Goal: Task Accomplishment & Management: Complete application form

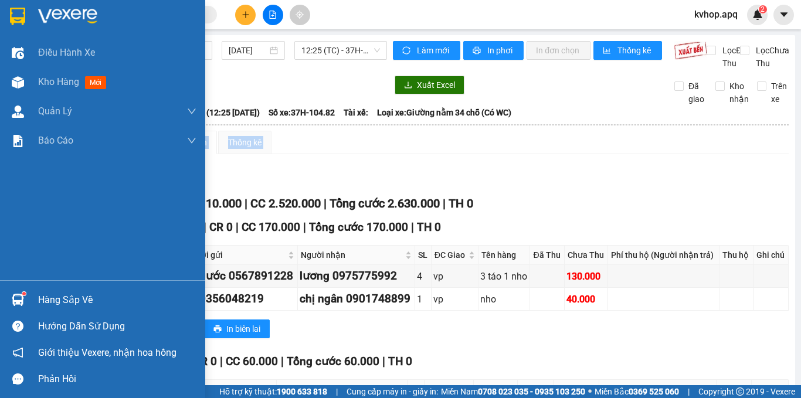
scroll to position [562, 0]
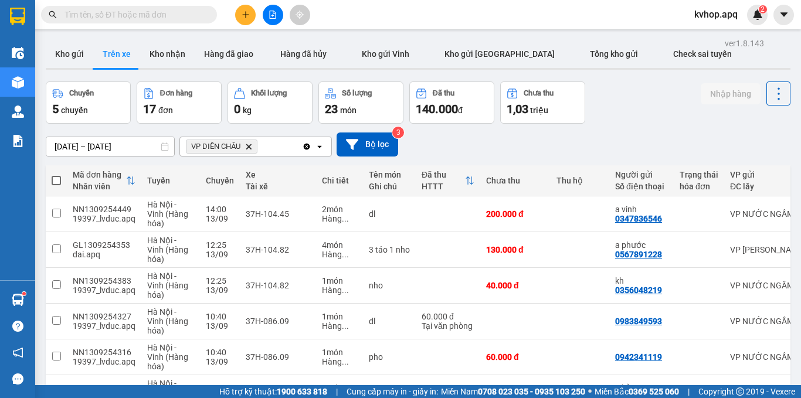
drag, startPoint x: 85, startPoint y: 60, endPoint x: 93, endPoint y: 55, distance: 9.8
click at [84, 58] on button "Kho gửi" at bounding box center [69, 54] width 47 height 28
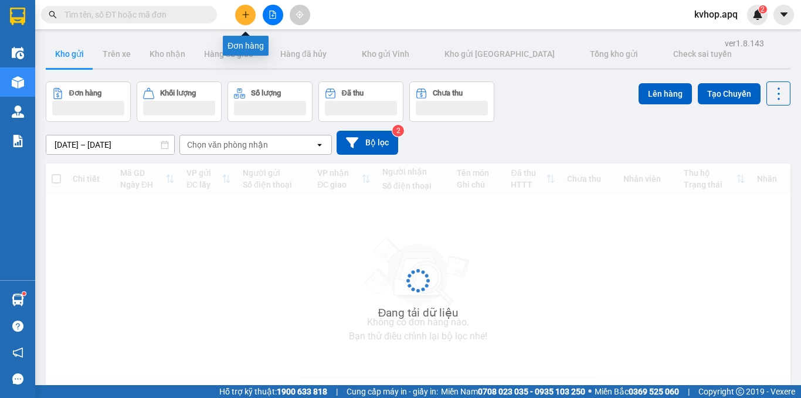
drag, startPoint x: 246, startPoint y: 18, endPoint x: 238, endPoint y: 18, distance: 8.2
click at [238, 18] on button at bounding box center [245, 15] width 21 height 21
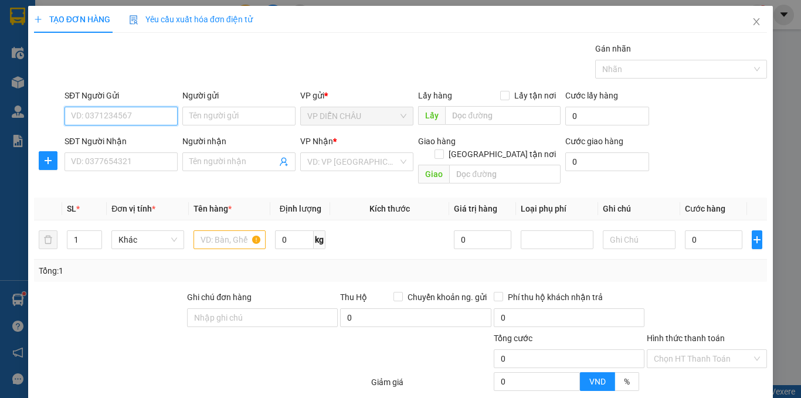
click at [84, 118] on input "SĐT Người Gửi" at bounding box center [120, 116] width 113 height 19
type input "0846906870"
drag, startPoint x: 144, startPoint y: 135, endPoint x: 134, endPoint y: 151, distance: 18.5
click at [141, 139] on div "0846906870 - Mẹ Tình Lạc" at bounding box center [120, 139] width 98 height 13
type input "Mẹ Tình Lạc"
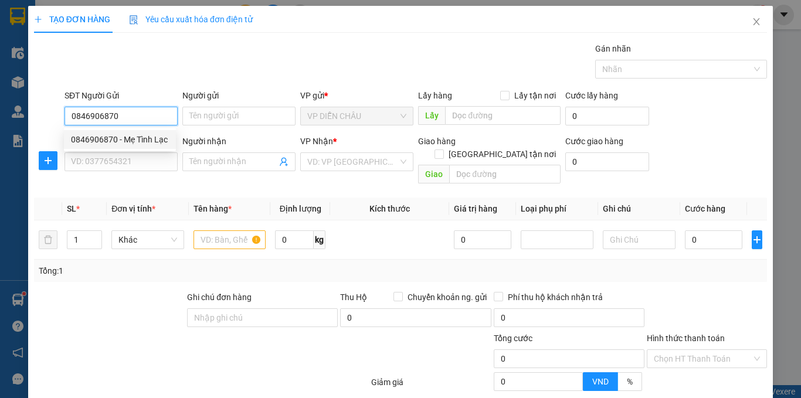
checkbox input "true"
type input "VP DC"
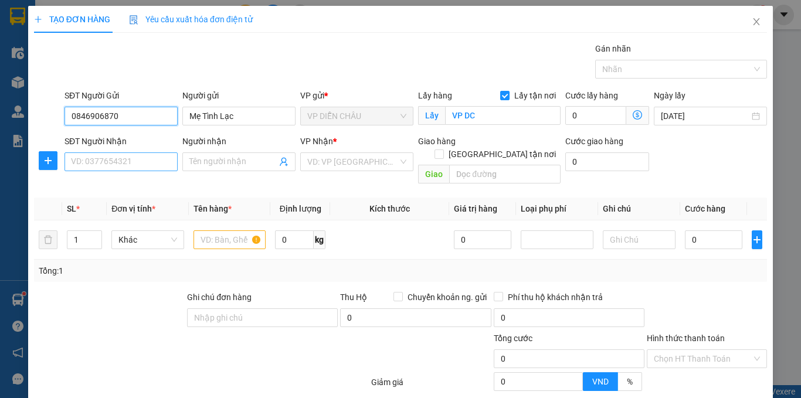
type input "0846906870"
click at [125, 159] on input "SĐT Người Nhận" at bounding box center [120, 161] width 113 height 19
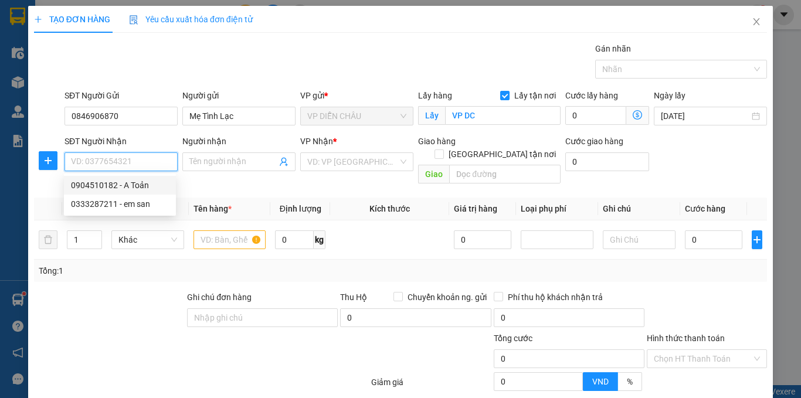
click at [127, 186] on div "0904510182 - A Toản" at bounding box center [120, 185] width 98 height 13
type input "0904510182"
type input "A Toản"
checkbox input "true"
type input "VP MĐ"
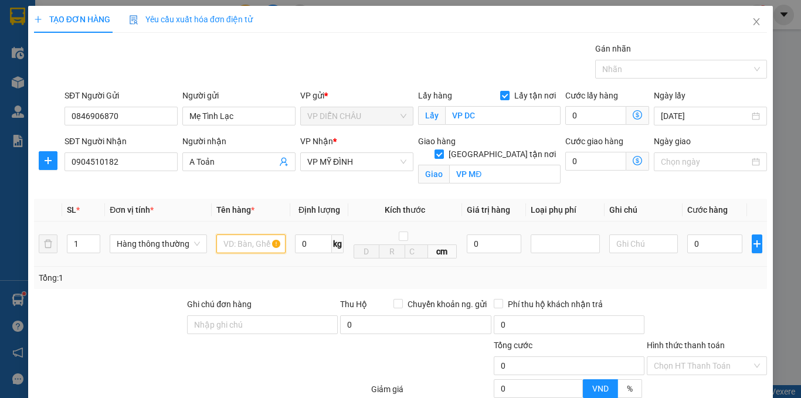
click at [237, 250] on input "text" at bounding box center [250, 244] width 69 height 19
type input "gạo"
click at [687, 247] on input "0" at bounding box center [714, 244] width 55 height 19
type input "5"
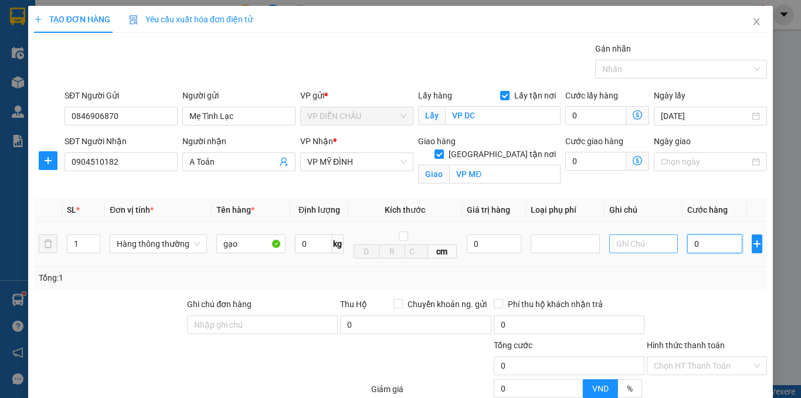
type input "5"
type input "50"
type input "500"
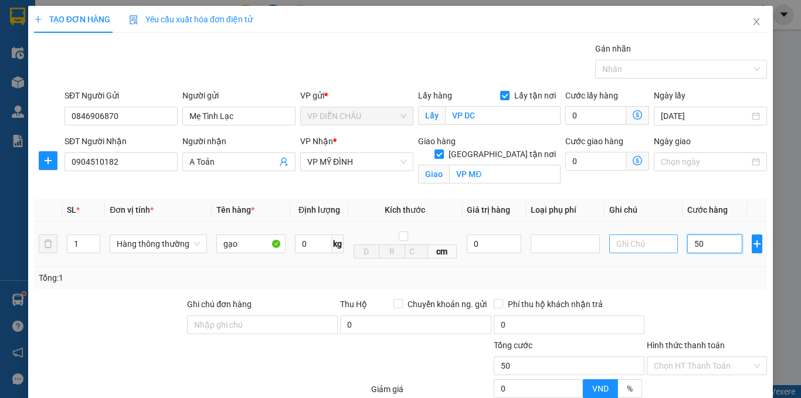
type input "500"
type input "5.000"
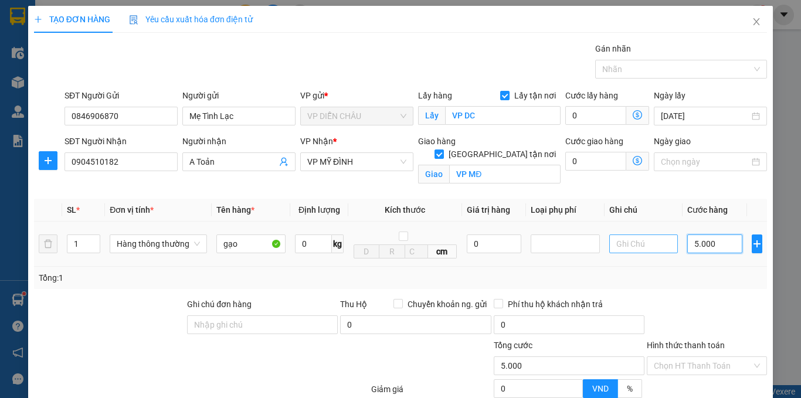
type input "50.000"
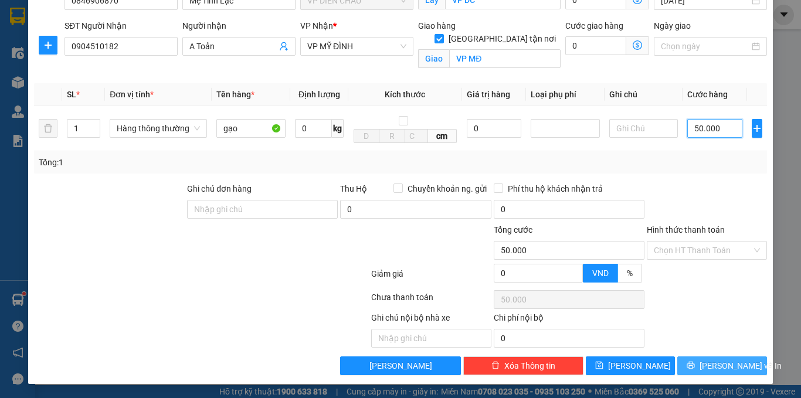
type input "50.000"
click at [688, 359] on button "[PERSON_NAME] và In" at bounding box center [722, 365] width 90 height 19
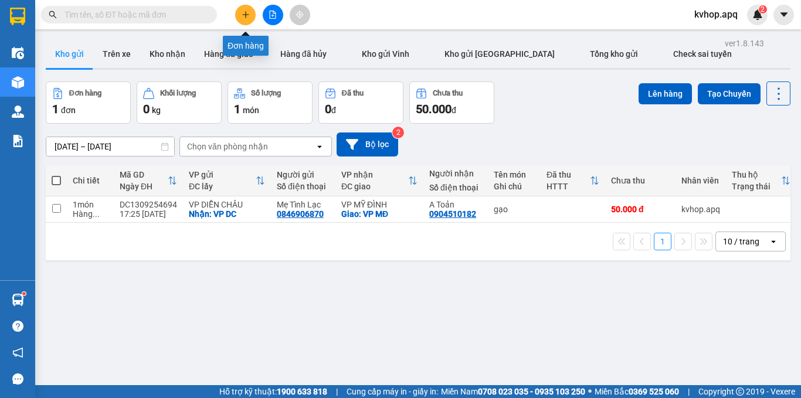
click at [250, 10] on button at bounding box center [245, 15] width 21 height 21
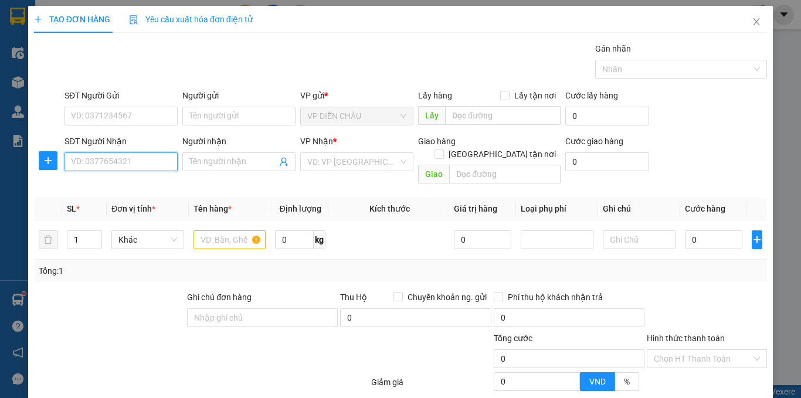
click at [95, 158] on input "SĐT Người Nhận" at bounding box center [120, 161] width 113 height 19
type input "0333287211"
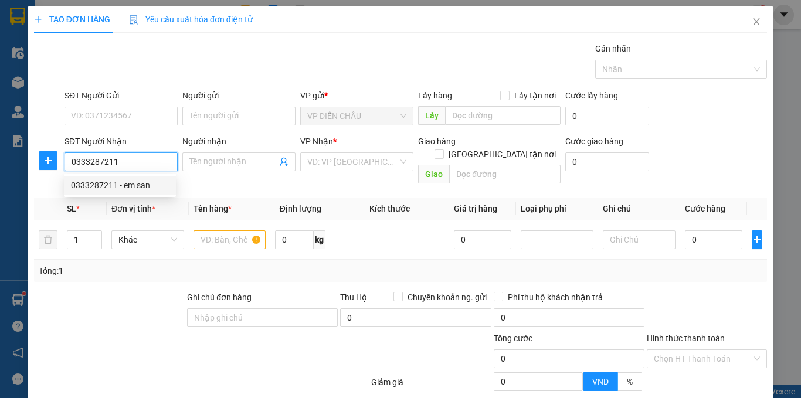
click at [108, 184] on div "0333287211 - em san" at bounding box center [120, 185] width 98 height 13
type input "em san"
checkbox input "true"
type input "vp"
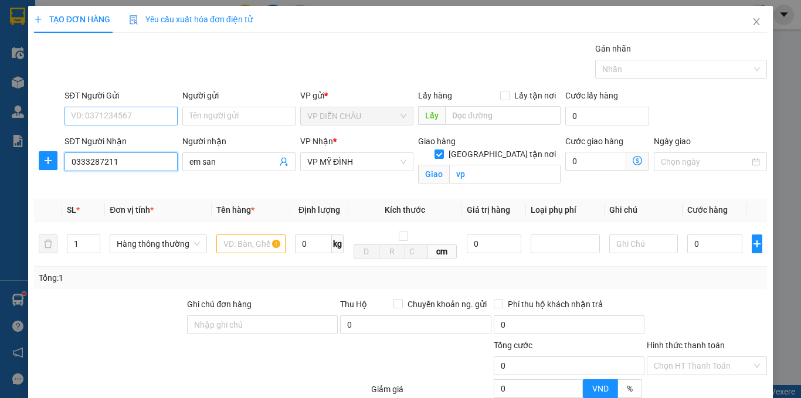
type input "0333287211"
click at [121, 120] on input "SĐT Người Gửi" at bounding box center [120, 116] width 113 height 19
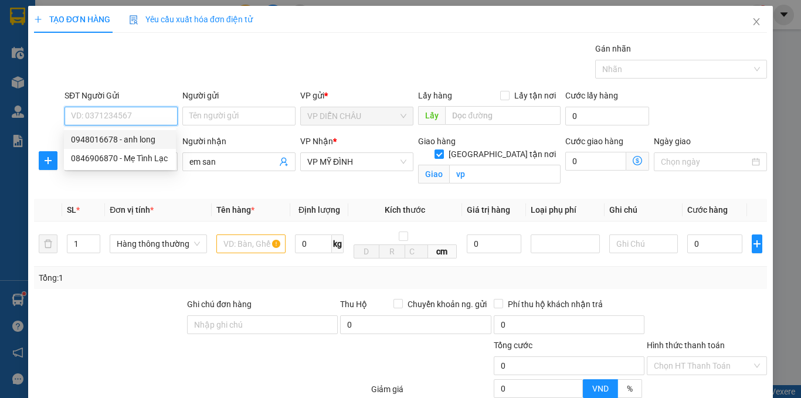
click at [148, 142] on div "0948016678 - anh long" at bounding box center [120, 139] width 98 height 13
type input "0948016678"
type input "anh long"
checkbox input "true"
type input "vp"
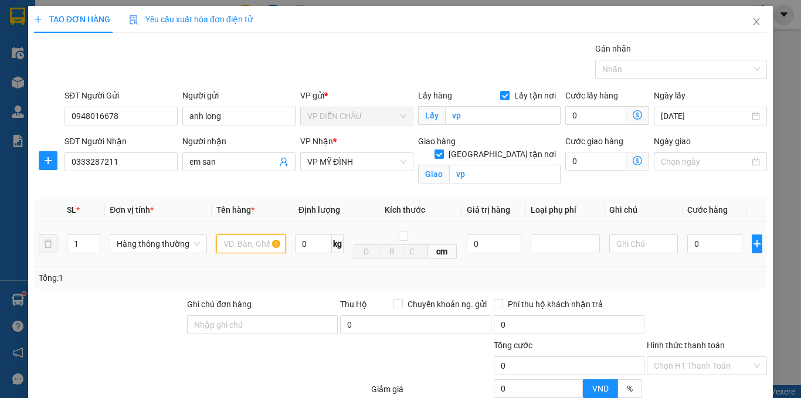
click at [231, 246] on input "text" at bounding box center [250, 244] width 69 height 19
type input "thực phẩm"
click at [687, 242] on input "0" at bounding box center [714, 244] width 55 height 19
type input "3"
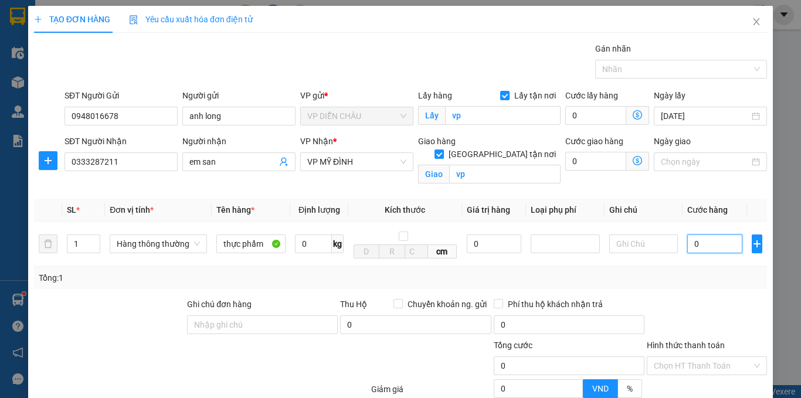
type input "3"
type input "30"
type input "300"
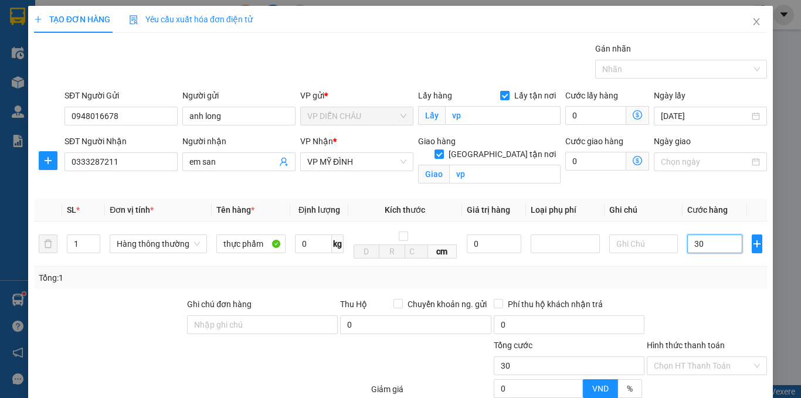
type input "300"
type input "3.000"
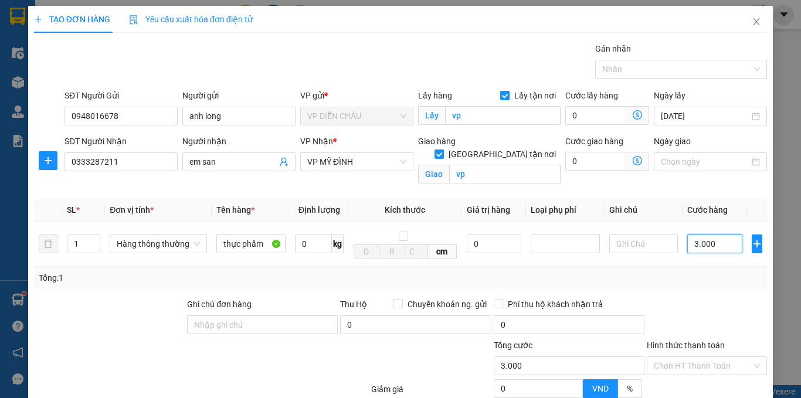
type input "30.000"
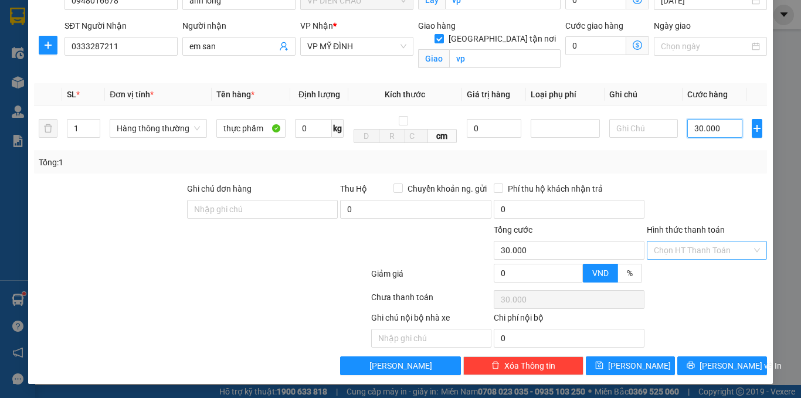
type input "30.000"
click at [670, 253] on input "Hình thức thanh toán" at bounding box center [703, 251] width 98 height 18
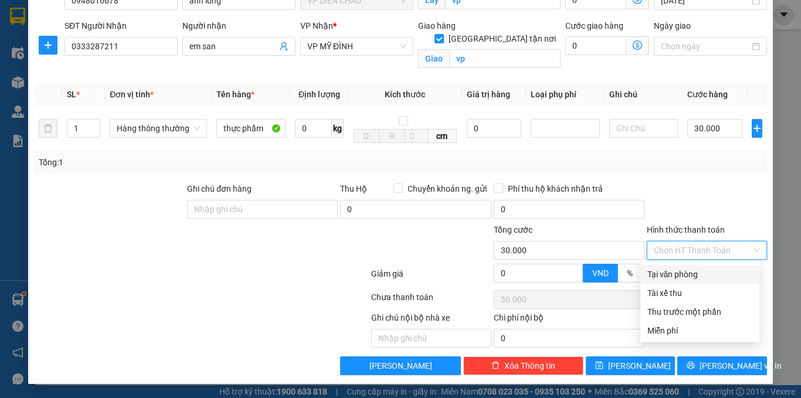
click at [668, 274] on div "Tại văn phòng" at bounding box center [699, 274] width 105 height 13
type input "0"
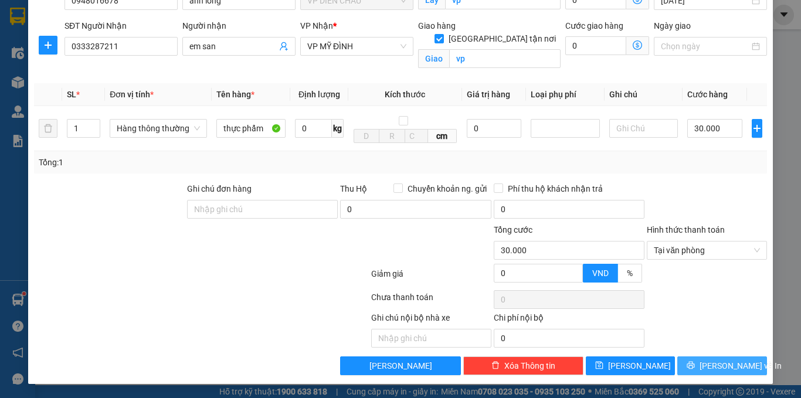
click at [685, 362] on button "[PERSON_NAME] và In" at bounding box center [722, 365] width 90 height 19
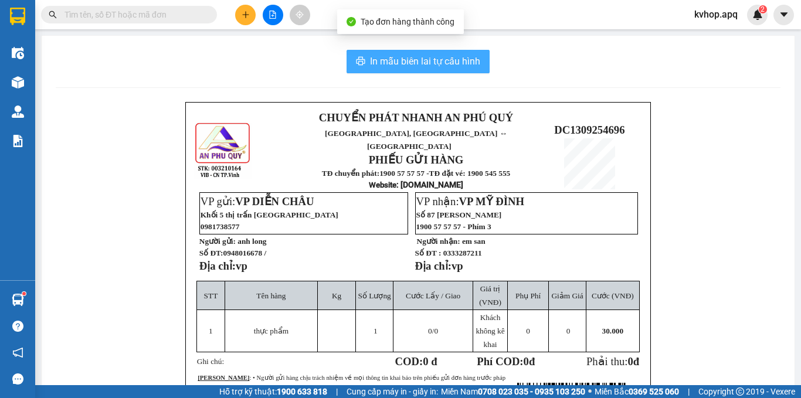
click at [424, 63] on span "In mẫu biên lai tự cấu hình" at bounding box center [425, 61] width 110 height 15
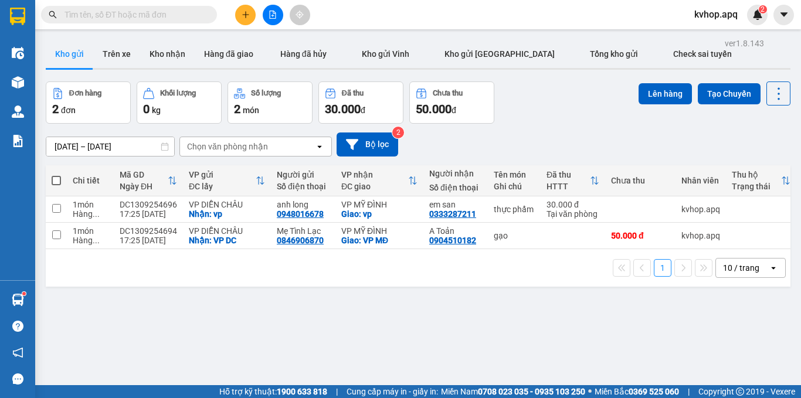
click at [575, 297] on div "ver 1.8.143 Kho gửi Trên xe Kho nhận Hàng đã giao Hàng đã hủy Kho gửi [PERSON_N…" at bounding box center [418, 234] width 754 height 398
drag, startPoint x: 118, startPoint y: 48, endPoint x: 121, endPoint y: 53, distance: 6.3
click at [118, 48] on button "Trên xe" at bounding box center [116, 54] width 47 height 28
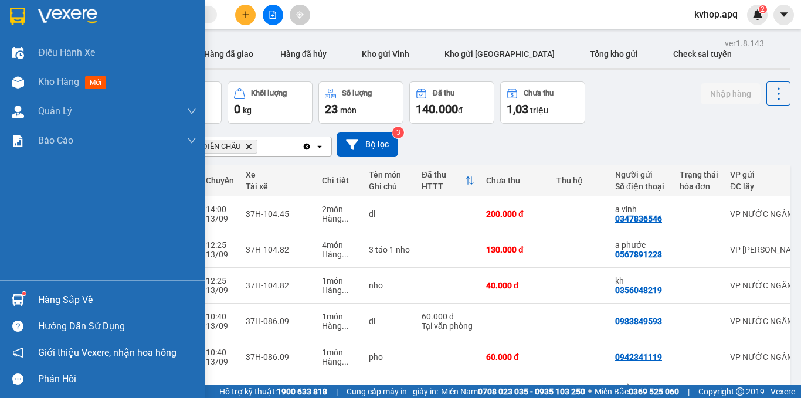
drag, startPoint x: 54, startPoint y: 298, endPoint x: 81, endPoint y: 307, distance: 29.1
click at [55, 299] on div "Hàng sắp về" at bounding box center [117, 300] width 158 height 18
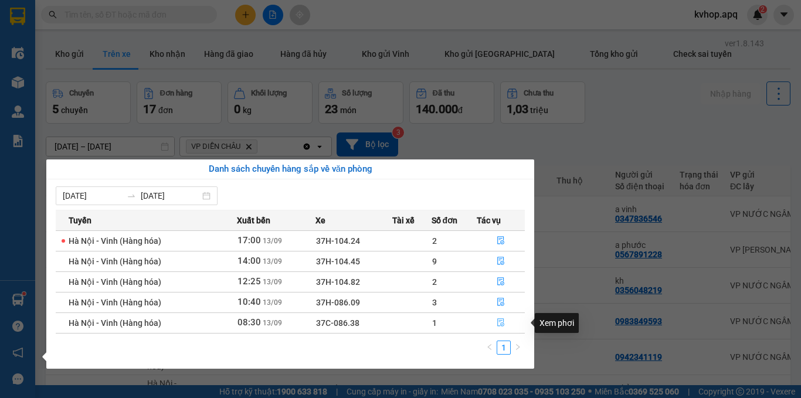
click at [501, 321] on icon "file-done" at bounding box center [501, 322] width 8 height 8
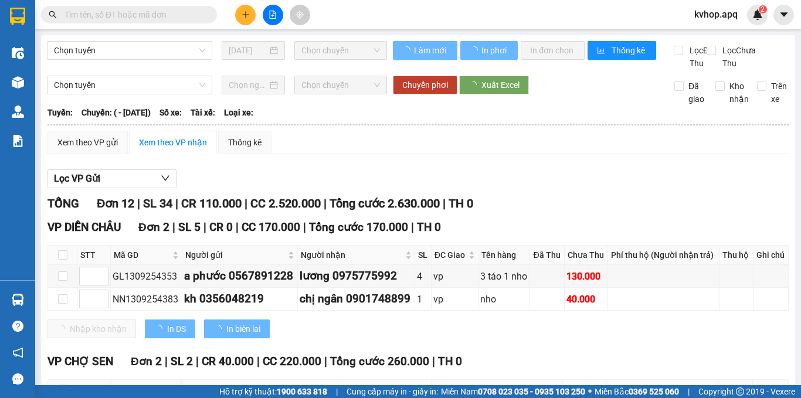
scroll to position [59, 0]
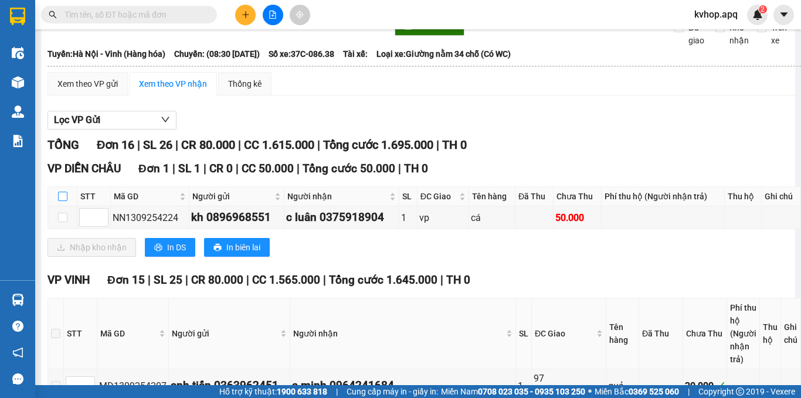
click at [60, 201] on input "checkbox" at bounding box center [62, 196] width 9 height 9
checkbox input "true"
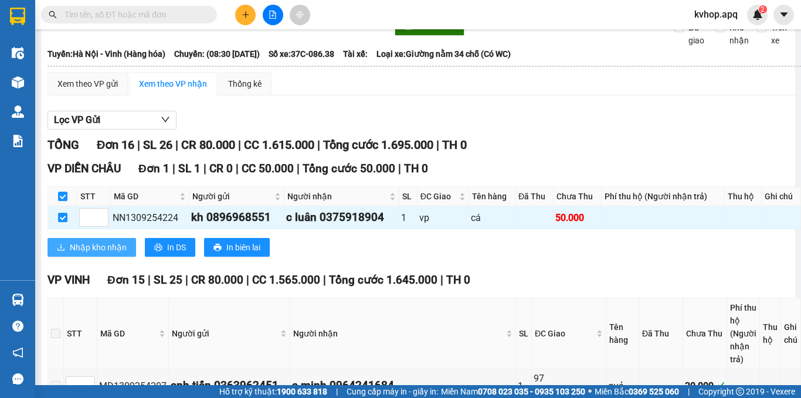
click at [86, 254] on span "Nhập kho nhận" at bounding box center [98, 247] width 57 height 13
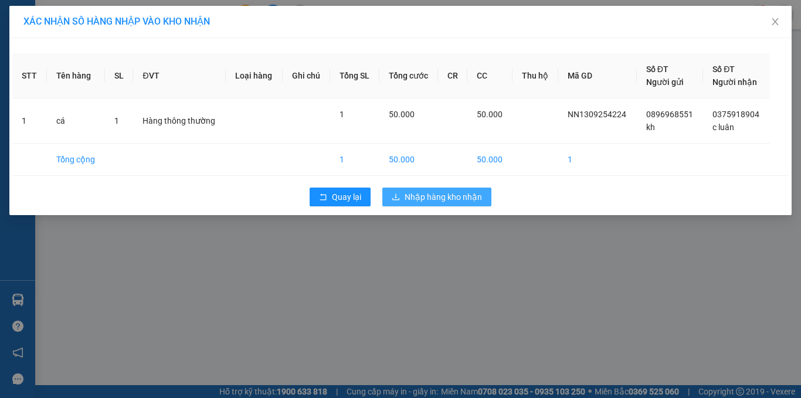
click at [437, 196] on span "Nhập hàng kho nhận" at bounding box center [443, 197] width 77 height 13
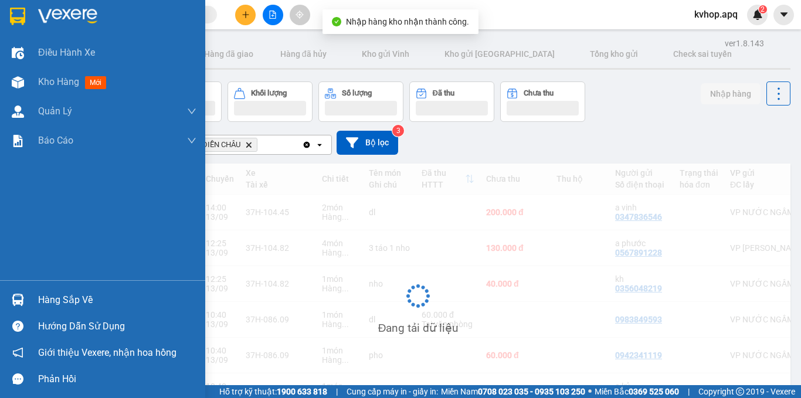
click at [56, 305] on div "Hàng sắp về" at bounding box center [117, 300] width 158 height 18
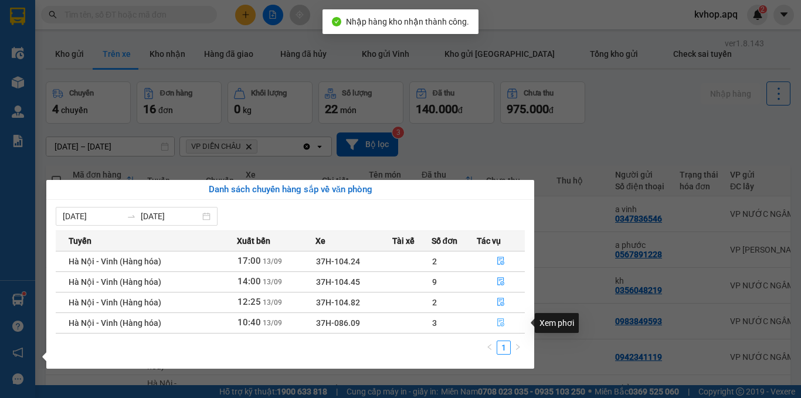
click at [500, 321] on icon "file-done" at bounding box center [500, 323] width 7 height 8
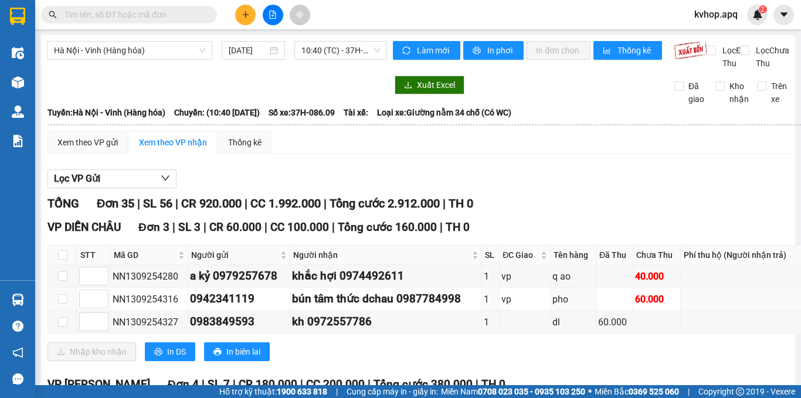
scroll to position [59, 0]
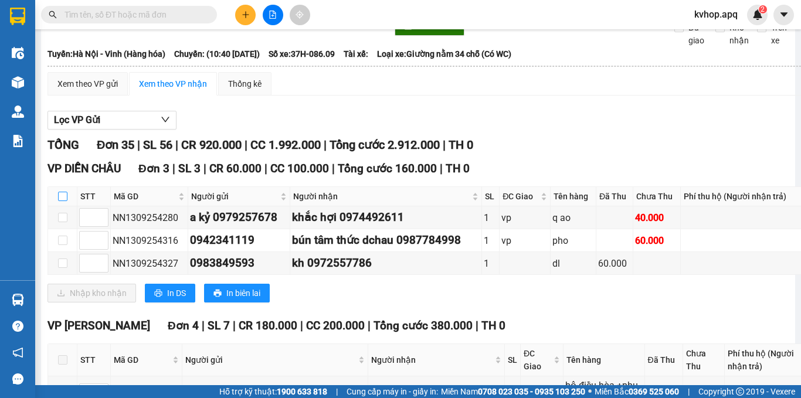
click at [57, 206] on th at bounding box center [62, 196] width 29 height 19
click at [59, 201] on input "checkbox" at bounding box center [62, 196] width 9 height 9
checkbox input "true"
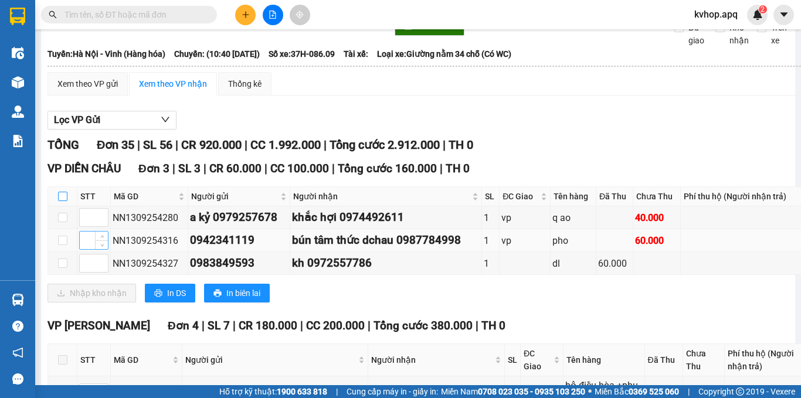
checkbox input "true"
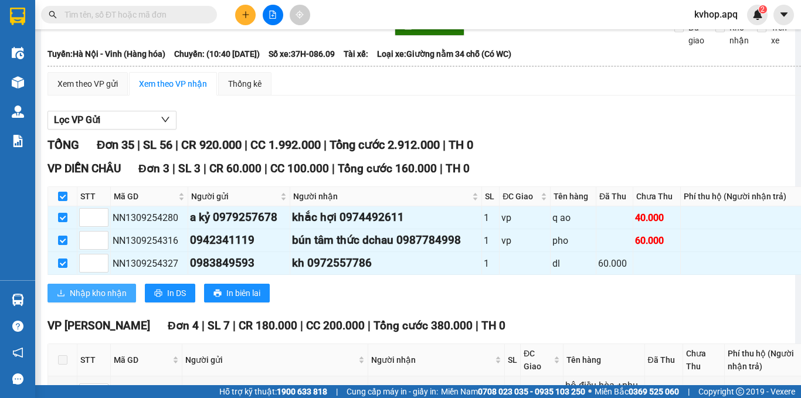
click at [101, 300] on span "Nhập kho nhận" at bounding box center [98, 293] width 57 height 13
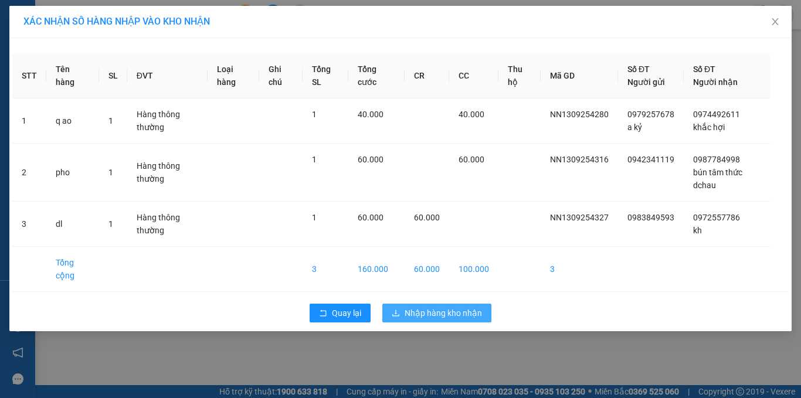
click at [434, 317] on span "Nhập hàng kho nhận" at bounding box center [443, 313] width 77 height 13
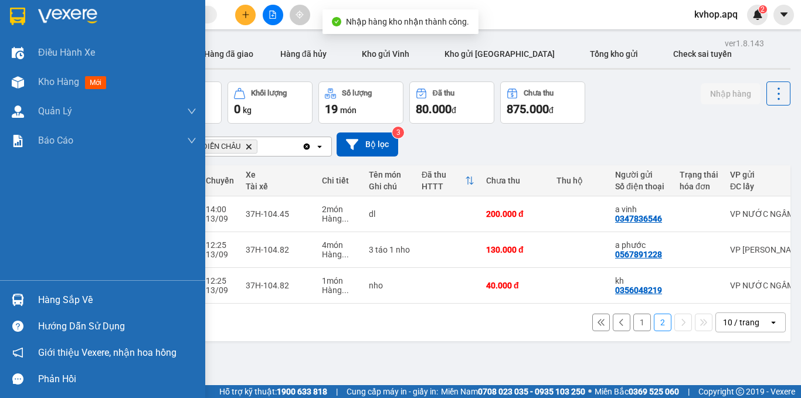
click at [46, 301] on div "Hàng sắp về" at bounding box center [117, 300] width 158 height 18
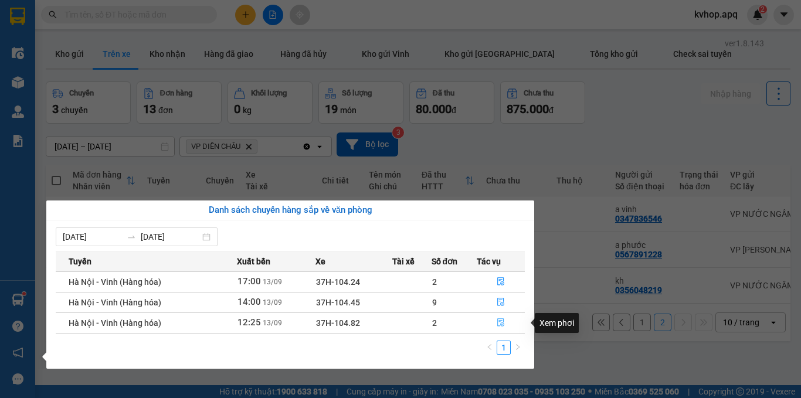
click at [501, 321] on icon "file-done" at bounding box center [501, 322] width 8 height 8
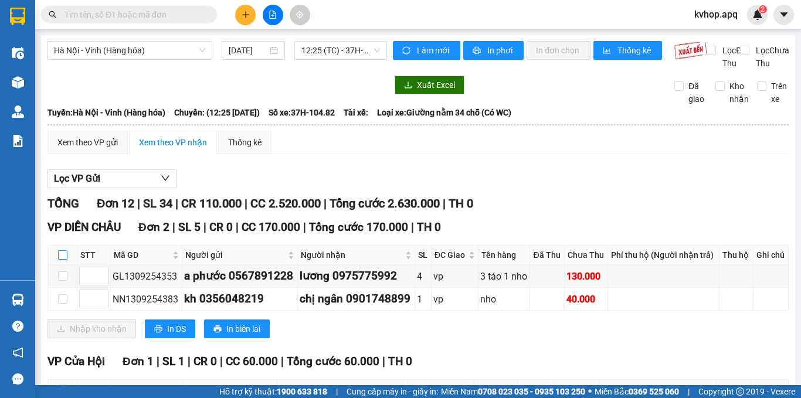
click at [63, 260] on input "checkbox" at bounding box center [62, 254] width 9 height 9
checkbox input "true"
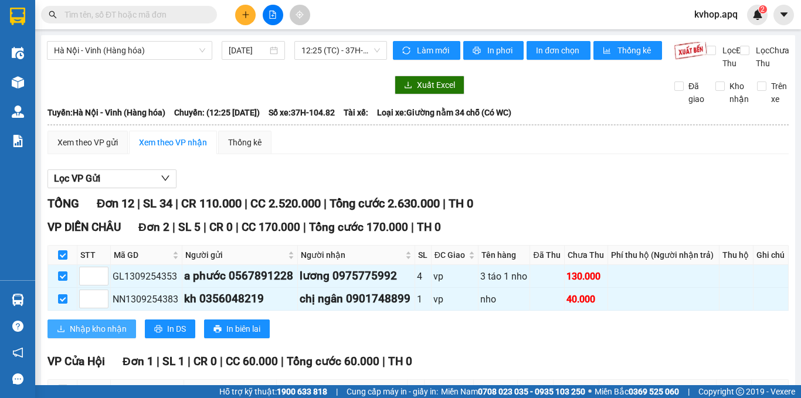
click at [82, 335] on span "Nhập kho nhận" at bounding box center [98, 328] width 57 height 13
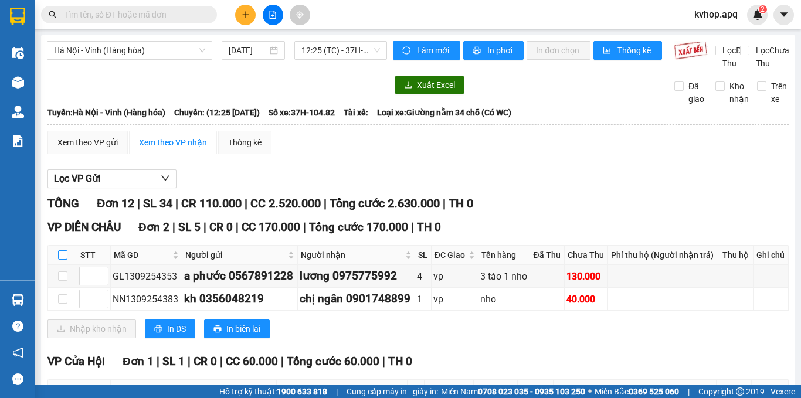
click at [60, 260] on input "checkbox" at bounding box center [62, 254] width 9 height 9
checkbox input "true"
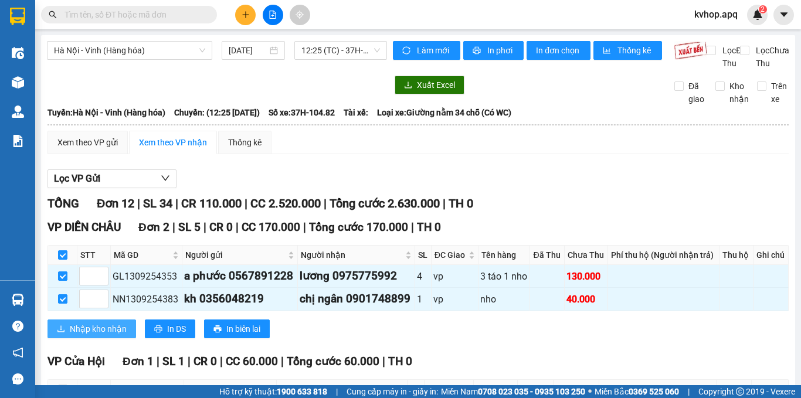
click at [105, 335] on span "Nhập kho nhận" at bounding box center [98, 328] width 57 height 13
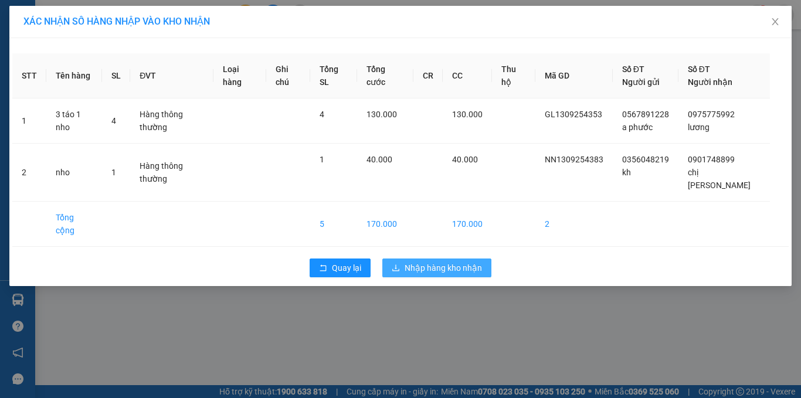
click at [429, 259] on button "Nhập hàng kho nhận" at bounding box center [436, 268] width 109 height 19
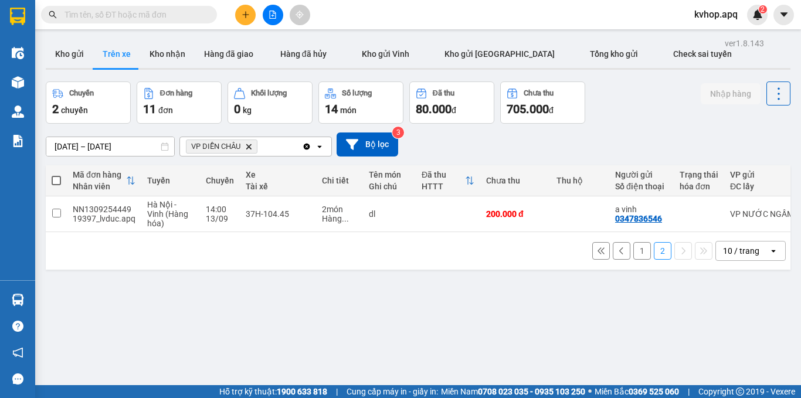
click at [233, 337] on div "ver 1.8.143 Kho gửi Trên xe Kho nhận Hàng đã giao Hàng đã hủy Kho gửi Vinh Kho …" at bounding box center [418, 234] width 754 height 398
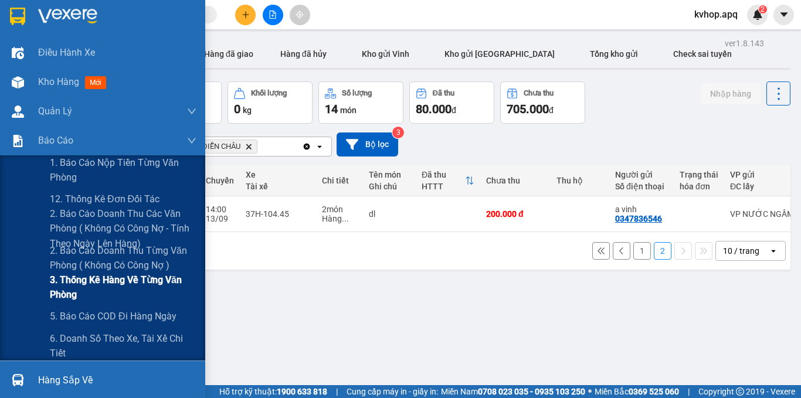
click at [88, 286] on span "3. Thống kê hàng về từng văn phòng" at bounding box center [123, 287] width 147 height 29
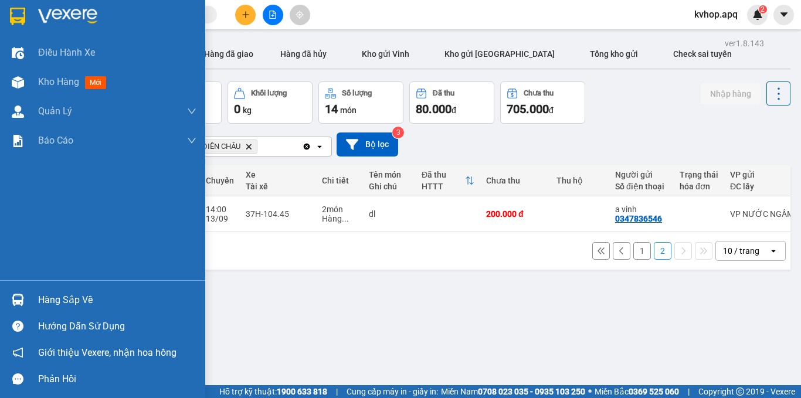
click at [43, 298] on div "Hàng sắp về" at bounding box center [117, 300] width 158 height 18
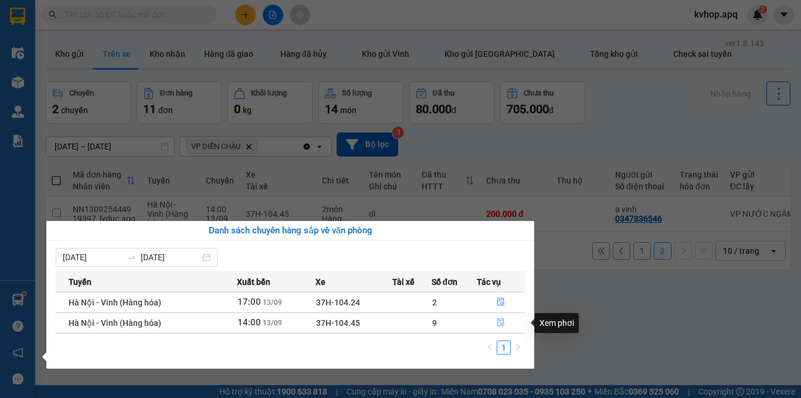
click at [502, 323] on icon "file-done" at bounding box center [501, 322] width 8 height 8
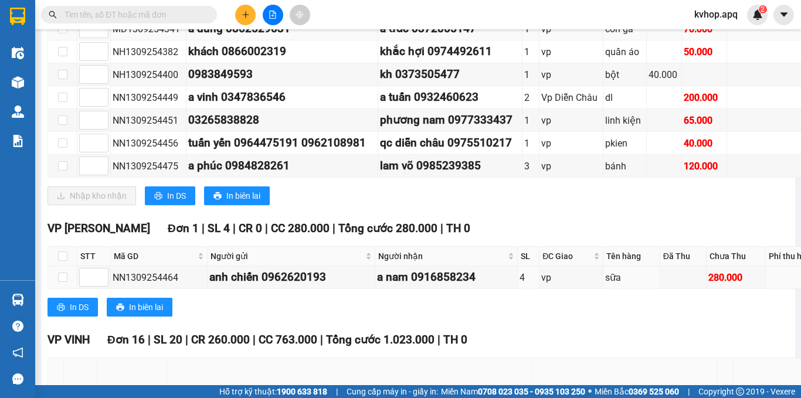
scroll to position [117, 0]
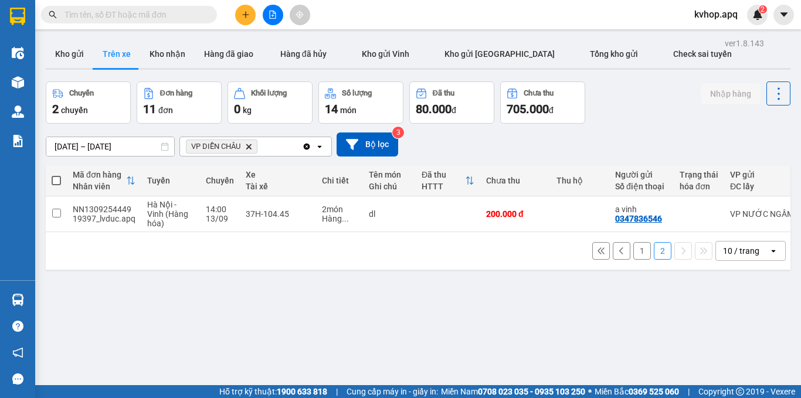
click at [633, 250] on button "1" at bounding box center [642, 251] width 18 height 18
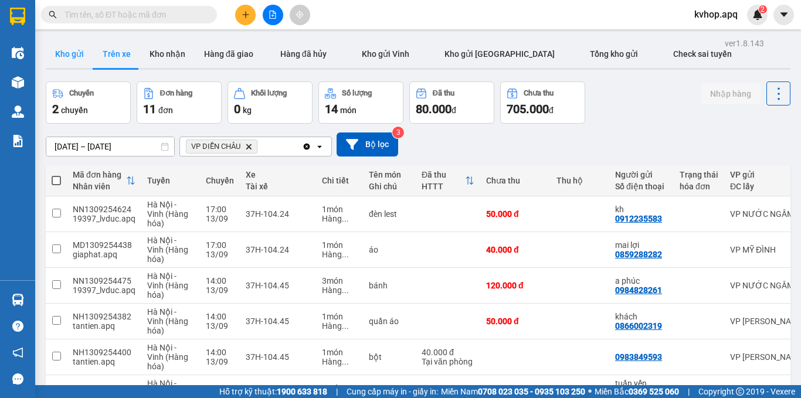
click at [70, 60] on button "Kho gửi" at bounding box center [69, 54] width 47 height 28
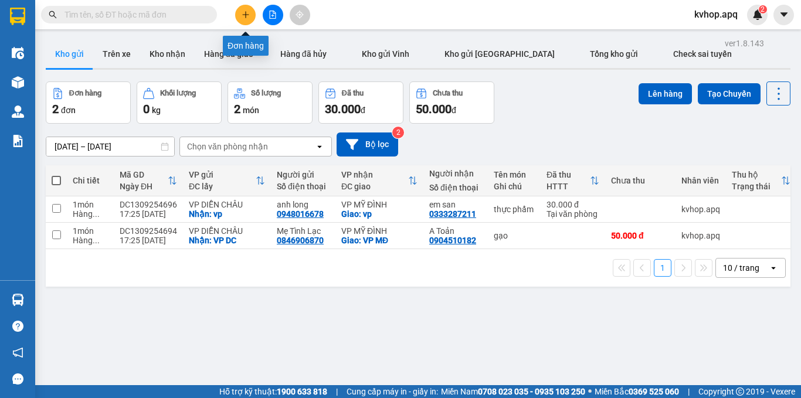
click at [245, 11] on icon "plus" at bounding box center [246, 15] width 8 height 8
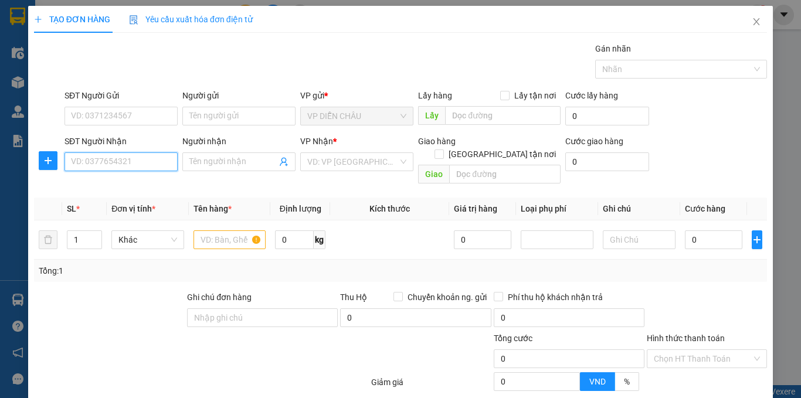
click at [114, 167] on input "SĐT Người Nhận" at bounding box center [120, 161] width 113 height 19
type input "0915923277"
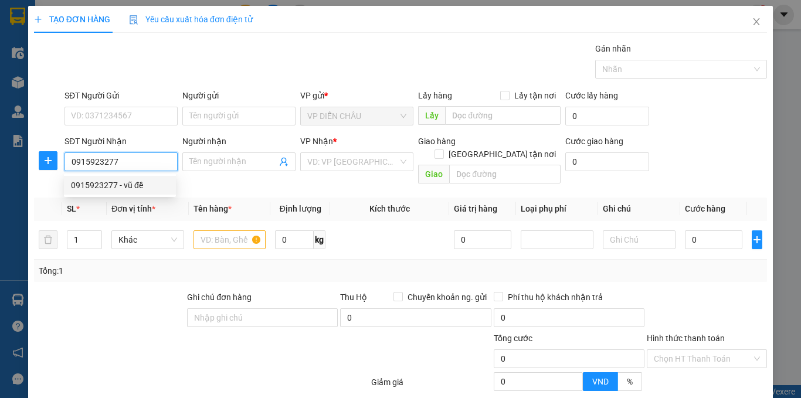
click at [130, 185] on div "0915923277 - vũ đề" at bounding box center [120, 185] width 98 height 13
type input "vũ đề"
checkbox input "true"
type input "vp"
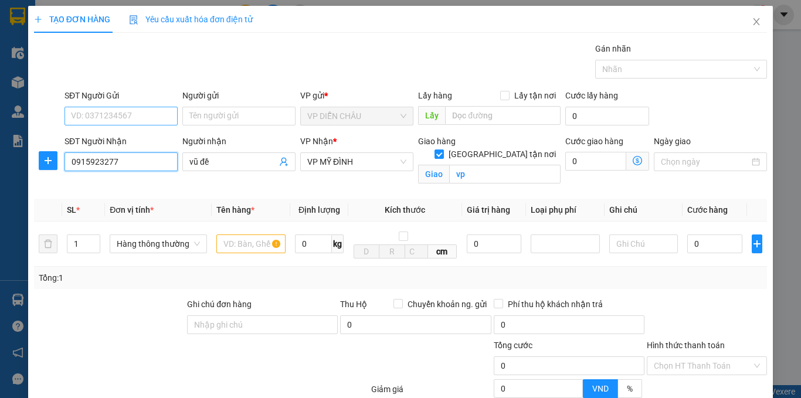
type input "0915923277"
drag, startPoint x: 130, startPoint y: 124, endPoint x: 137, endPoint y: 119, distance: 8.5
click at [133, 121] on input "SĐT Người Gửi" at bounding box center [120, 116] width 113 height 19
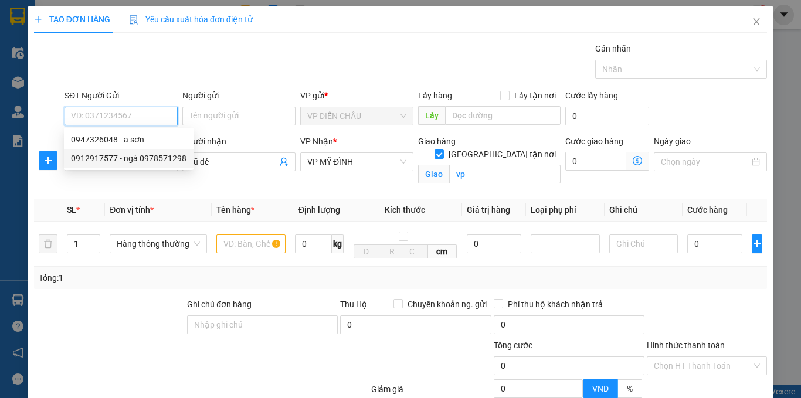
click at [145, 155] on div "0912917577 - ngà 0978571298" at bounding box center [129, 158] width 116 height 13
type input "0912917577"
type input "ngà 0978571298"
checkbox input "true"
type input "vp"
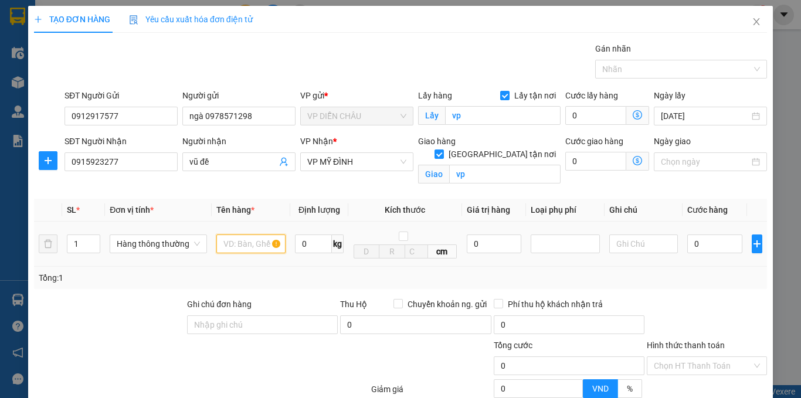
click at [223, 246] on input "text" at bounding box center [250, 244] width 69 height 19
type input "mẫu răng"
type input "3"
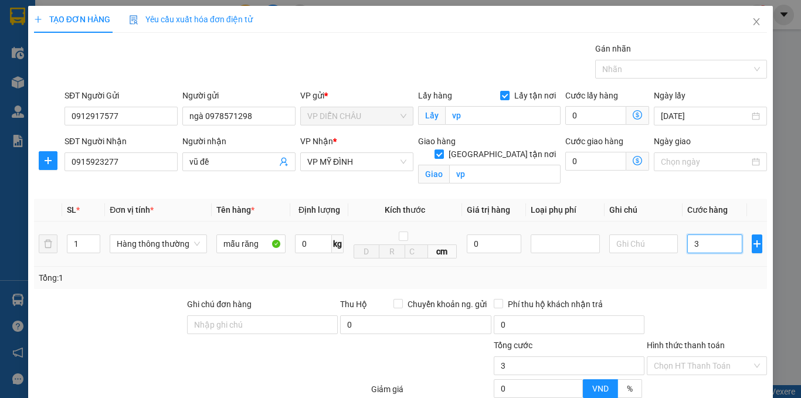
type input "30"
type input "300"
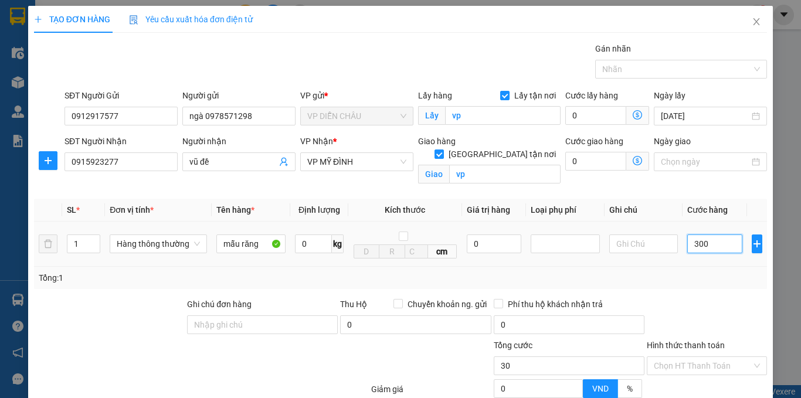
type input "300"
type input "3.000"
type input "30.000"
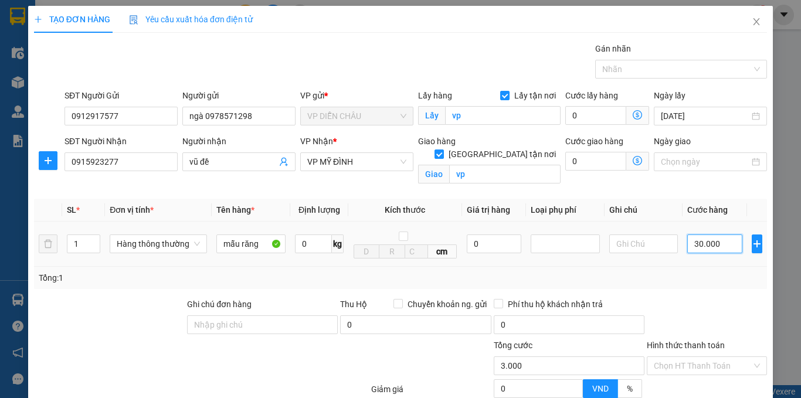
type input "30.000"
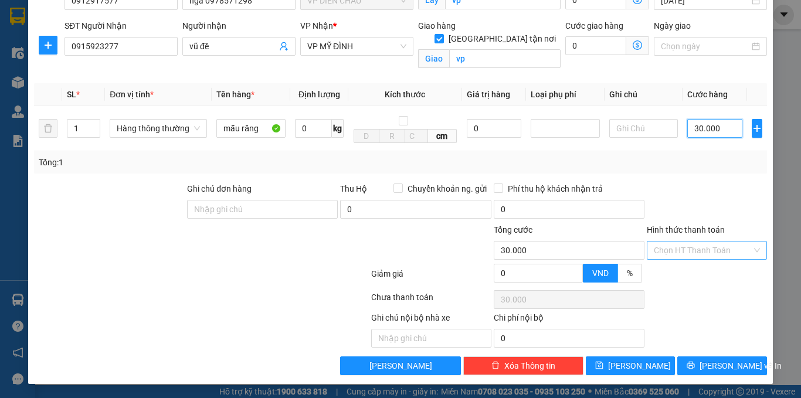
type input "30.000"
click at [692, 259] on input "Hình thức thanh toán" at bounding box center [703, 251] width 98 height 18
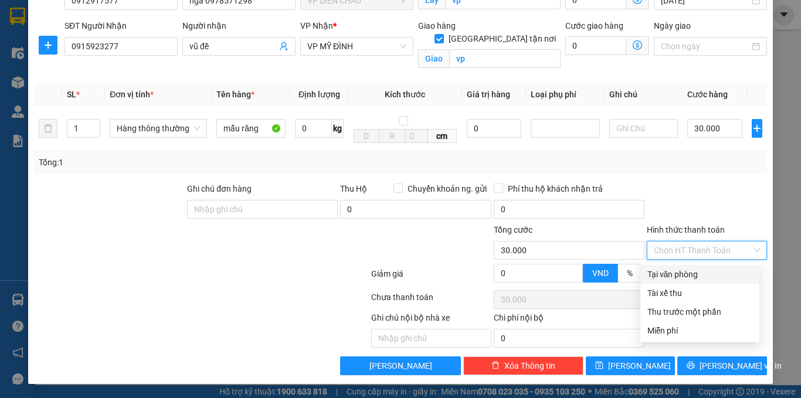
click at [677, 275] on div "Tại văn phòng" at bounding box center [699, 274] width 105 height 13
type input "0"
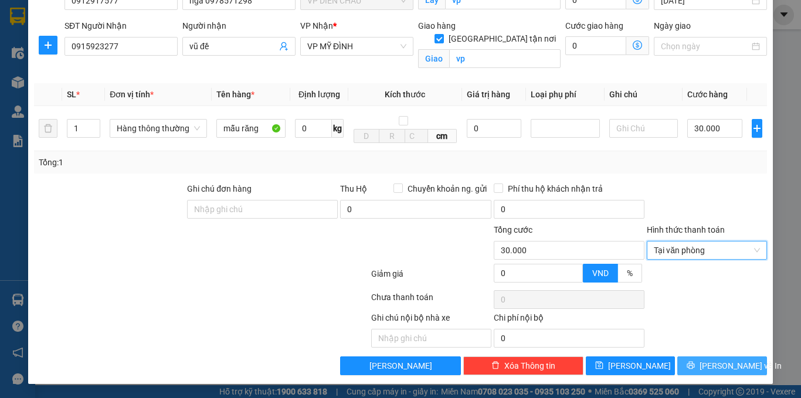
click at [691, 372] on button "[PERSON_NAME] và In" at bounding box center [722, 365] width 90 height 19
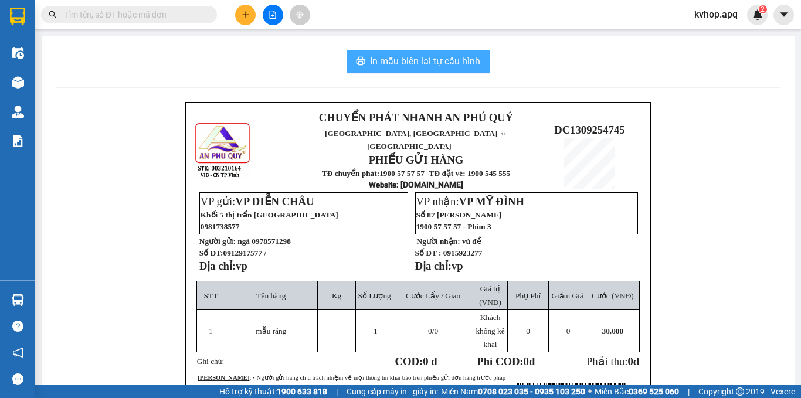
click at [452, 60] on span "In mẫu biên lai tự cấu hình" at bounding box center [425, 61] width 110 height 15
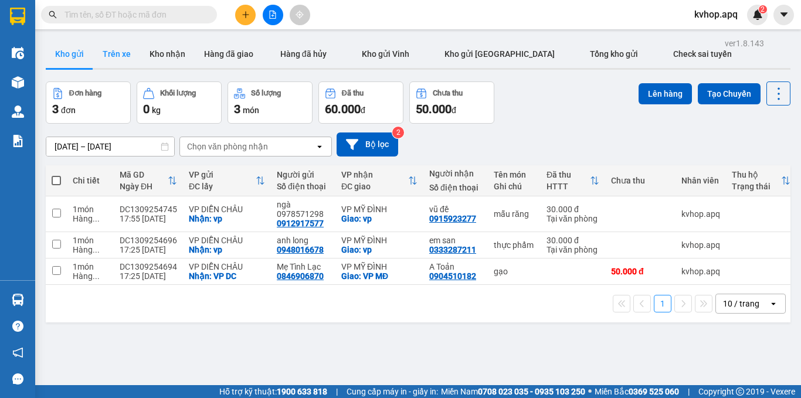
click at [132, 57] on button "Trên xe" at bounding box center [116, 54] width 47 height 28
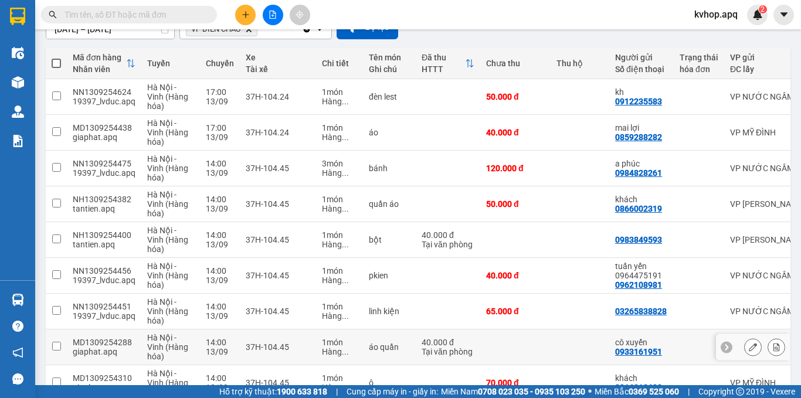
scroll to position [176, 0]
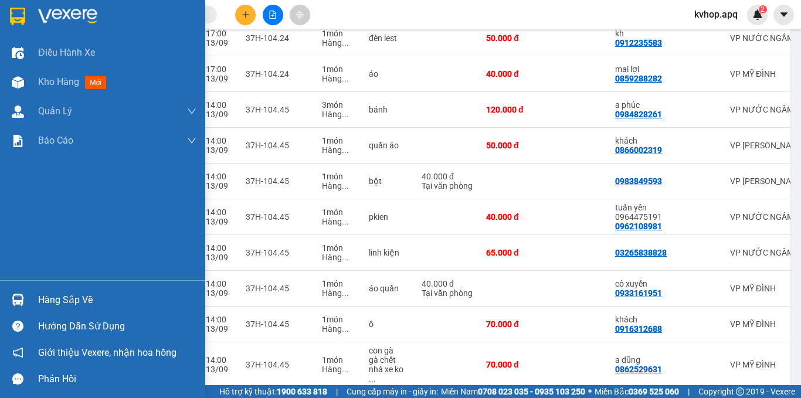
click at [70, 301] on div "Hàng sắp về" at bounding box center [117, 300] width 158 height 18
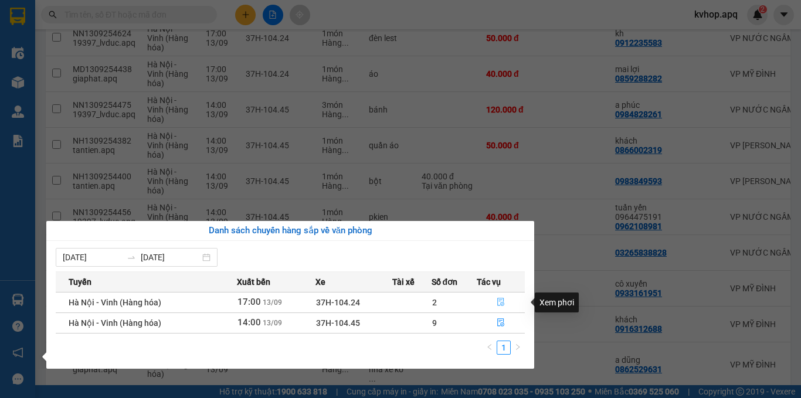
click at [501, 303] on icon "file-done" at bounding box center [501, 302] width 8 height 8
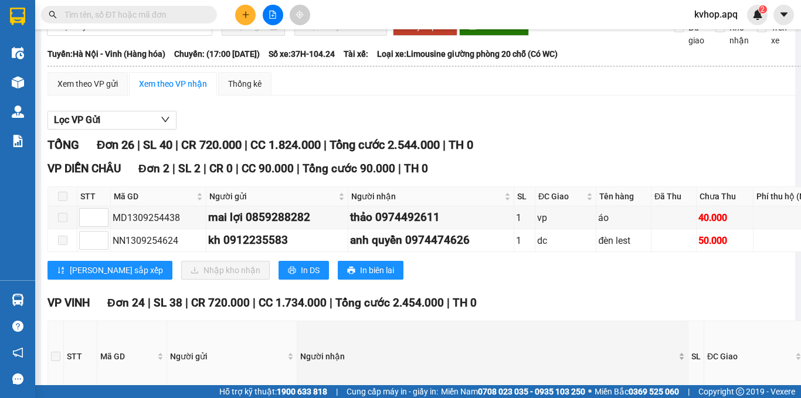
scroll to position [117, 0]
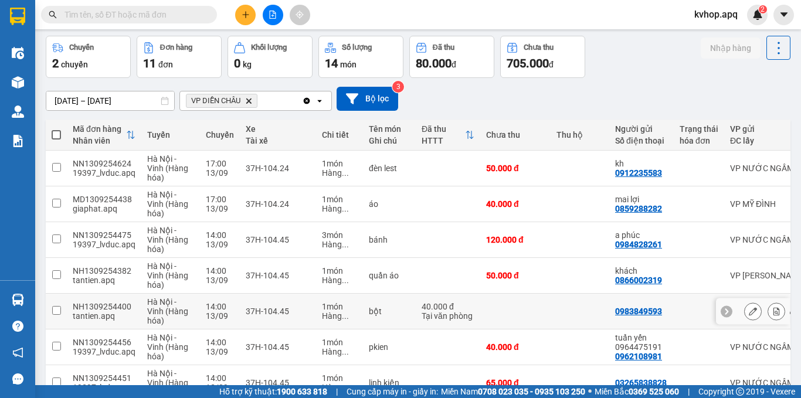
scroll to position [117, 0]
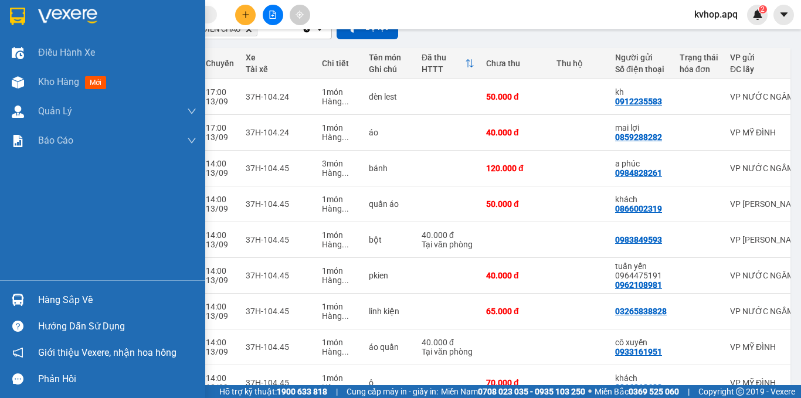
click at [55, 300] on div "Hàng sắp về" at bounding box center [117, 300] width 158 height 18
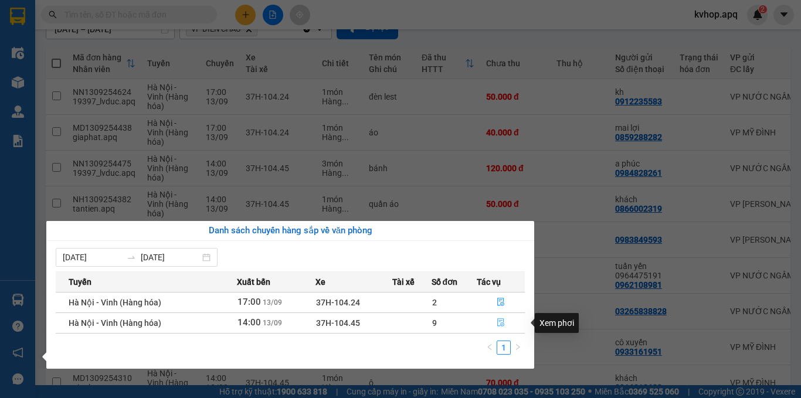
click at [497, 320] on icon "file-done" at bounding box center [501, 322] width 8 height 8
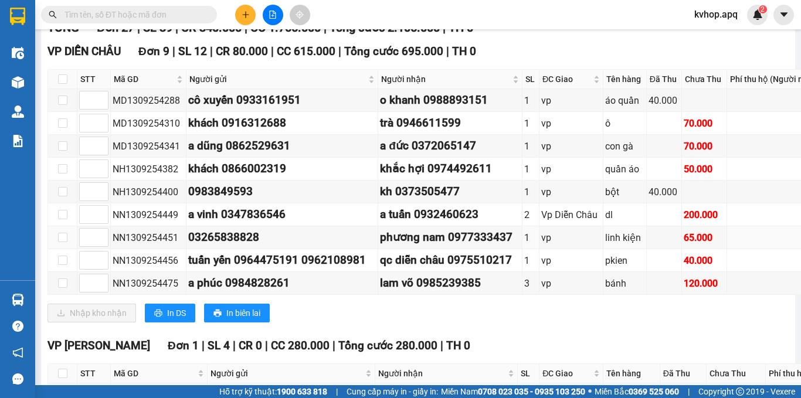
scroll to position [235, 0]
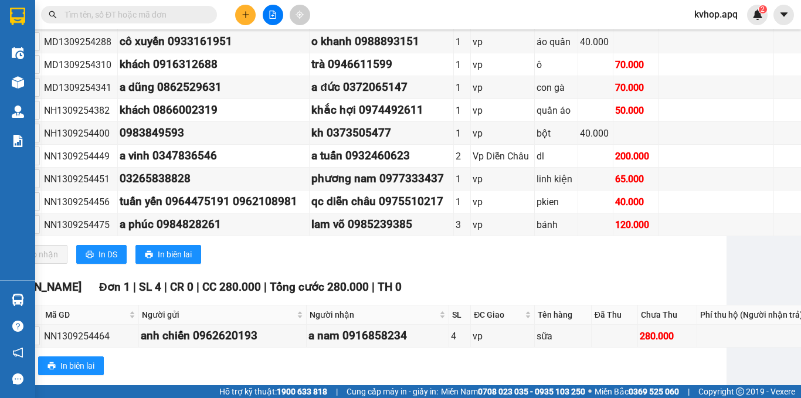
drag, startPoint x: 773, startPoint y: 250, endPoint x: 797, endPoint y: 261, distance: 26.3
click at [797, 261] on main "[GEOGRAPHIC_DATA] - [GEOGRAPHIC_DATA] (Hàng hóa) [DATE] 14:00 (TC) - 37H-104.45…" at bounding box center [400, 192] width 801 height 385
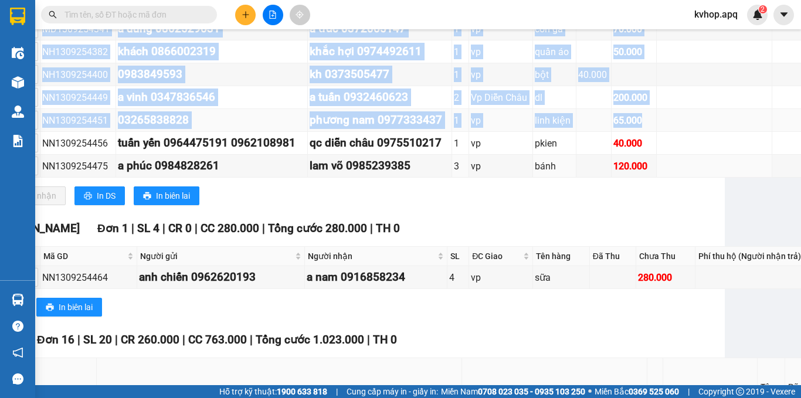
scroll to position [235, 70]
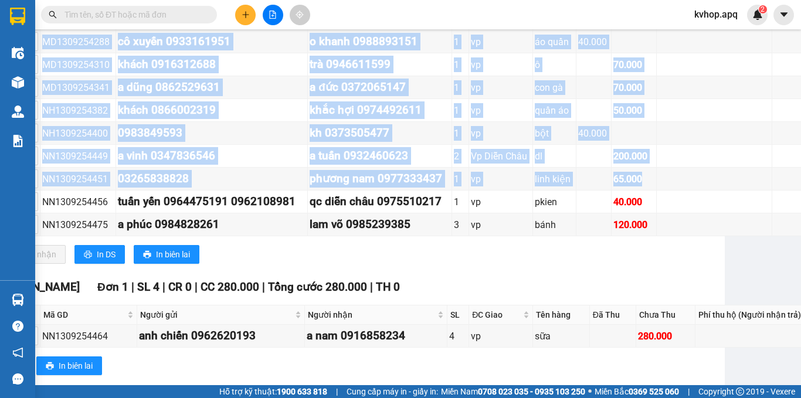
drag, startPoint x: 630, startPoint y: 234, endPoint x: 445, endPoint y: 347, distance: 217.1
click at [445, 273] on div "VP [GEOGRAPHIC_DATA] 9 | SL 12 | CR 80.000 | CC 615.000 | Tổng cước 695.000 | T…" at bounding box center [458, 128] width 963 height 288
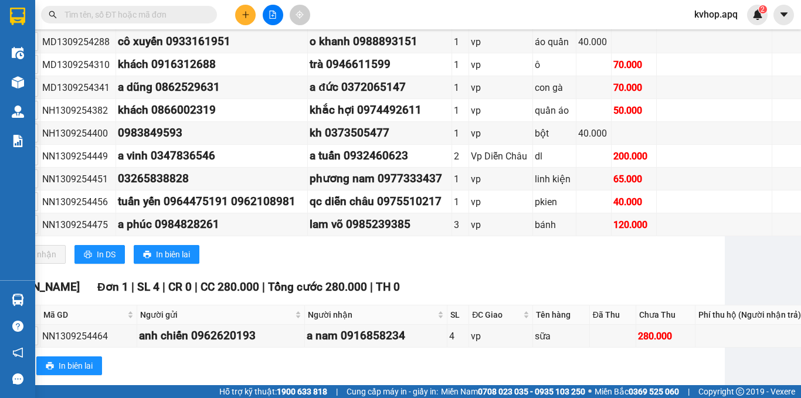
scroll to position [117, 70]
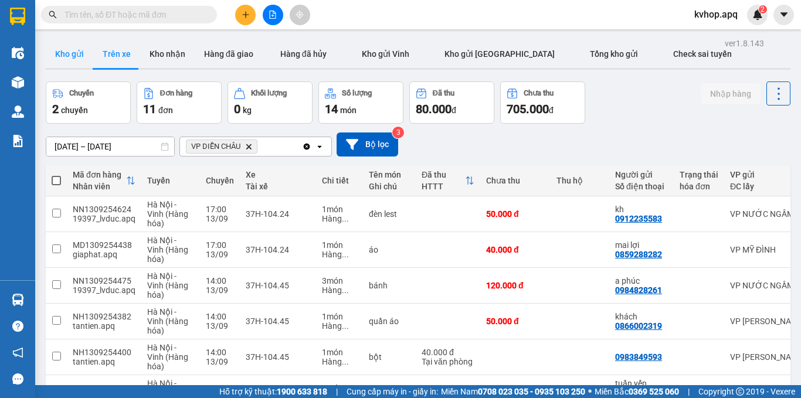
click at [57, 41] on button "Kho gửi" at bounding box center [69, 54] width 47 height 28
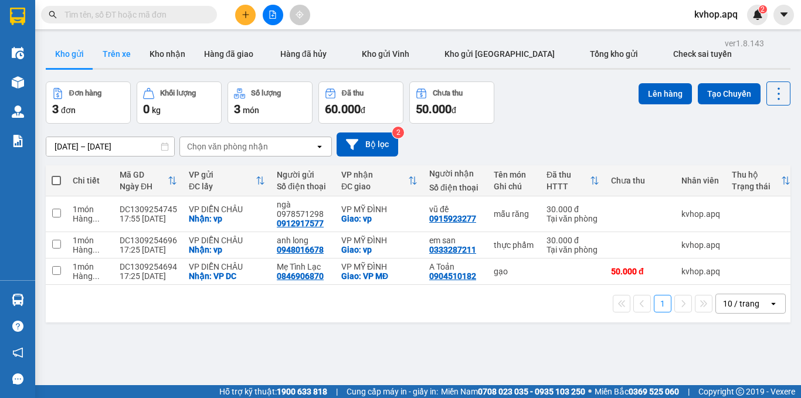
click at [127, 58] on button "Trên xe" at bounding box center [116, 54] width 47 height 28
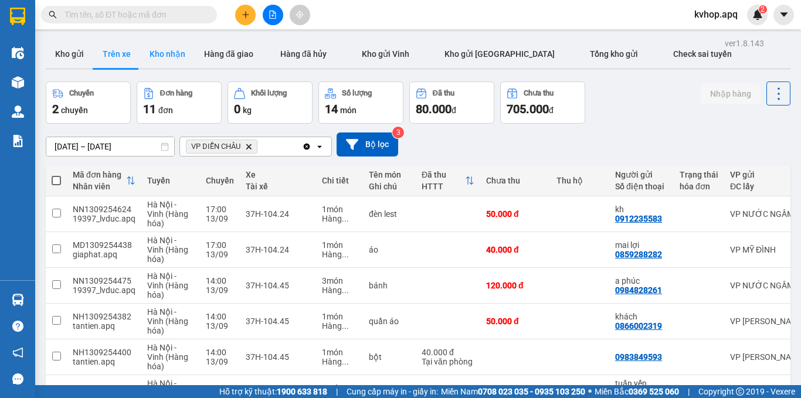
click at [182, 64] on button "Kho nhận" at bounding box center [167, 54] width 55 height 28
type input "[DATE] – [DATE]"
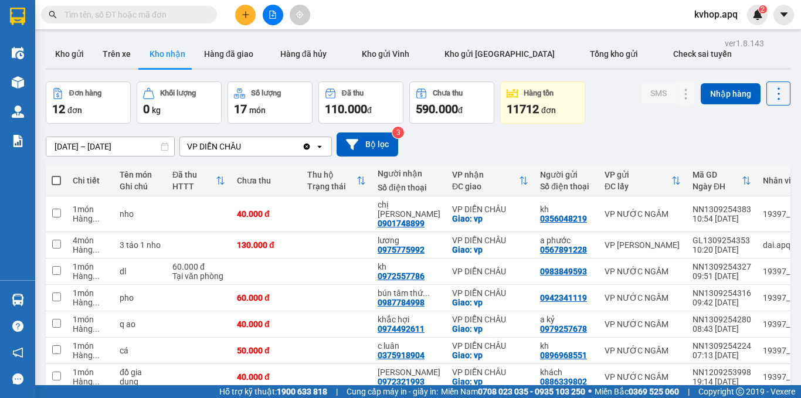
click at [142, 18] on input "text" at bounding box center [133, 14] width 138 height 13
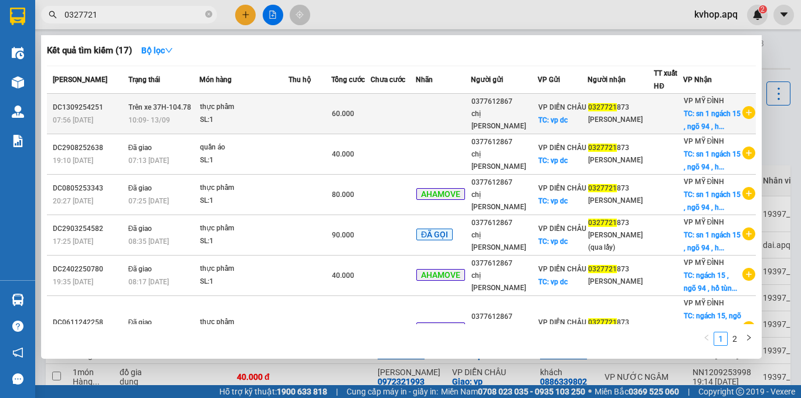
type input "0327721"
click at [662, 128] on td at bounding box center [668, 114] width 29 height 40
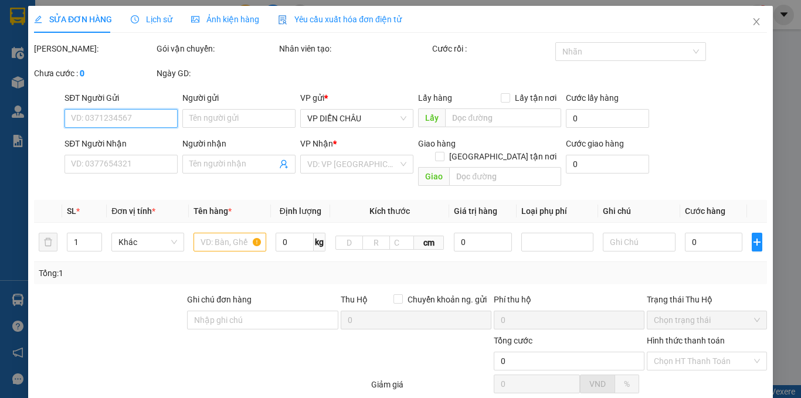
type input "0377612867"
type input "chị [PERSON_NAME]"
checkbox input "true"
type input "vp dc"
type input "0327721873"
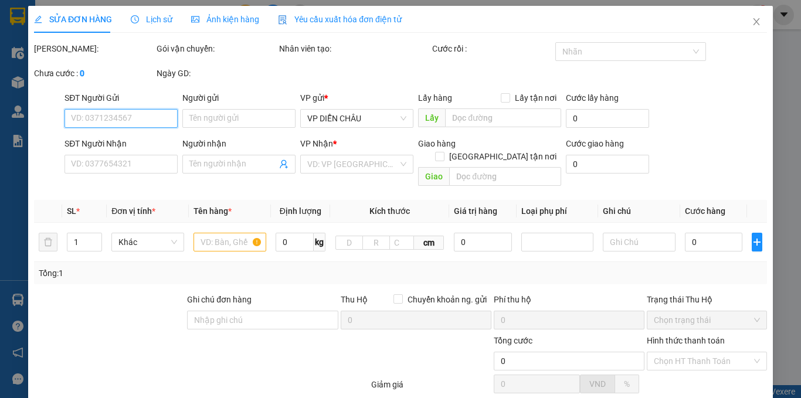
type input "[PERSON_NAME]"
checkbox input "true"
type input "sn 1 ngách 15 , ngõ 94 , [PERSON_NAME] , [GEOGRAPHIC_DATA]"
type input "60.000"
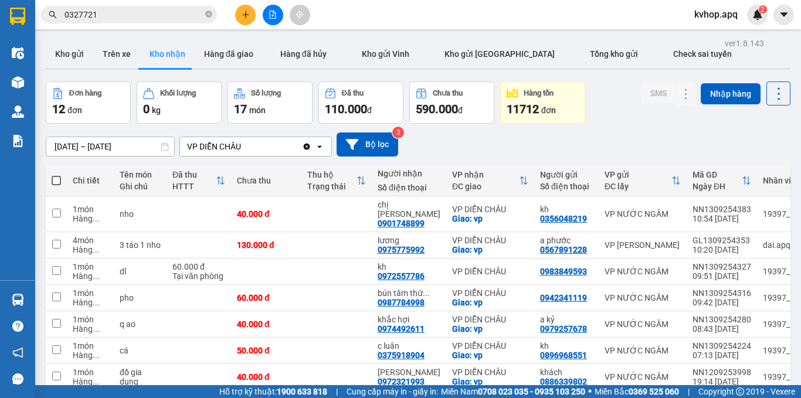
click at [128, 20] on input "0327721" at bounding box center [133, 14] width 138 height 13
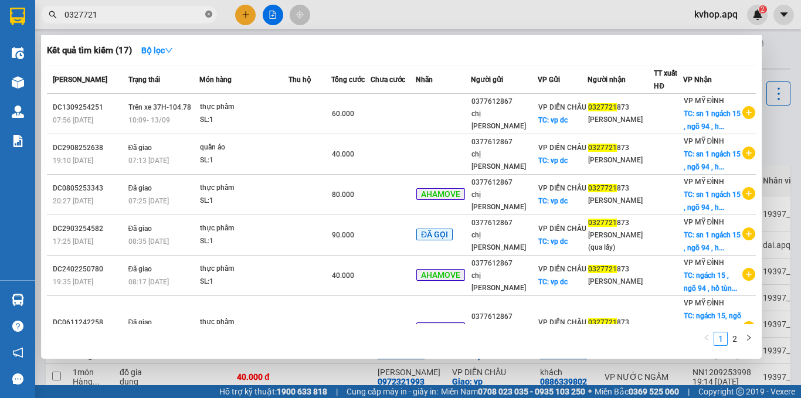
click at [208, 14] on icon "close-circle" at bounding box center [208, 14] width 7 height 7
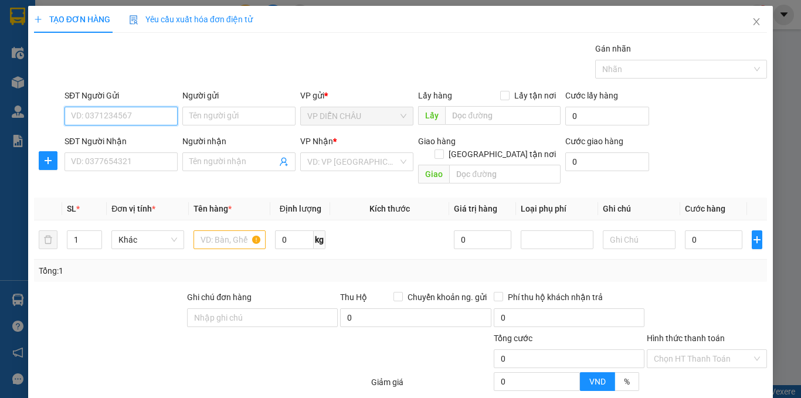
click at [112, 120] on input "SĐT Người Gửi" at bounding box center [120, 116] width 113 height 19
drag, startPoint x: 116, startPoint y: 111, endPoint x: 120, endPoint y: 116, distance: 6.2
click at [120, 116] on input "SĐT Người Gửi" at bounding box center [120, 116] width 113 height 19
type input "0"
drag, startPoint x: 497, startPoint y: 140, endPoint x: 470, endPoint y: 172, distance: 42.0
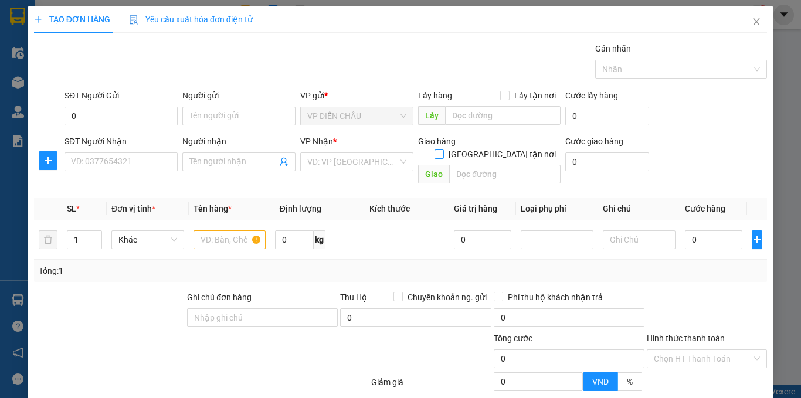
click at [443, 150] on input "[GEOGRAPHIC_DATA] tận nơi" at bounding box center [438, 154] width 8 height 8
checkbox input "true"
click at [472, 168] on div "Giao hàng [GEOGRAPHIC_DATA] tận nơi [GEOGRAPHIC_DATA]" at bounding box center [489, 162] width 142 height 54
click at [473, 165] on input "text" at bounding box center [504, 174] width 111 height 19
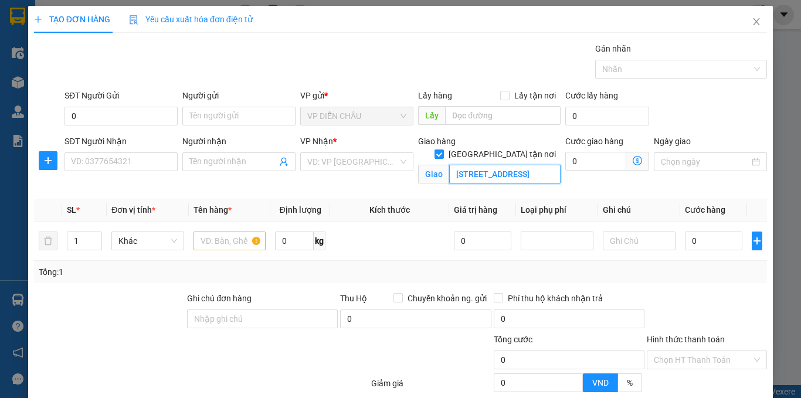
scroll to position [0, 148]
type input "[STREET_ADDRESS]"
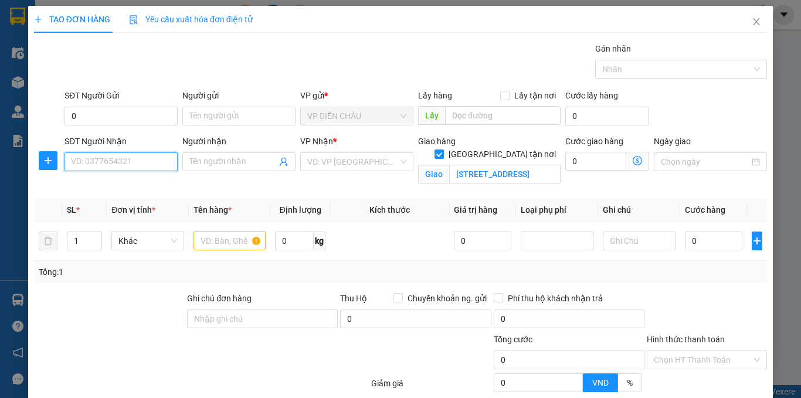
scroll to position [0, 0]
click at [88, 158] on input "SĐT Người Nhận" at bounding box center [120, 161] width 113 height 19
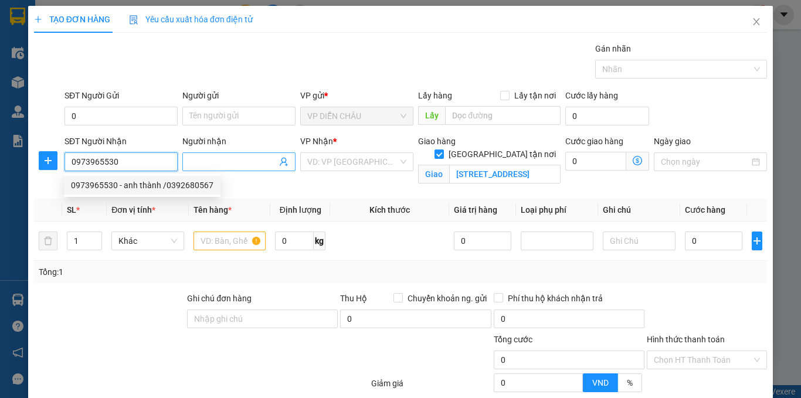
type input "0973965530"
click at [206, 162] on input "Người nhận" at bounding box center [232, 161] width 87 height 13
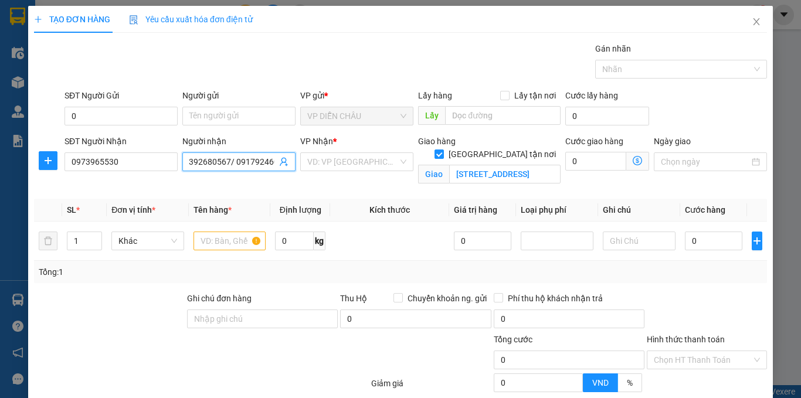
scroll to position [0, 10]
type input "0392680567/ 0917924608"
click at [134, 122] on input "0" at bounding box center [120, 116] width 113 height 19
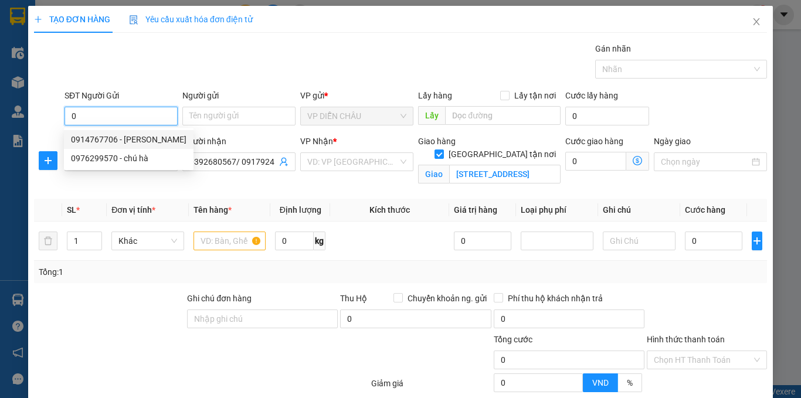
click at [138, 139] on div "0914767706 - [PERSON_NAME]" at bounding box center [129, 139] width 116 height 13
type input "0914767706"
type input "anh hải"
checkbox input "true"
type input "vp"
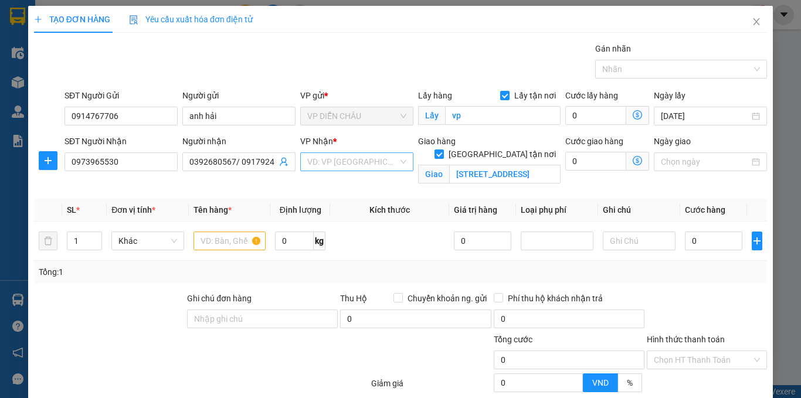
click at [372, 162] on input "search" at bounding box center [352, 162] width 91 height 18
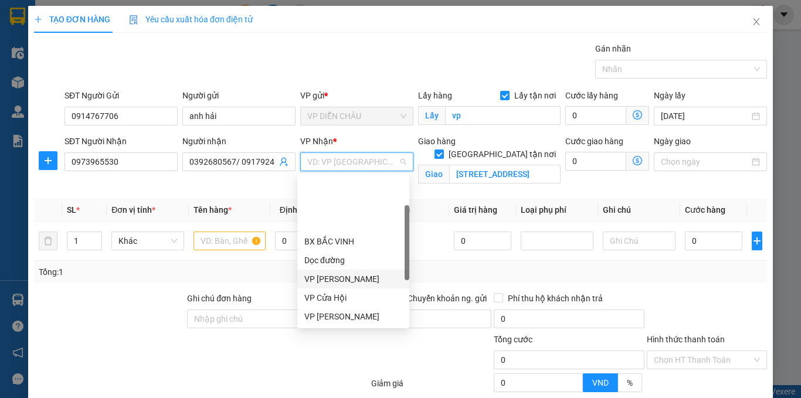
scroll to position [117, 0]
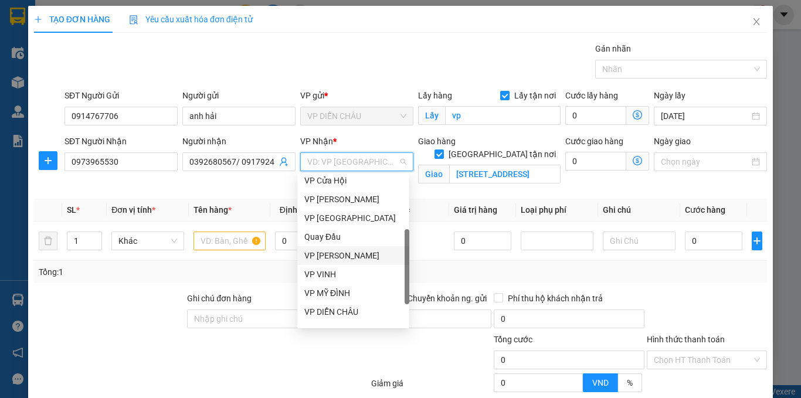
drag, startPoint x: 327, startPoint y: 250, endPoint x: 334, endPoint y: 242, distance: 11.2
click at [327, 249] on div "VP [PERSON_NAME]" at bounding box center [353, 255] width 98 height 13
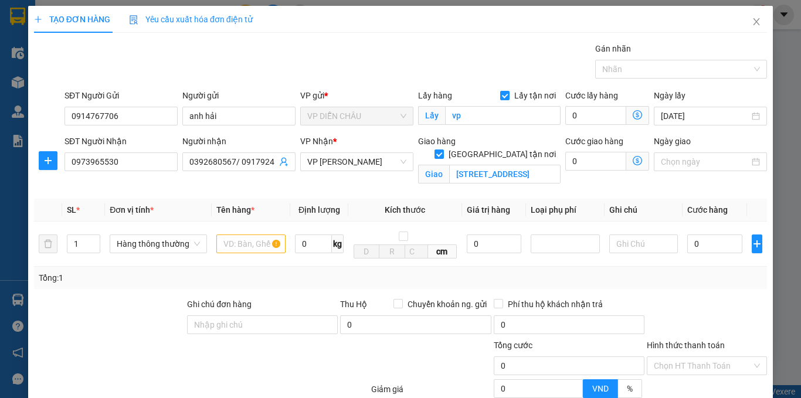
click at [626, 155] on span at bounding box center [637, 161] width 23 height 19
click at [633, 158] on icon "dollar-circle" at bounding box center [637, 160] width 9 height 9
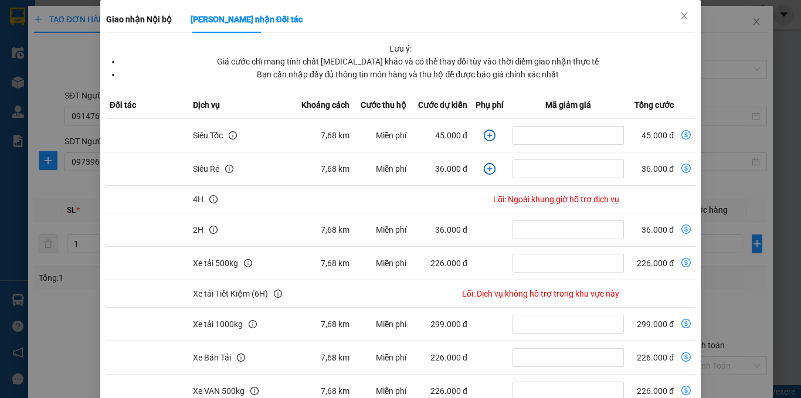
scroll to position [150, 0]
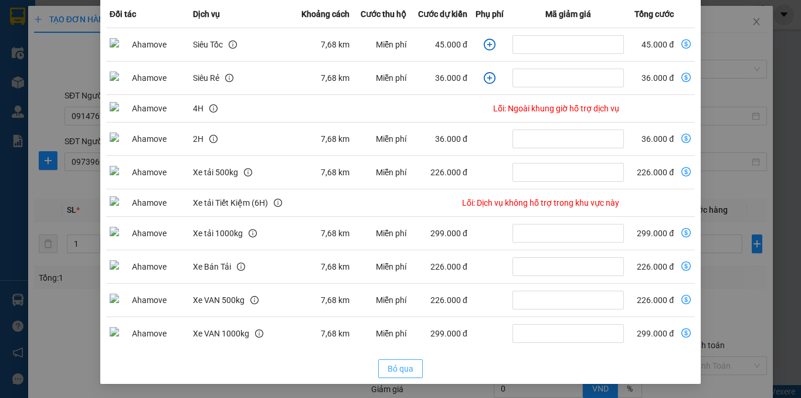
click at [399, 369] on span "Bỏ qua" at bounding box center [401, 368] width 26 height 13
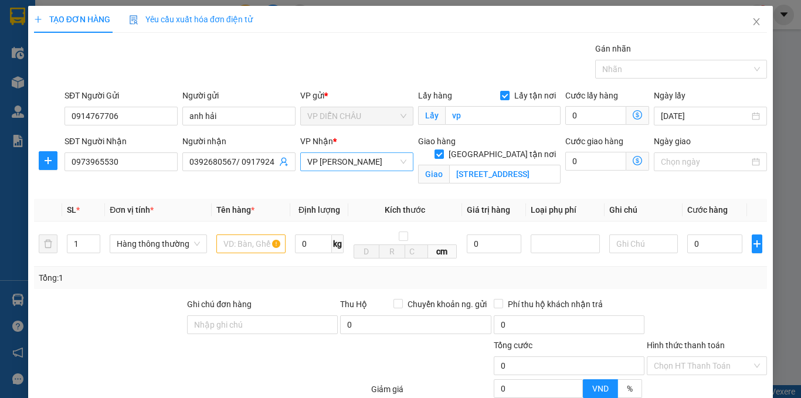
click at [385, 162] on span "VP [PERSON_NAME]" at bounding box center [356, 162] width 99 height 18
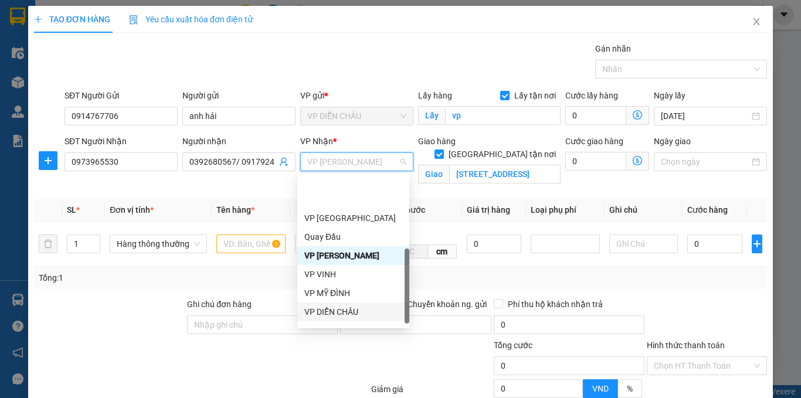
scroll to position [169, 0]
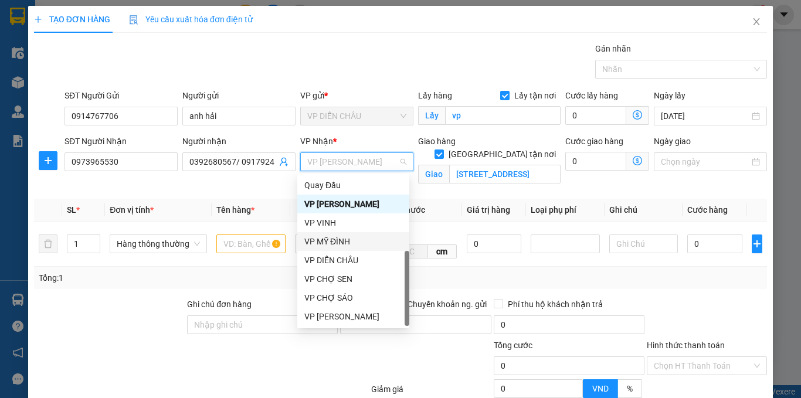
click at [344, 240] on div "VP MỸ ĐÌNH" at bounding box center [353, 241] width 98 height 13
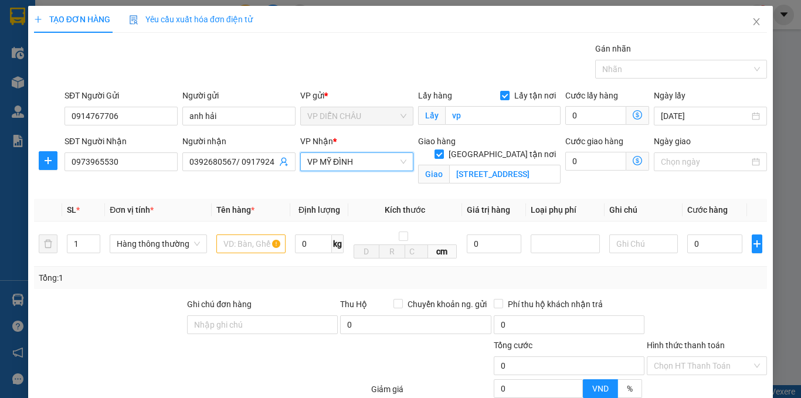
click at [633, 162] on icon "dollar-circle" at bounding box center [637, 160] width 9 height 9
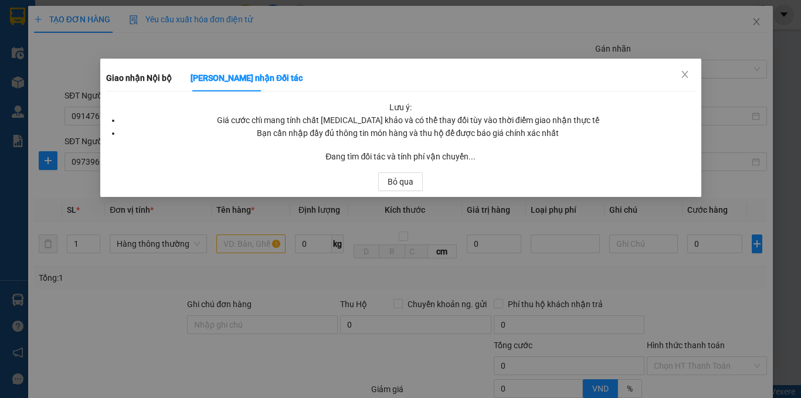
scroll to position [0, 0]
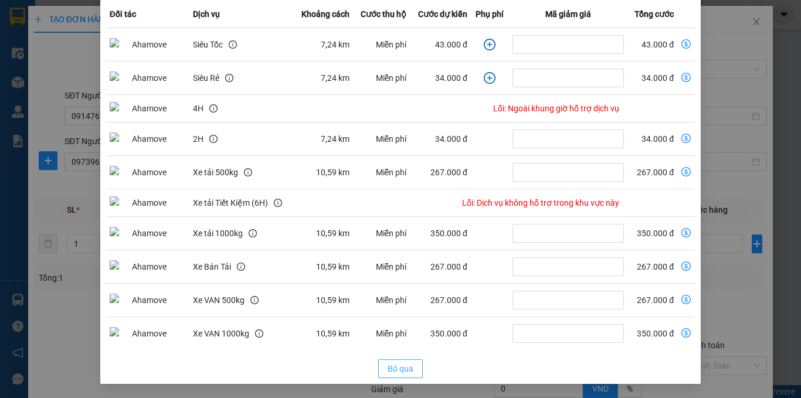
click at [381, 362] on button "Bỏ qua" at bounding box center [400, 368] width 45 height 19
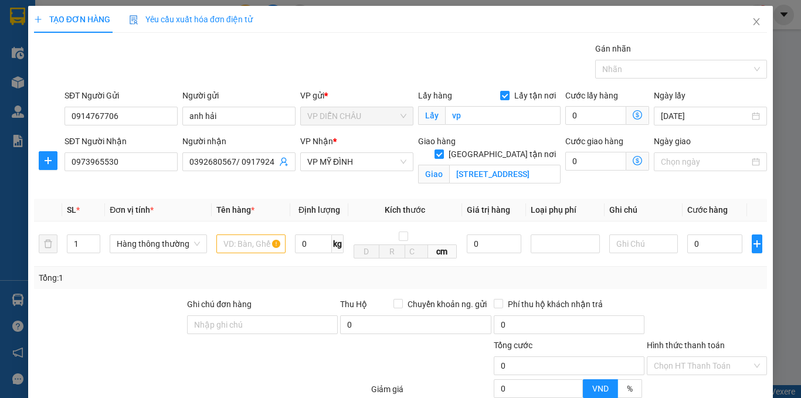
scroll to position [91, 0]
click at [355, 159] on span "VP MỸ ĐÌNH" at bounding box center [356, 162] width 99 height 18
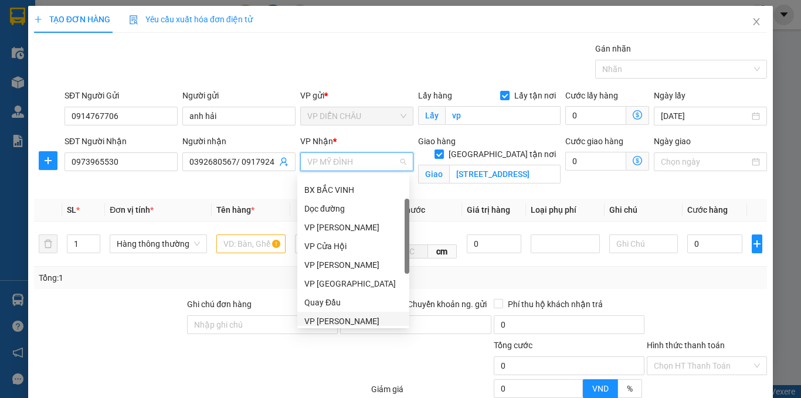
scroll to position [0, 0]
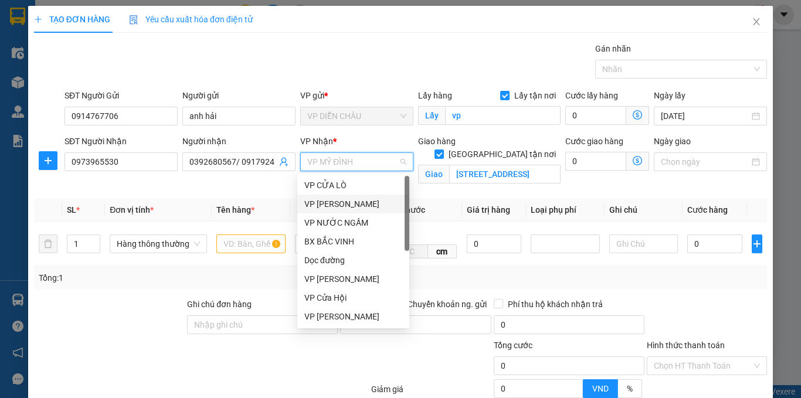
click at [337, 198] on div "VP [PERSON_NAME]" at bounding box center [353, 204] width 98 height 13
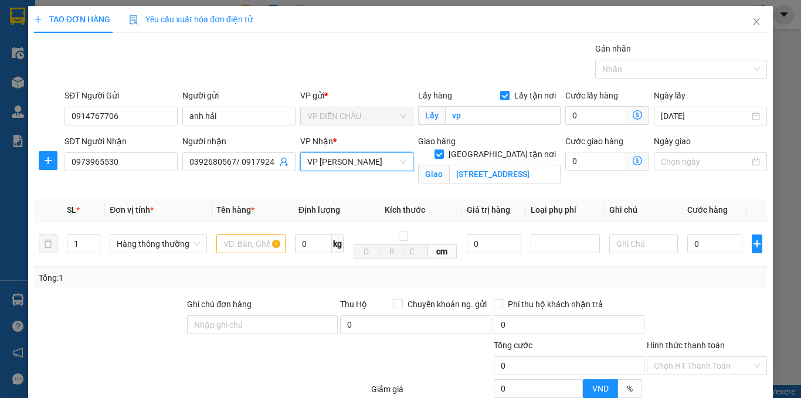
click at [633, 162] on icon "dollar-circle" at bounding box center [637, 160] width 9 height 9
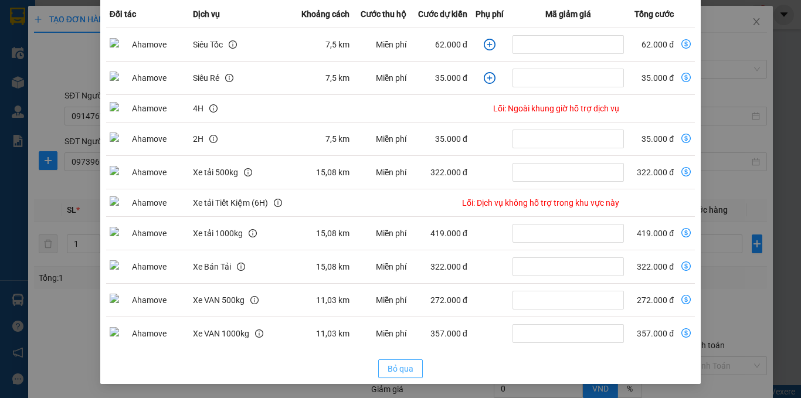
click at [388, 374] on span "Bỏ qua" at bounding box center [401, 368] width 26 height 13
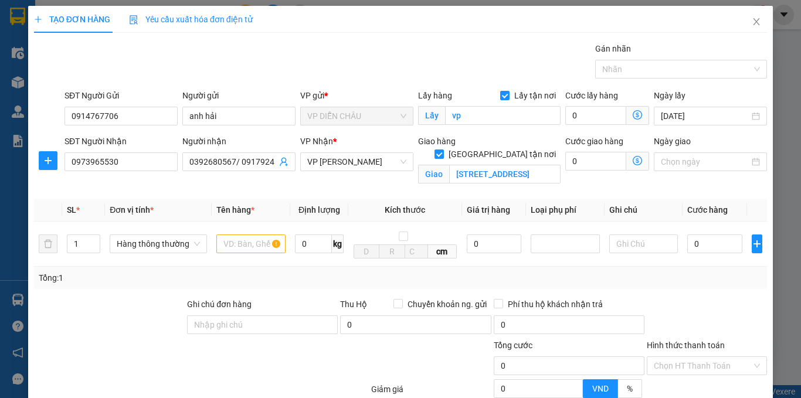
scroll to position [91, 0]
click at [359, 171] on div "VP [PERSON_NAME]" at bounding box center [356, 161] width 113 height 19
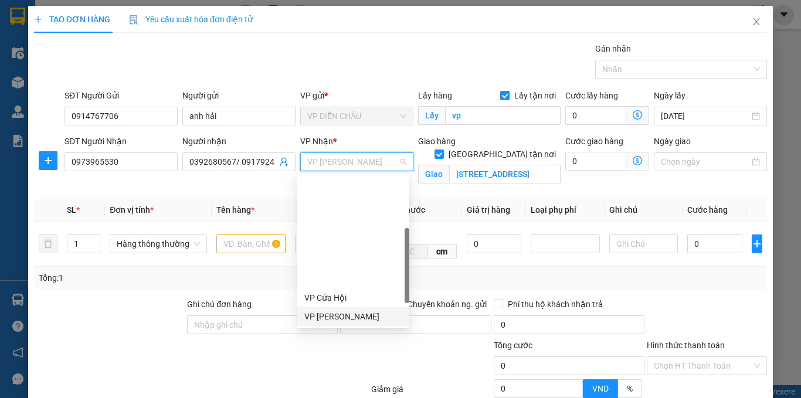
scroll to position [117, 0]
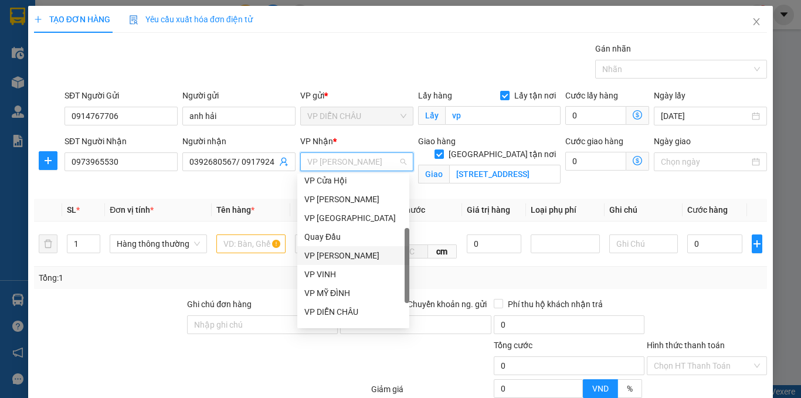
click at [345, 257] on div "VP [PERSON_NAME]" at bounding box center [353, 255] width 98 height 13
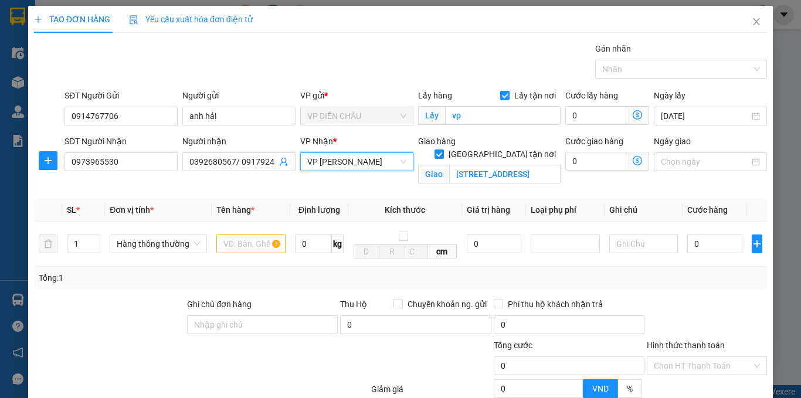
click at [633, 163] on icon "dollar-circle" at bounding box center [637, 160] width 9 height 9
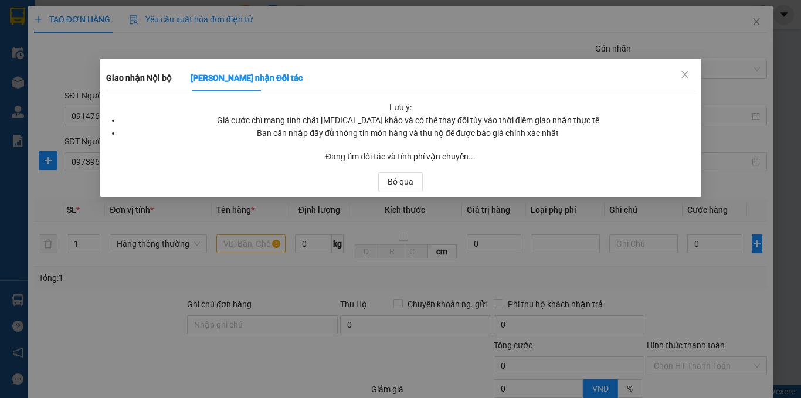
scroll to position [0, 0]
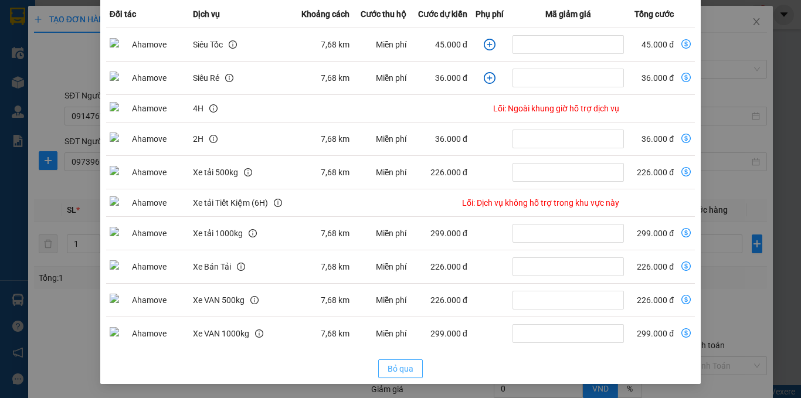
click at [398, 370] on span "Bỏ qua" at bounding box center [401, 368] width 26 height 13
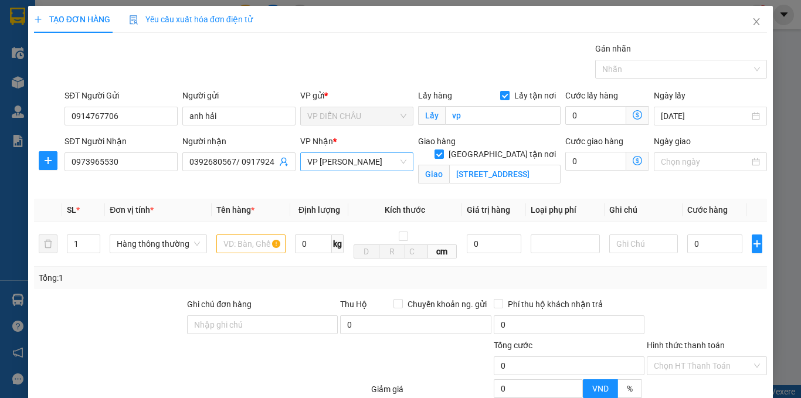
click at [383, 160] on span "VP [PERSON_NAME]" at bounding box center [356, 162] width 99 height 18
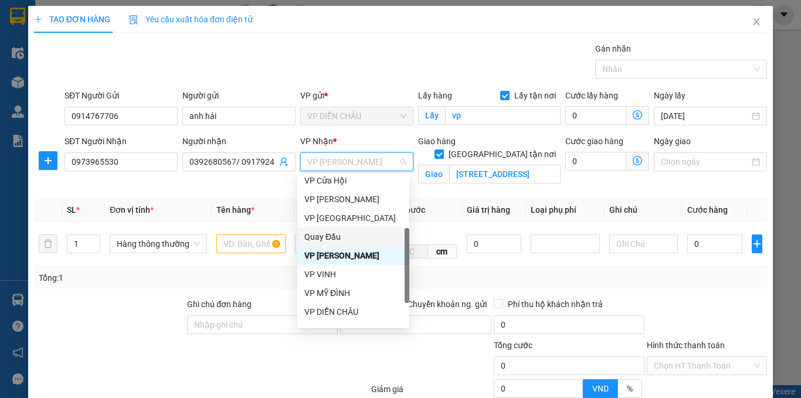
scroll to position [169, 0]
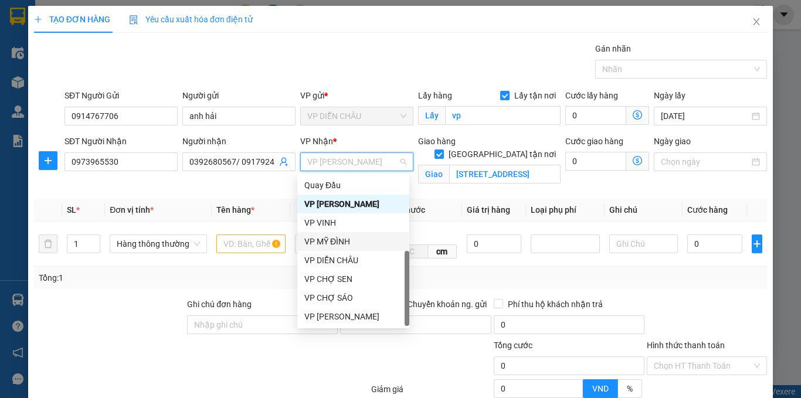
drag, startPoint x: 342, startPoint y: 240, endPoint x: 588, endPoint y: 172, distance: 254.2
click at [345, 238] on div "VP MỸ ĐÌNH" at bounding box center [353, 241] width 98 height 13
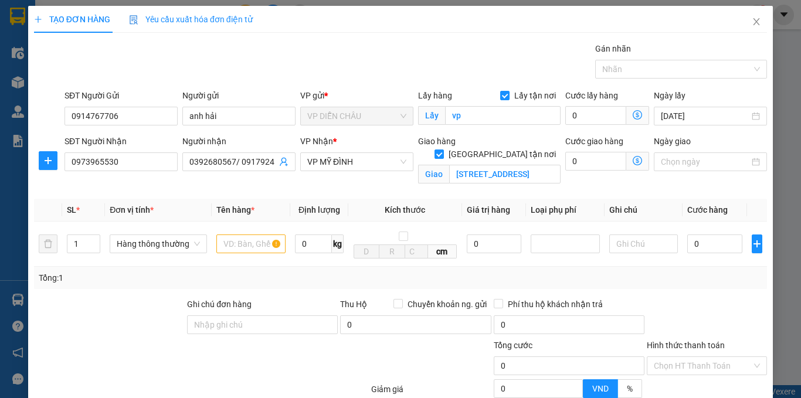
click at [633, 161] on icon "dollar-circle" at bounding box center [637, 160] width 9 height 9
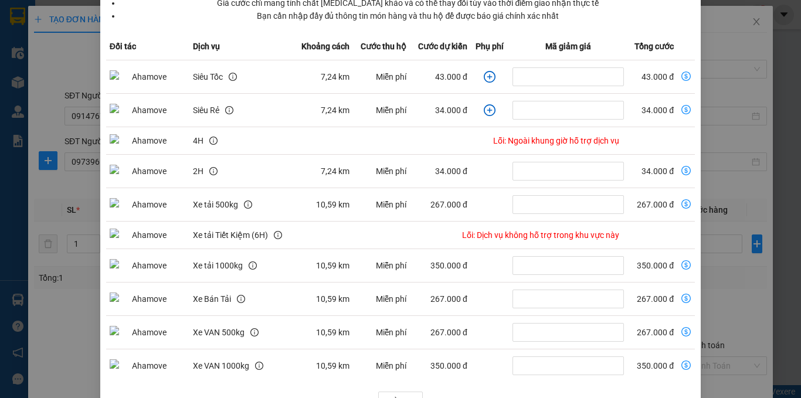
scroll to position [150, 0]
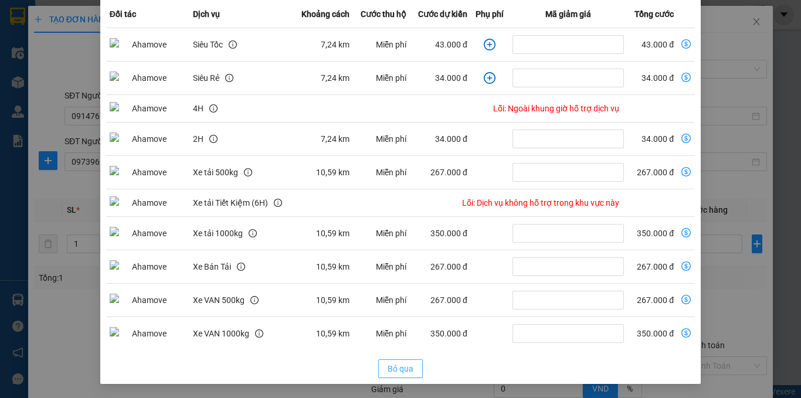
drag, startPoint x: 403, startPoint y: 373, endPoint x: 399, endPoint y: 355, distance: 19.2
click at [403, 371] on span "Bỏ qua" at bounding box center [401, 368] width 26 height 13
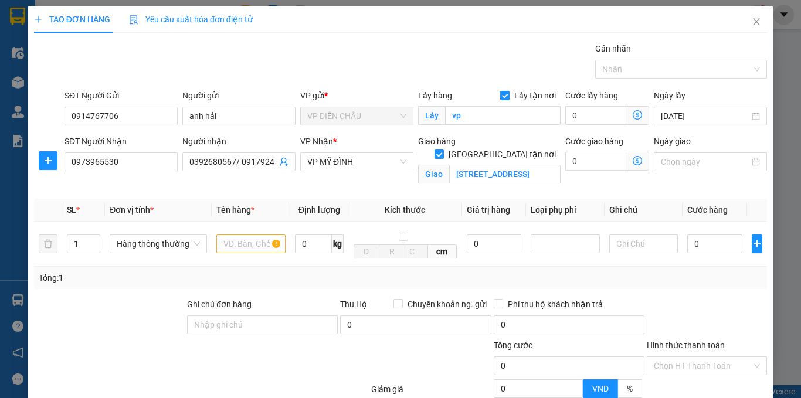
scroll to position [91, 0]
click at [371, 158] on span "VP MỸ ĐÌNH" at bounding box center [356, 162] width 99 height 18
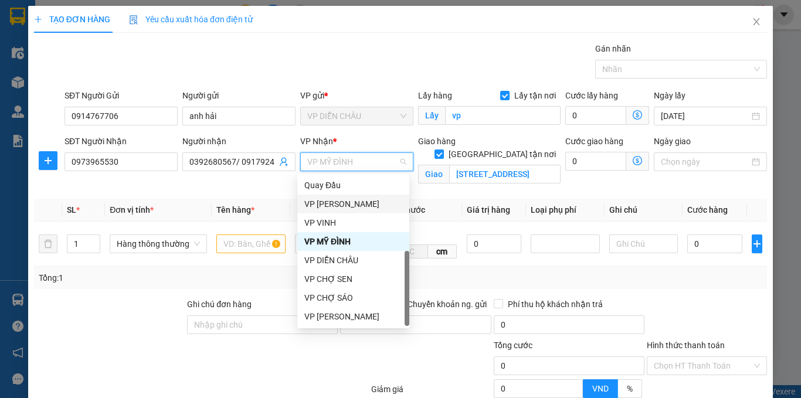
drag, startPoint x: 342, startPoint y: 201, endPoint x: 539, endPoint y: 168, distance: 199.1
click at [342, 200] on div "VP [PERSON_NAME]" at bounding box center [353, 204] width 98 height 13
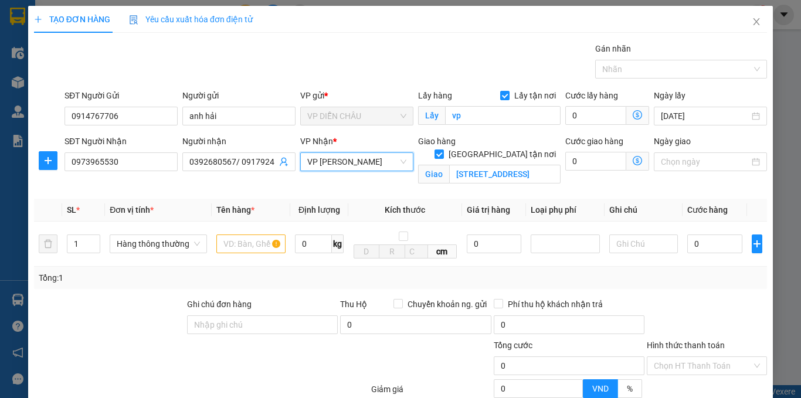
click at [633, 159] on icon "dollar-circle" at bounding box center [637, 160] width 9 height 9
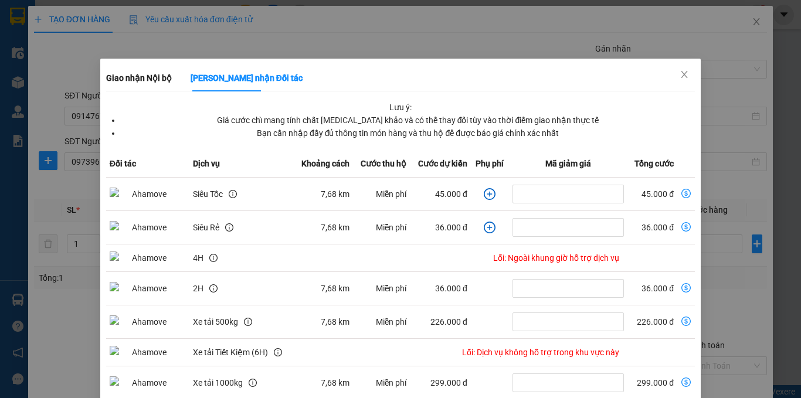
scroll to position [150, 0]
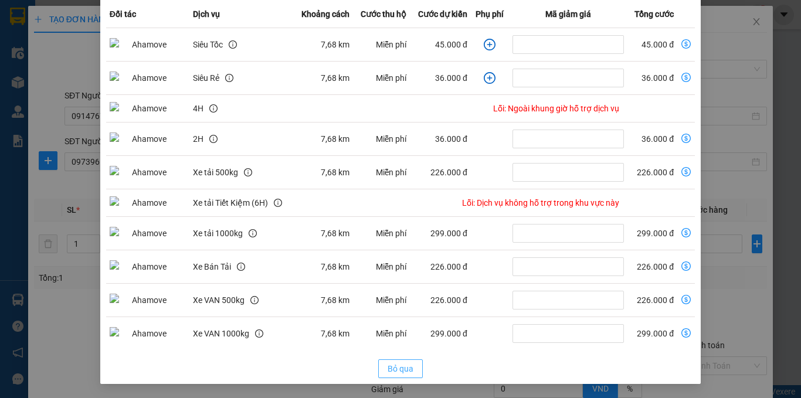
click at [398, 368] on span "Bỏ qua" at bounding box center [401, 368] width 26 height 13
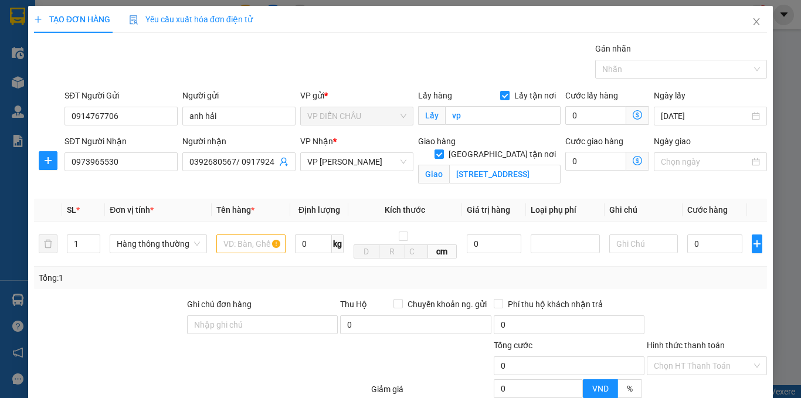
scroll to position [91, 0]
type input "2"
click at [94, 238] on span "up" at bounding box center [93, 240] width 7 height 7
click at [241, 243] on input "text" at bounding box center [250, 244] width 69 height 19
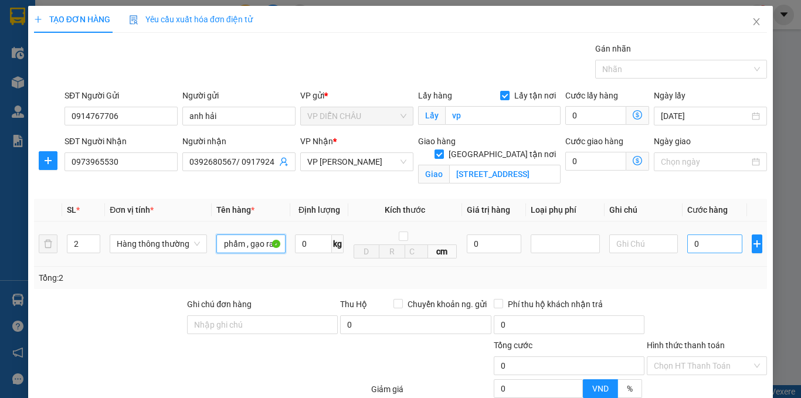
type input "thực phẩm , gạo rau"
drag, startPoint x: 683, startPoint y: 243, endPoint x: 686, endPoint y: 235, distance: 9.3
click at [687, 244] on input "0" at bounding box center [714, 244] width 55 height 19
type input "9"
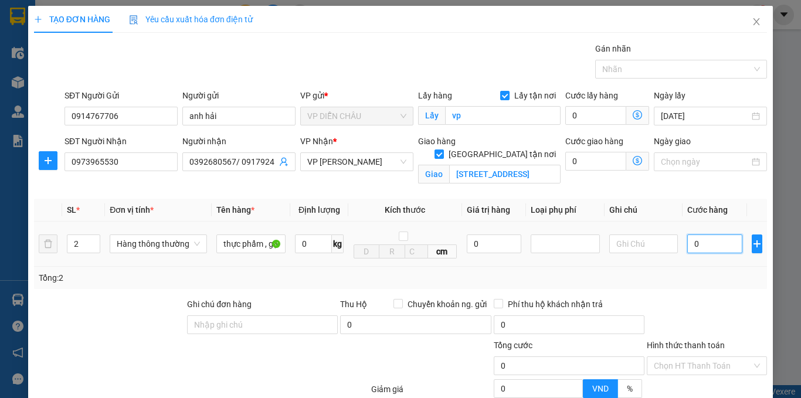
type input "9"
type input "9-"
type input "0"
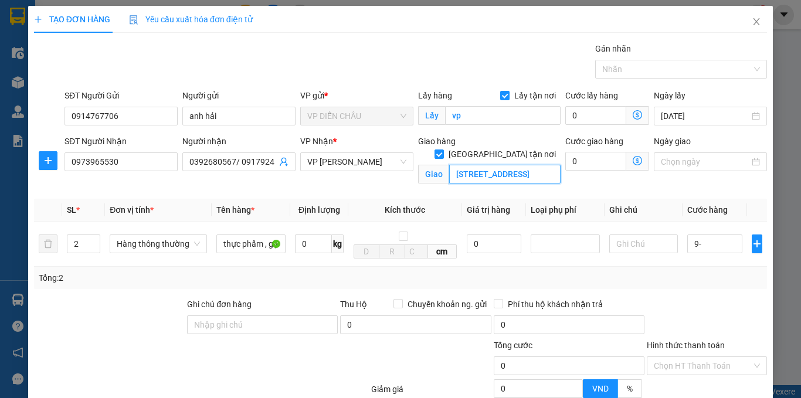
type input "0"
click at [524, 165] on input "[STREET_ADDRESS]" at bounding box center [504, 174] width 111 height 19
click at [536, 165] on input "[STREET_ADDRESS]" at bounding box center [504, 174] width 111 height 19
drag, startPoint x: 531, startPoint y: 161, endPoint x: 548, endPoint y: 161, distance: 17.0
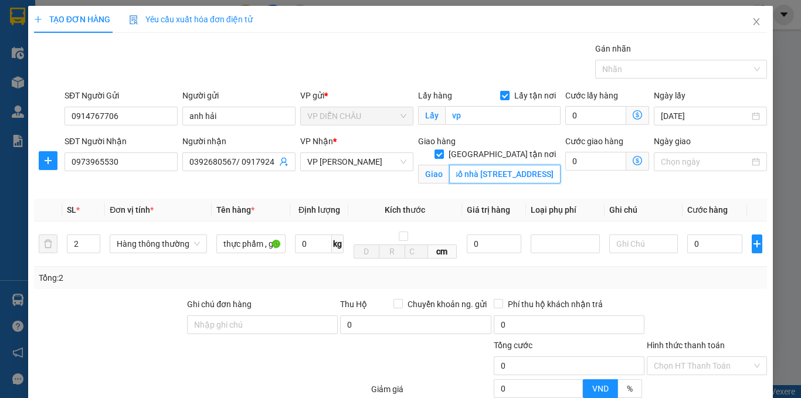
click at [548, 165] on input "số nhà [STREET_ADDRESS]" at bounding box center [504, 174] width 111 height 19
click at [549, 165] on input "số nhà [STREET_ADDRESS]" at bounding box center [504, 174] width 111 height 19
drag, startPoint x: 518, startPoint y: 162, endPoint x: 488, endPoint y: 171, distance: 31.9
click at [488, 171] on div "Giao hàng [GEOGRAPHIC_DATA] tận nơi Giao số nhà 9b , ngõ quang ận thổ 2 , [GEOG…" at bounding box center [489, 162] width 142 height 54
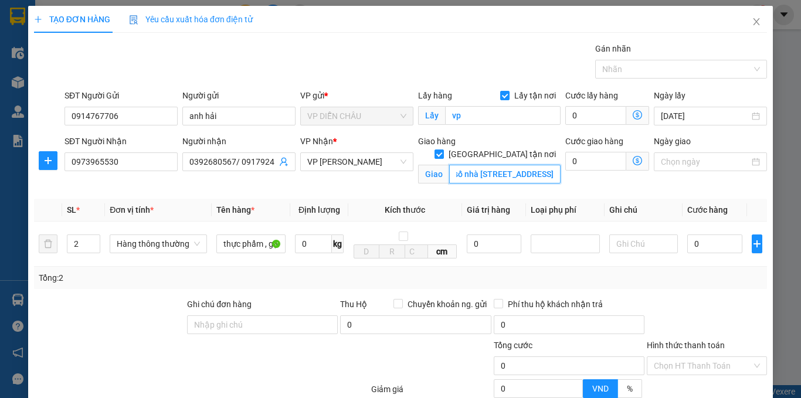
drag, startPoint x: 532, startPoint y: 164, endPoint x: 546, endPoint y: 159, distance: 14.8
click at [531, 165] on input "số nhà [STREET_ADDRESS]" at bounding box center [504, 174] width 111 height 19
click at [549, 165] on input "số nhà [STREET_ADDRESS]" at bounding box center [504, 174] width 111 height 19
drag, startPoint x: 549, startPoint y: 159, endPoint x: 457, endPoint y: 160, distance: 92.1
click at [457, 165] on input "số nhà [STREET_ADDRESS]" at bounding box center [504, 174] width 111 height 19
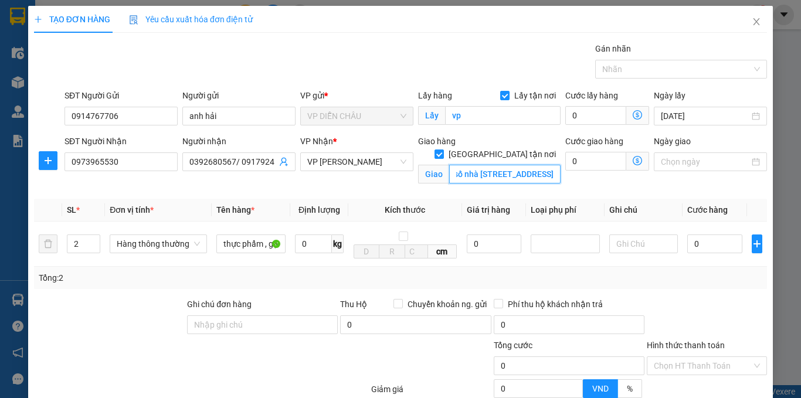
scroll to position [0, 0]
drag, startPoint x: 457, startPoint y: 160, endPoint x: 450, endPoint y: 160, distance: 7.0
click at [450, 165] on input "số nhà [STREET_ADDRESS]" at bounding box center [504, 174] width 111 height 19
type input "ang ận thổ [STREET_ADDRESS]"
type input "0"
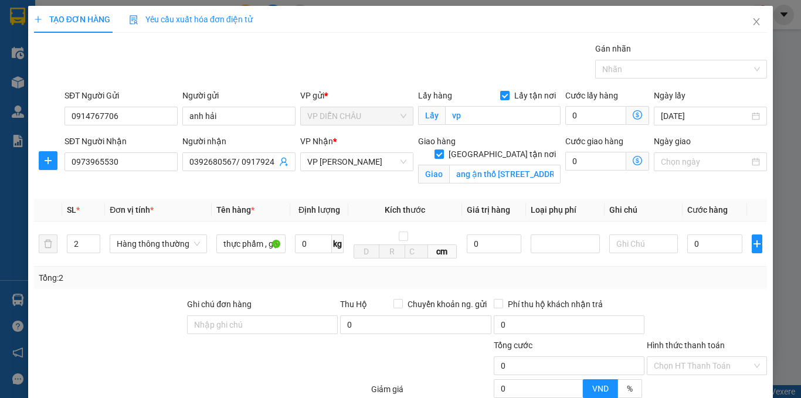
click at [633, 158] on icon "dollar-circle" at bounding box center [637, 160] width 9 height 9
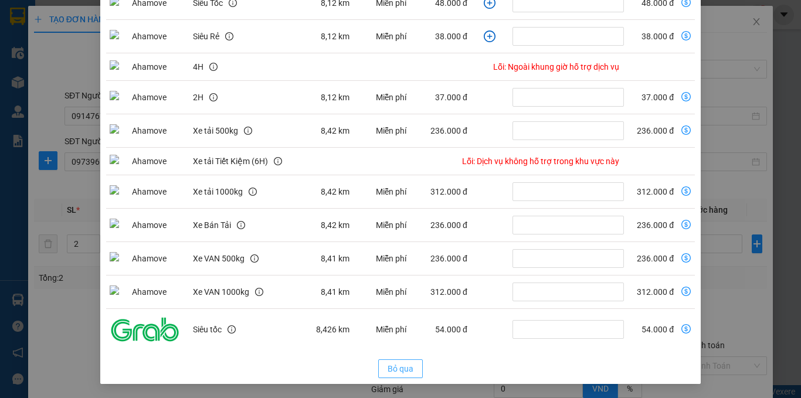
click at [399, 368] on span "Bỏ qua" at bounding box center [401, 368] width 26 height 13
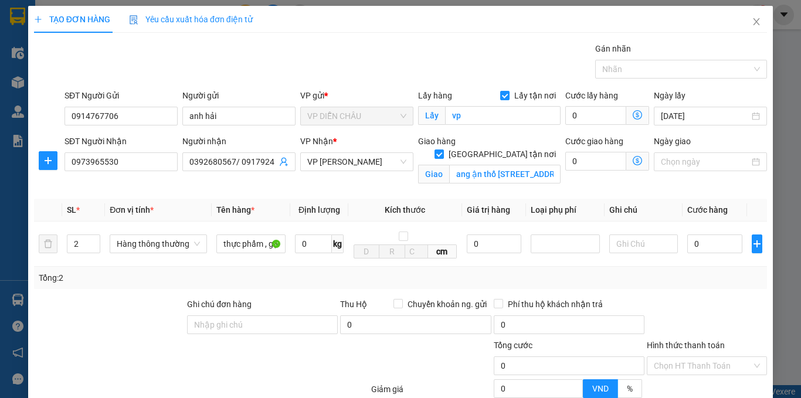
scroll to position [133, 0]
click at [366, 165] on span "VP [PERSON_NAME]" at bounding box center [356, 162] width 99 height 18
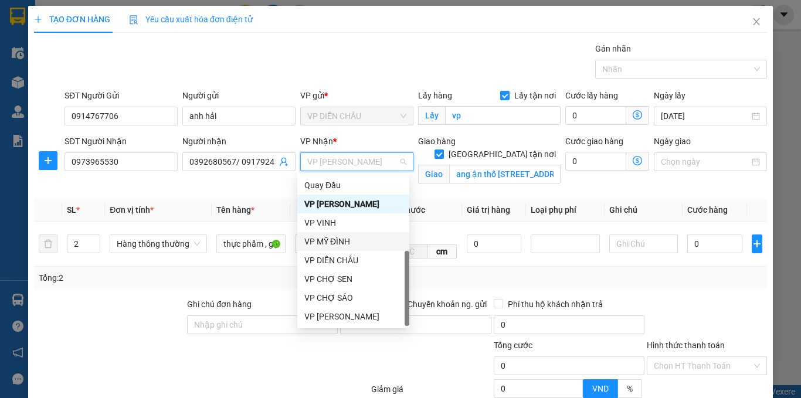
click at [339, 246] on div "VP MỸ ĐÌNH" at bounding box center [353, 241] width 98 height 13
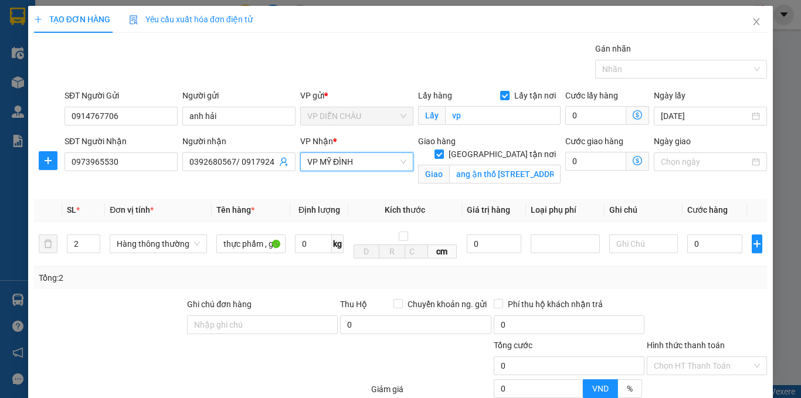
click at [633, 159] on icon "dollar-circle" at bounding box center [637, 160] width 9 height 9
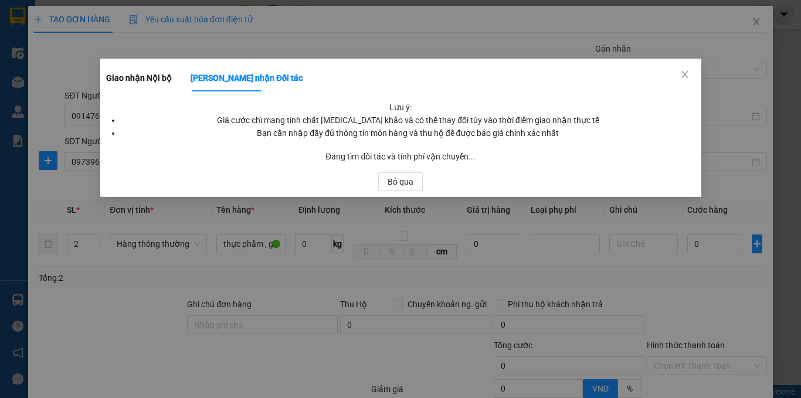
scroll to position [0, 0]
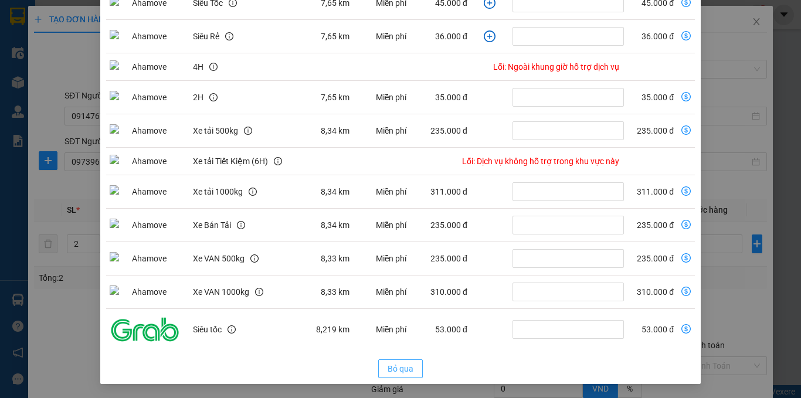
drag, startPoint x: 399, startPoint y: 366, endPoint x: 393, endPoint y: 362, distance: 7.5
click at [398, 366] on span "Bỏ qua" at bounding box center [401, 368] width 26 height 13
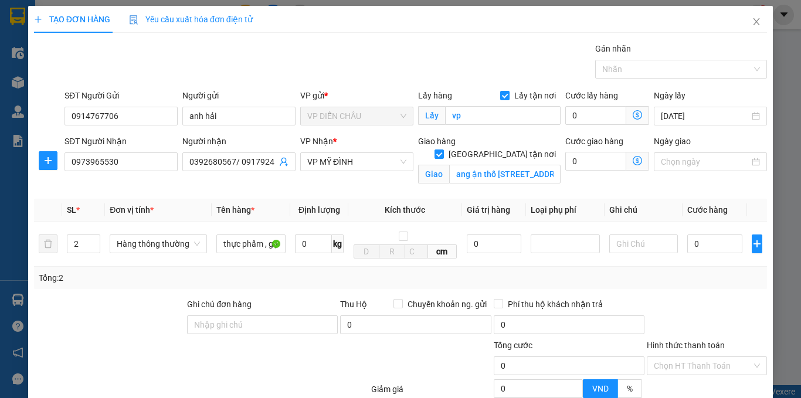
scroll to position [133, 0]
click at [350, 164] on span "VP MỸ ĐÌNH" at bounding box center [356, 162] width 99 height 18
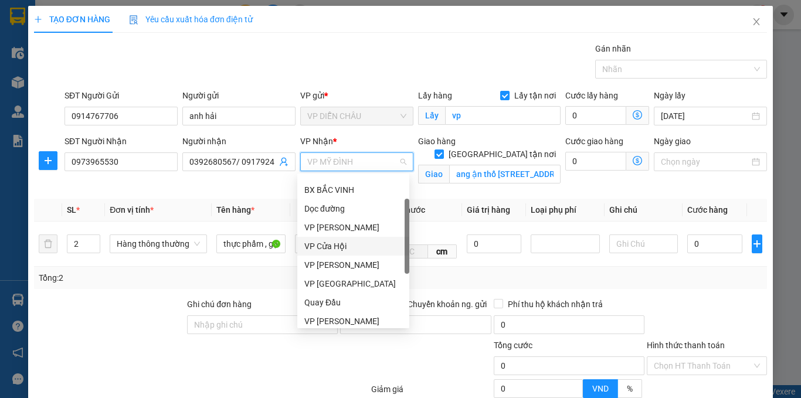
scroll to position [0, 0]
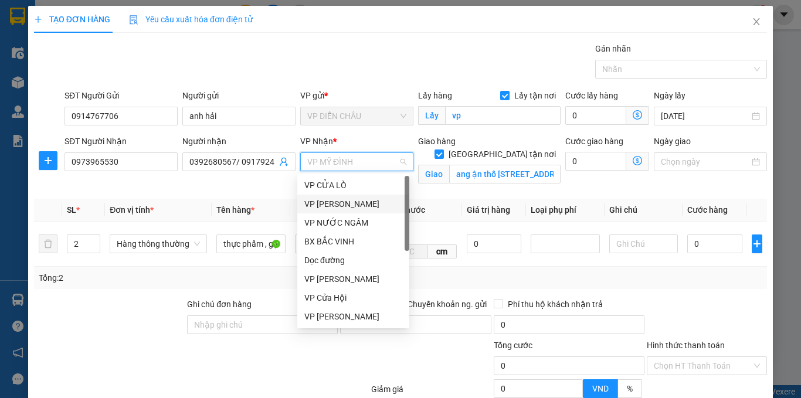
drag, startPoint x: 329, startPoint y: 203, endPoint x: 556, endPoint y: 197, distance: 227.6
click at [329, 202] on div "VP [PERSON_NAME]" at bounding box center [353, 204] width 98 height 13
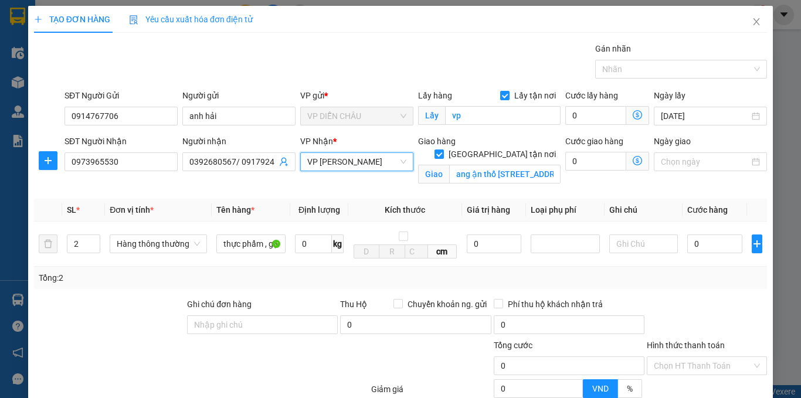
click at [633, 159] on icon "dollar-circle" at bounding box center [637, 160] width 9 height 9
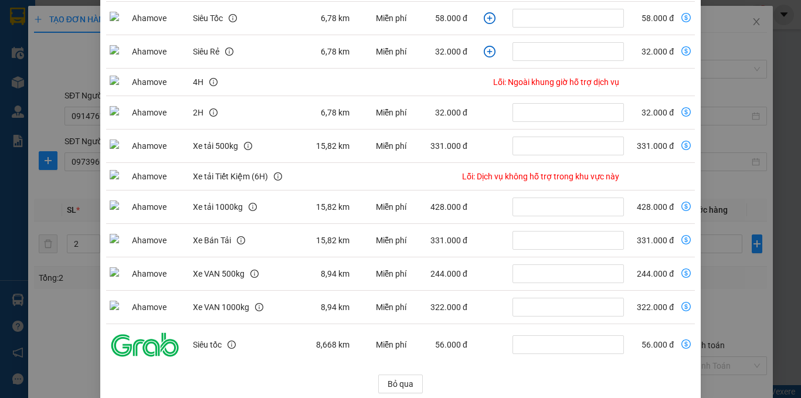
scroll to position [191, 0]
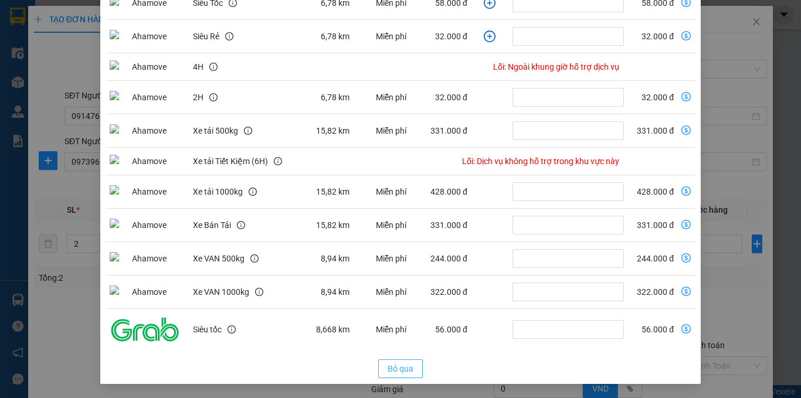
click at [398, 371] on span "Bỏ qua" at bounding box center [401, 368] width 26 height 13
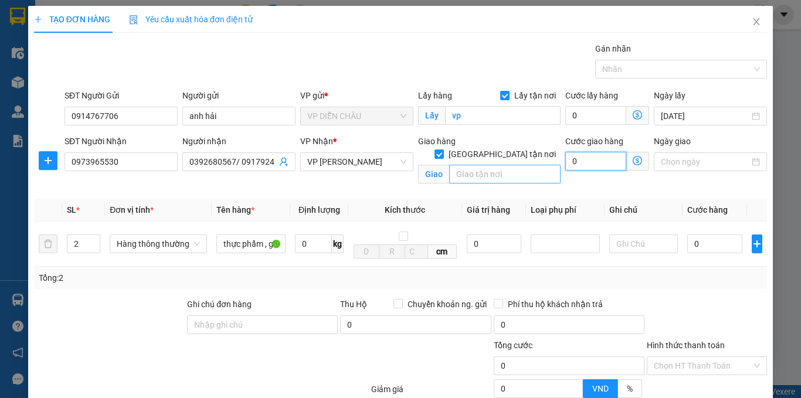
type input "0"
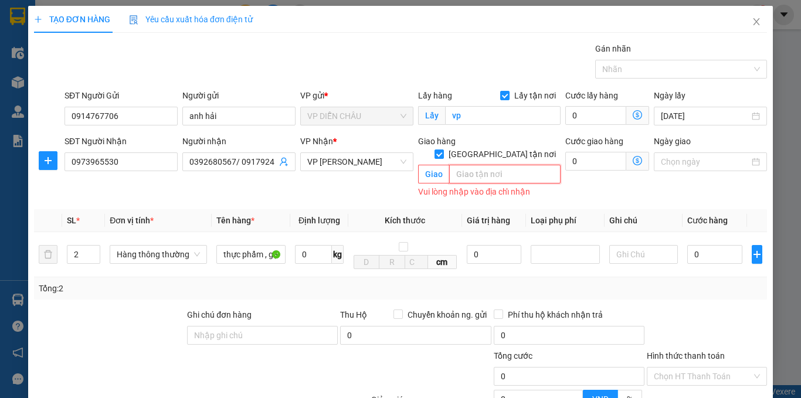
click at [479, 168] on input "text" at bounding box center [504, 174] width 111 height 19
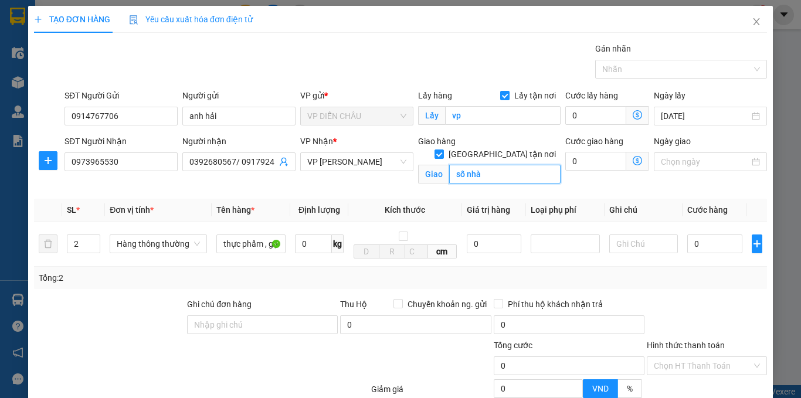
click at [478, 165] on input "số nhà" at bounding box center [504, 174] width 111 height 19
type input "số nhà [STREET_ADDRESS] ,"
click at [633, 163] on icon "dollar-circle" at bounding box center [637, 160] width 9 height 9
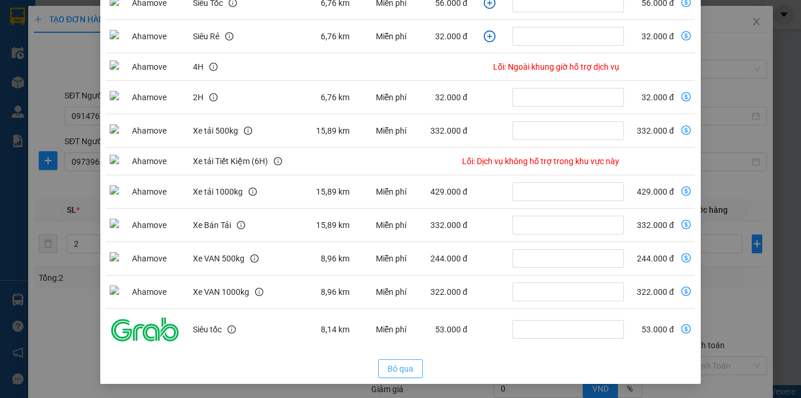
click at [399, 371] on span "Bỏ qua" at bounding box center [401, 368] width 26 height 13
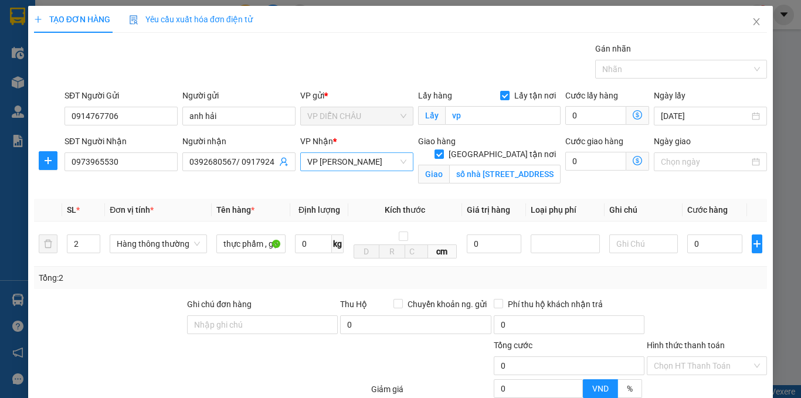
click at [362, 165] on span "VP [PERSON_NAME]" at bounding box center [356, 162] width 99 height 18
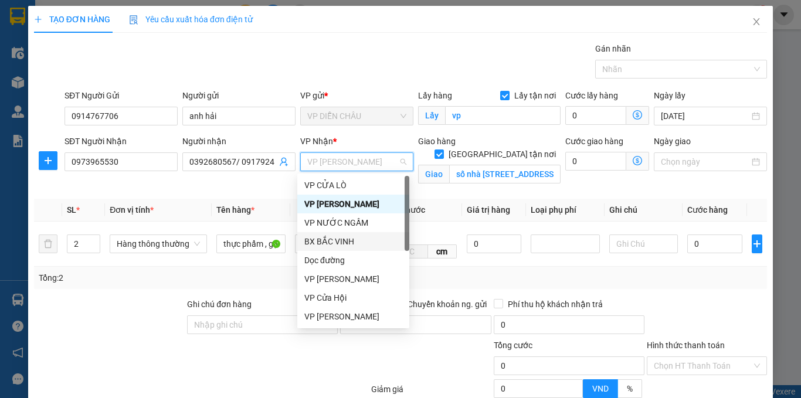
scroll to position [117, 0]
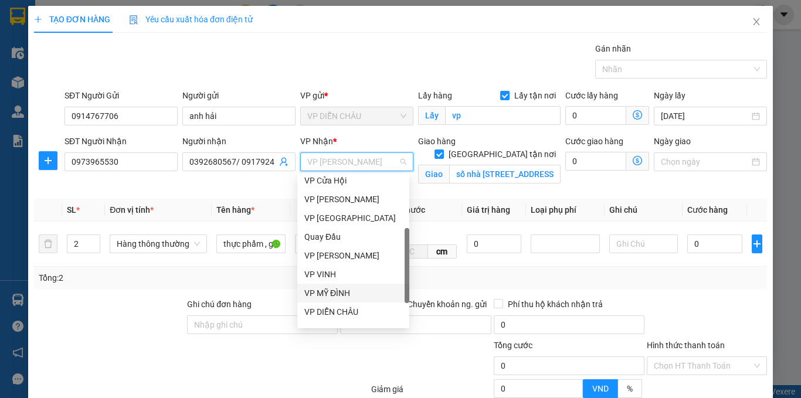
click at [327, 286] on div "VP MỸ ĐÌNH" at bounding box center [353, 293] width 112 height 19
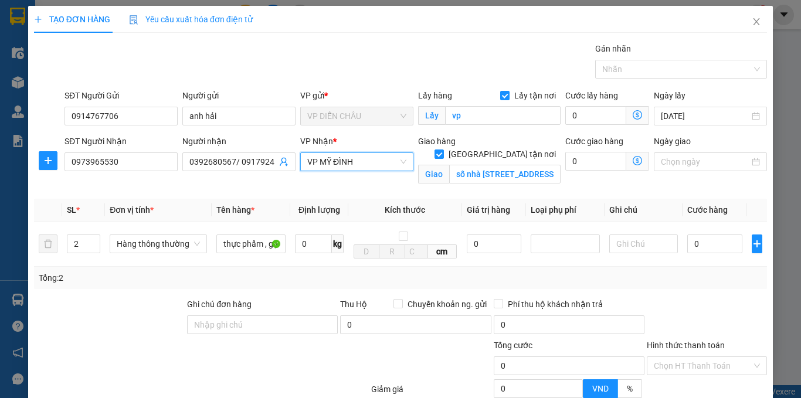
click at [633, 159] on icon "dollar-circle" at bounding box center [637, 160] width 9 height 9
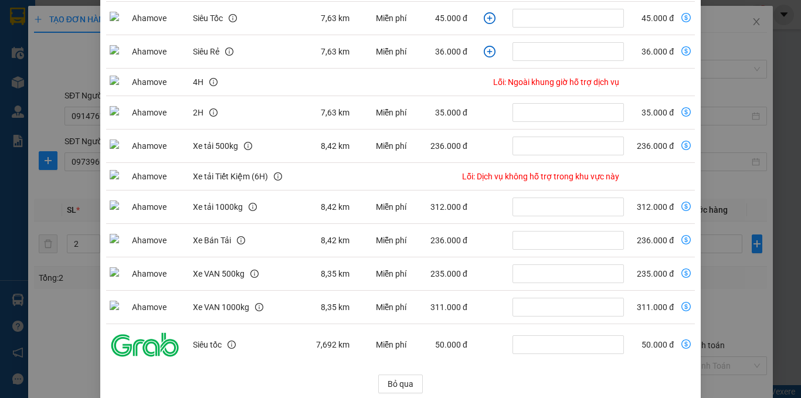
scroll to position [191, 0]
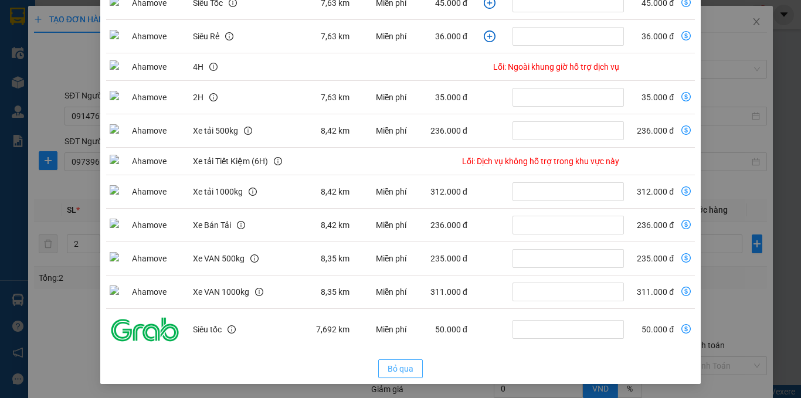
drag, startPoint x: 396, startPoint y: 365, endPoint x: 383, endPoint y: 304, distance: 62.3
click at [395, 365] on span "Bỏ qua" at bounding box center [401, 368] width 26 height 13
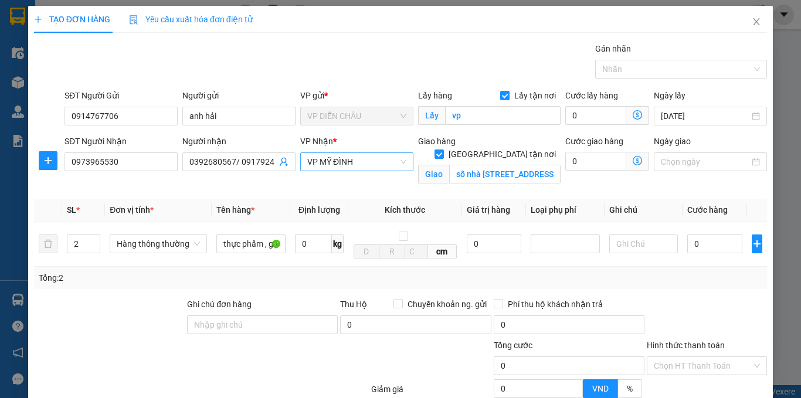
click at [374, 165] on span "VP MỸ ĐÌNH" at bounding box center [356, 162] width 99 height 18
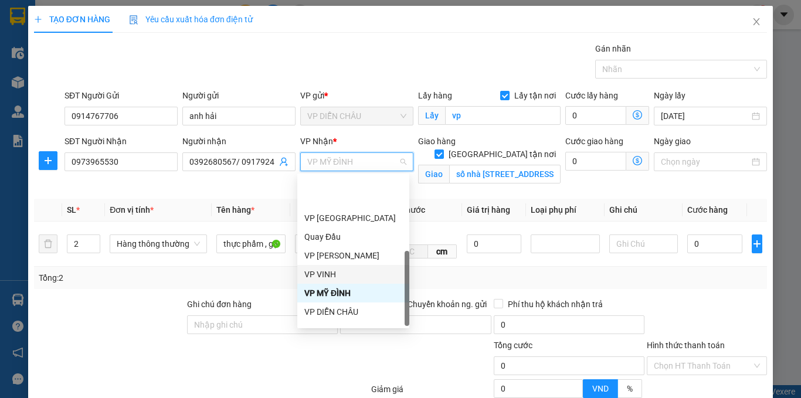
scroll to position [169, 0]
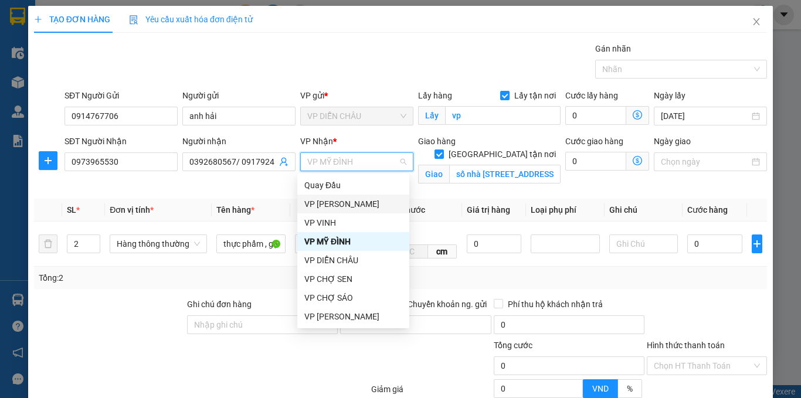
click at [343, 195] on div "VP [PERSON_NAME]" at bounding box center [353, 204] width 112 height 19
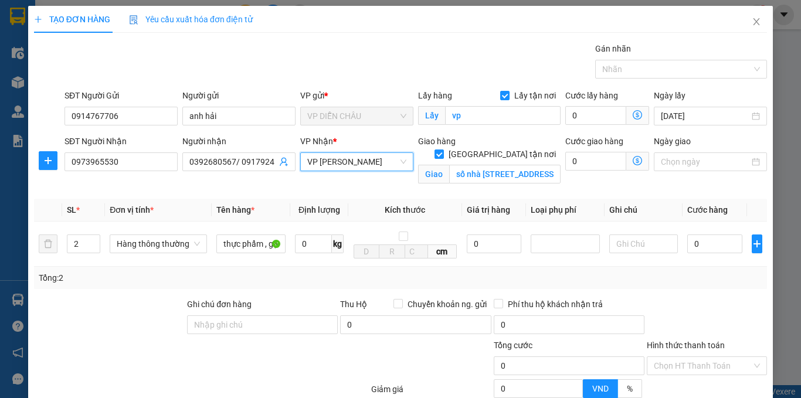
click at [633, 161] on icon "dollar-circle" at bounding box center [637, 160] width 9 height 9
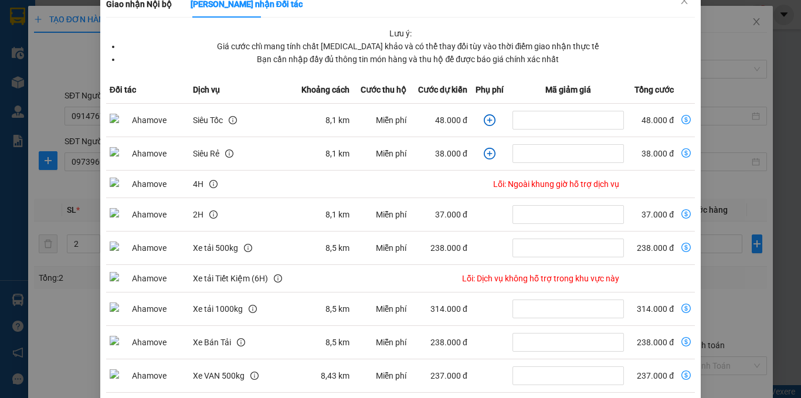
scroll to position [0, 0]
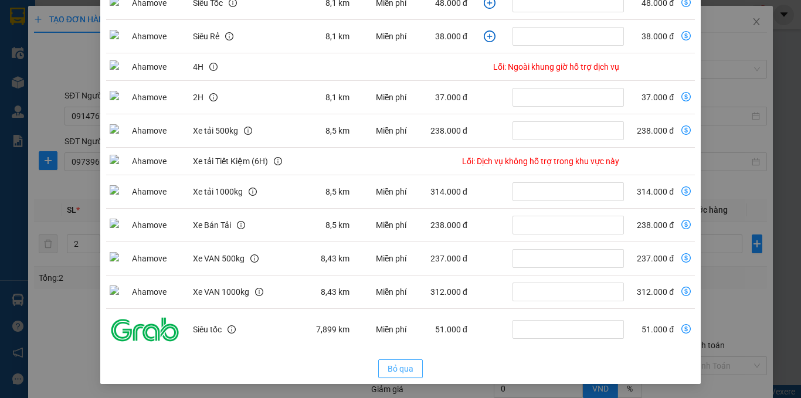
click at [398, 368] on span "Bỏ qua" at bounding box center [401, 368] width 26 height 13
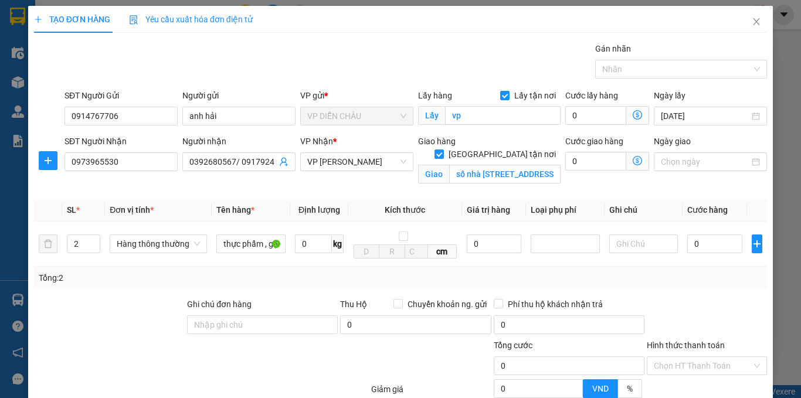
scroll to position [133, 0]
click at [375, 167] on span "VP [PERSON_NAME]" at bounding box center [356, 162] width 99 height 18
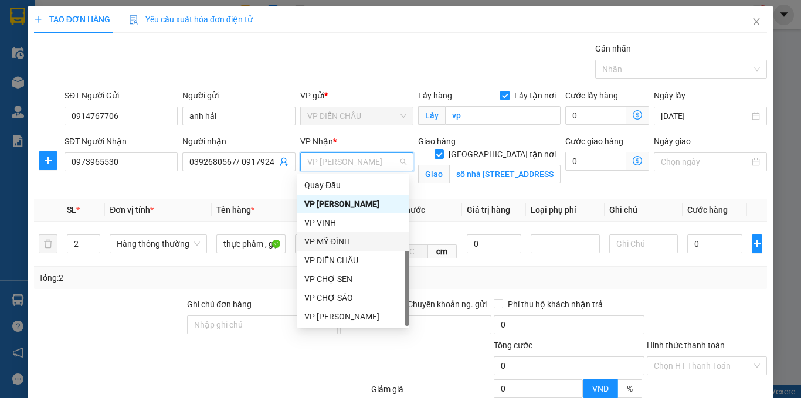
click at [346, 244] on div "VP MỸ ĐÌNH" at bounding box center [353, 241] width 98 height 13
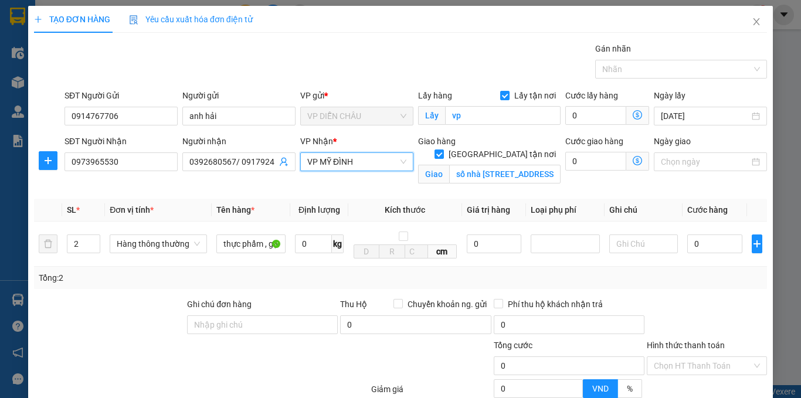
click at [633, 158] on icon "dollar-circle" at bounding box center [637, 160] width 9 height 9
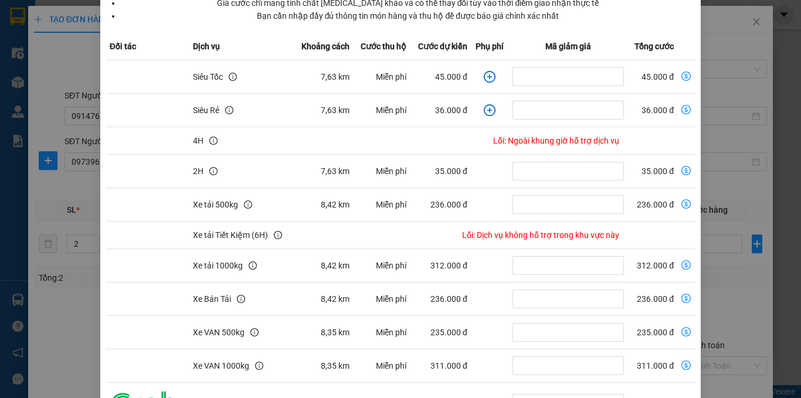
scroll to position [191, 0]
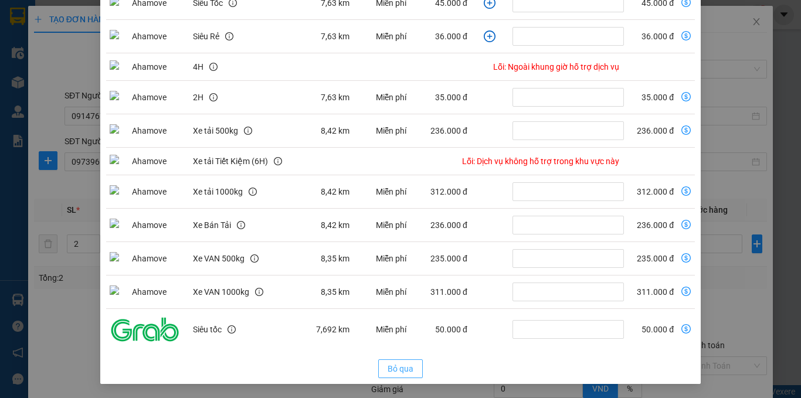
click at [392, 371] on span "Bỏ qua" at bounding box center [401, 368] width 26 height 13
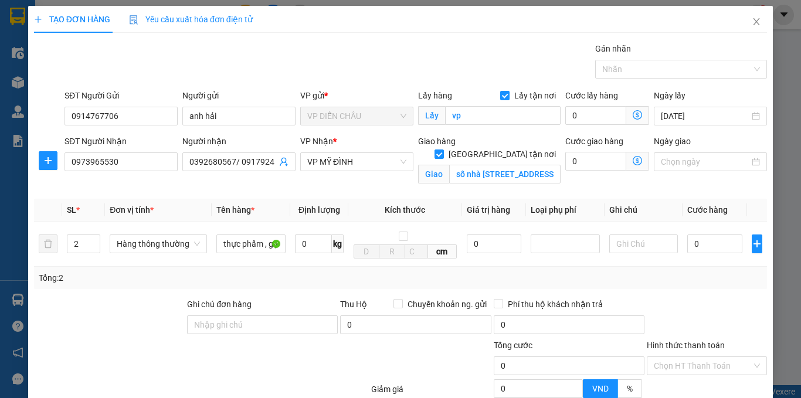
scroll to position [133, 0]
drag, startPoint x: 681, startPoint y: 243, endPoint x: 694, endPoint y: 239, distance: 12.8
click at [687, 243] on input "0" at bounding box center [714, 244] width 55 height 19
type input "9"
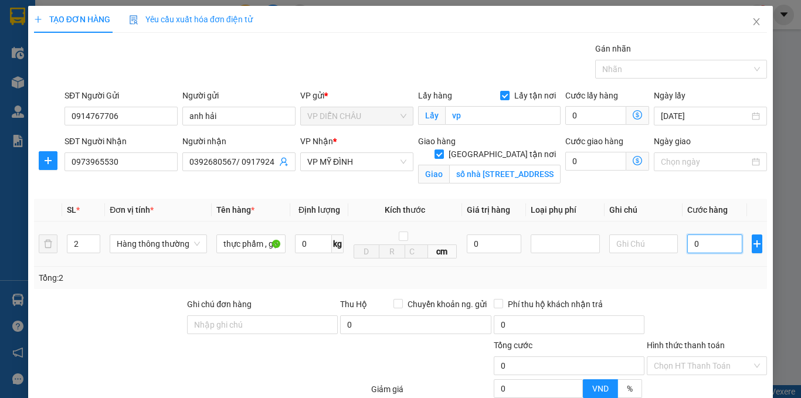
type input "9"
type input "90"
type input "900"
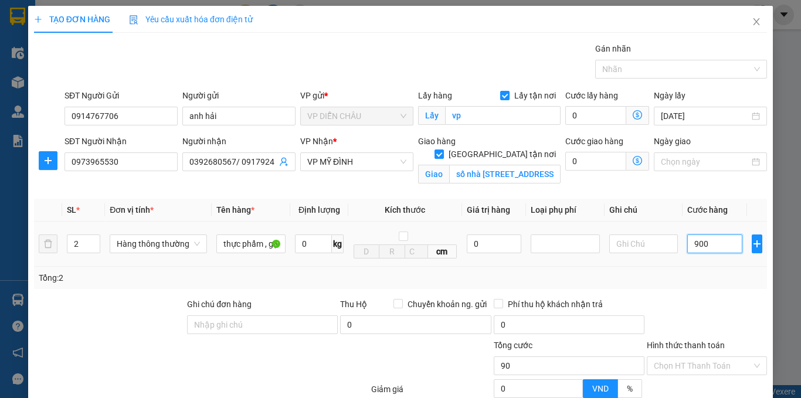
type input "900"
type input "9.000"
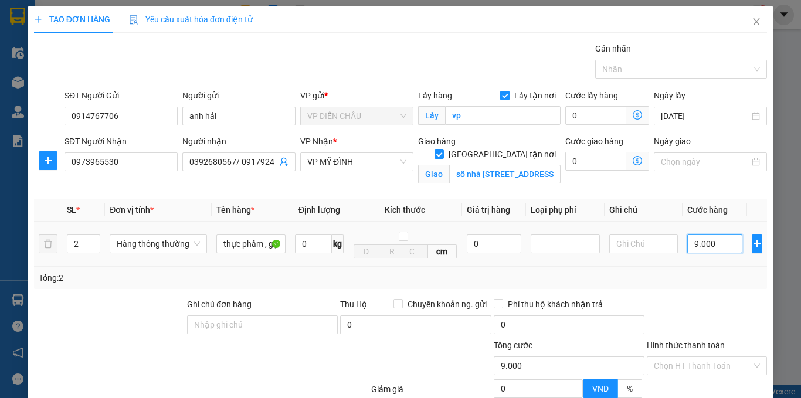
type input "90.000"
type input "900.000"
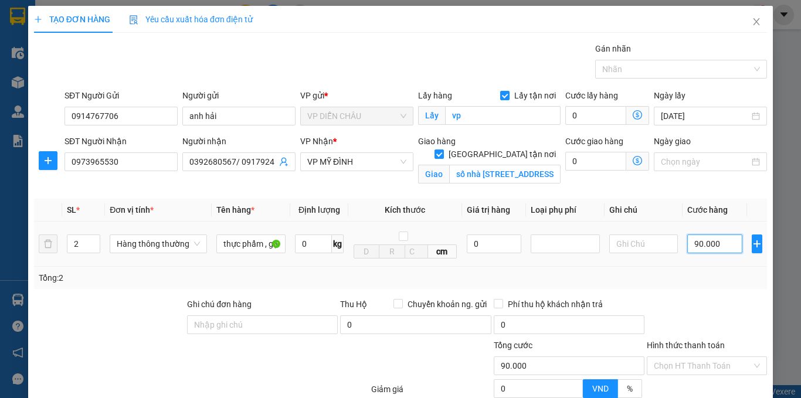
type input "900.000"
type input "90.000"
click at [633, 159] on icon "dollar-circle" at bounding box center [637, 160] width 9 height 9
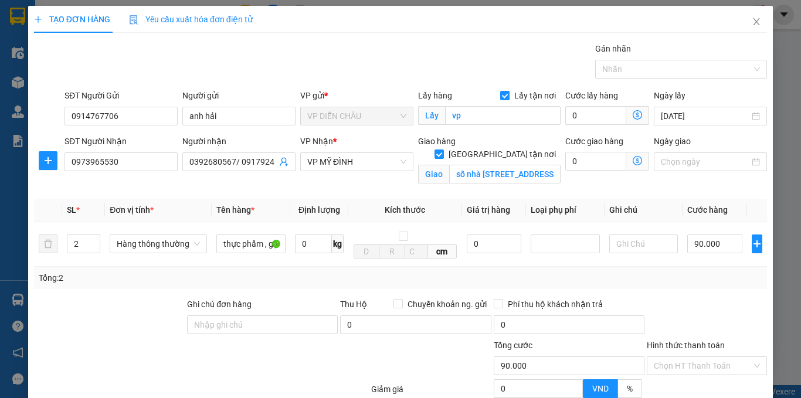
scroll to position [0, 0]
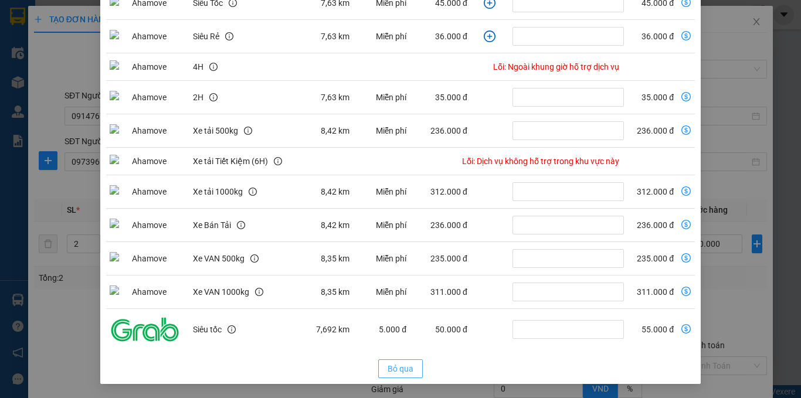
click at [405, 368] on span "Bỏ qua" at bounding box center [401, 368] width 26 height 13
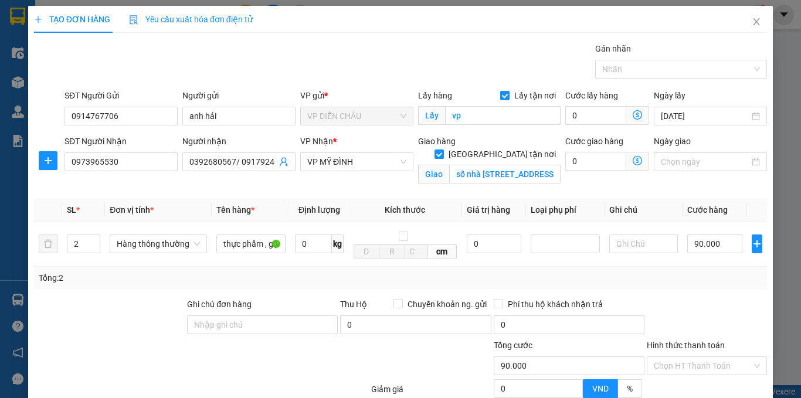
scroll to position [133, 0]
click at [712, 243] on input "90.000" at bounding box center [714, 244] width 55 height 19
type input "0"
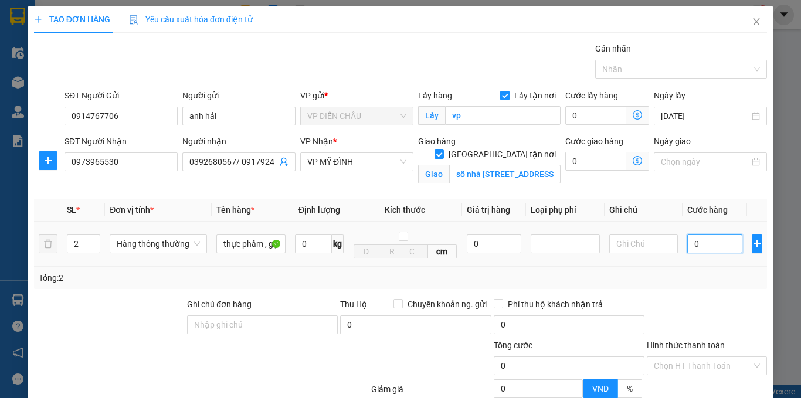
click at [687, 247] on input "0" at bounding box center [714, 244] width 55 height 19
type input "80"
type input "800"
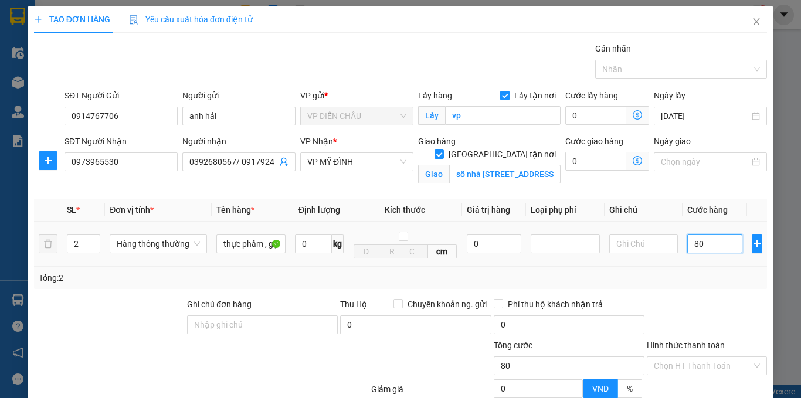
type input "800"
type input "8.000"
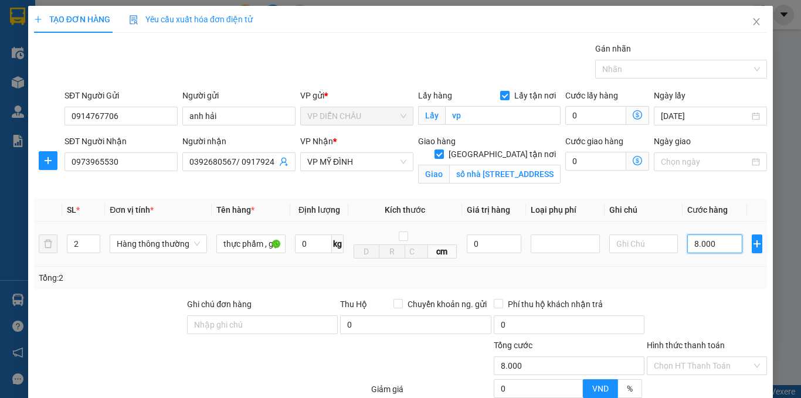
type input "80.000"
type input "800.000"
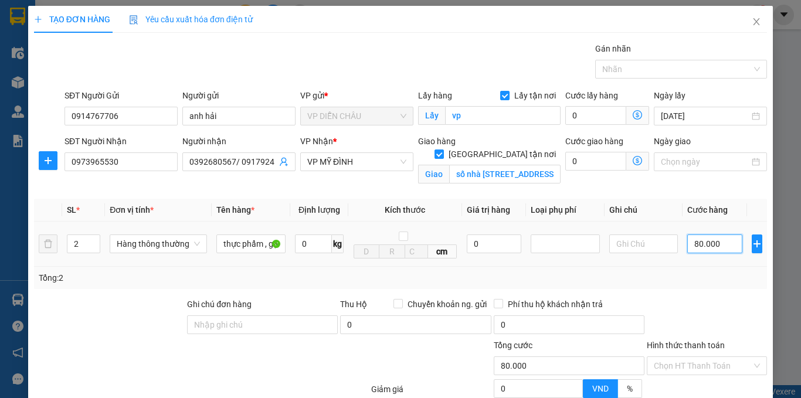
type input "800.000"
type input "80.000"
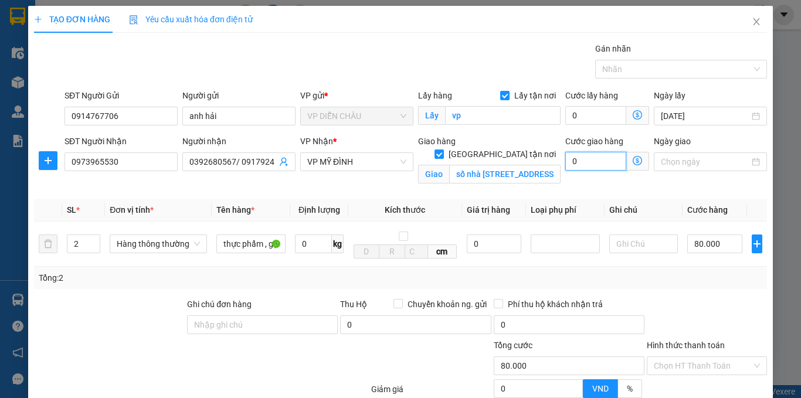
type input "9"
type input "80.009"
type input "90"
type input "80.090"
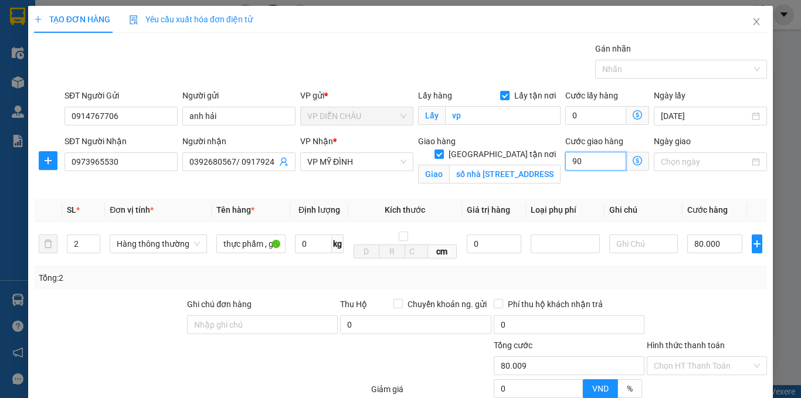
type input "80.090"
type input "900"
type input "80.900"
type input "89.000"
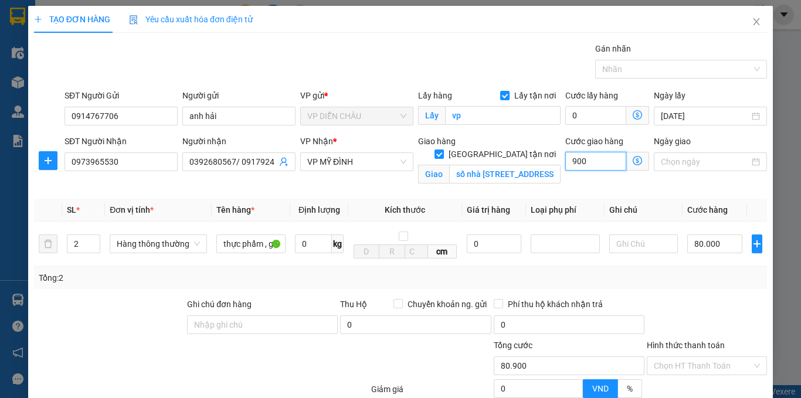
type input "89.000"
type input "9.000"
type input "170.000"
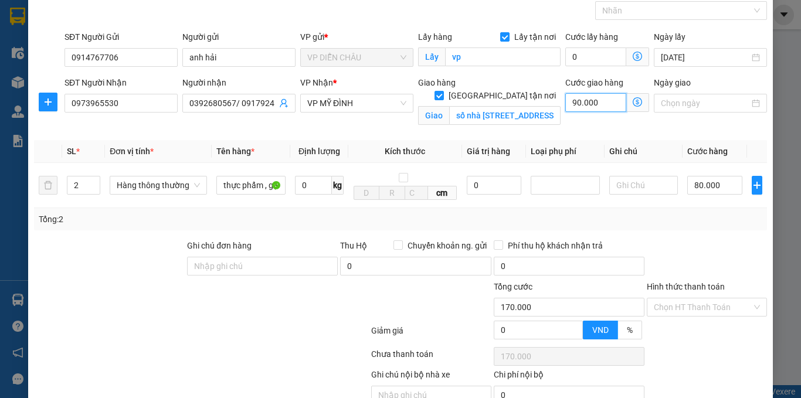
type input "90.000"
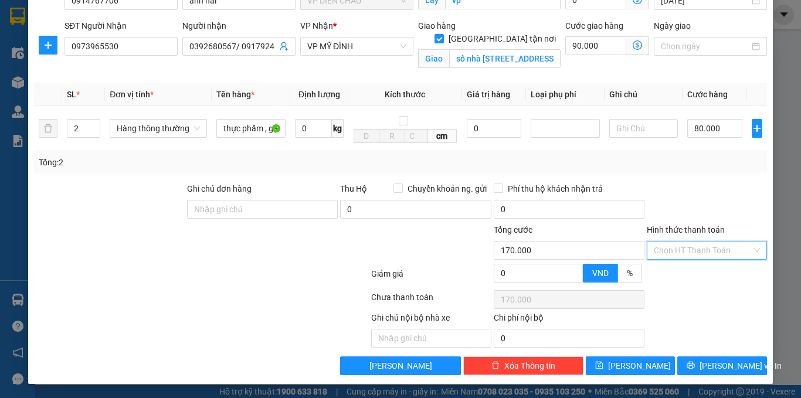
click at [686, 253] on input "Hình thức thanh toán" at bounding box center [703, 251] width 98 height 18
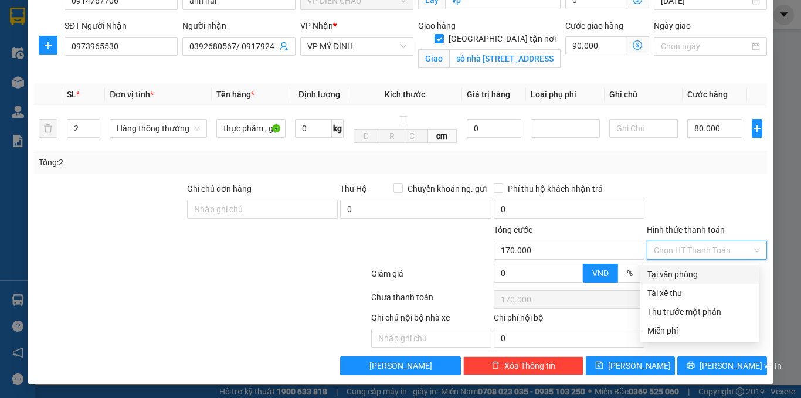
click at [681, 275] on div "Tại văn phòng" at bounding box center [699, 274] width 105 height 13
type input "0"
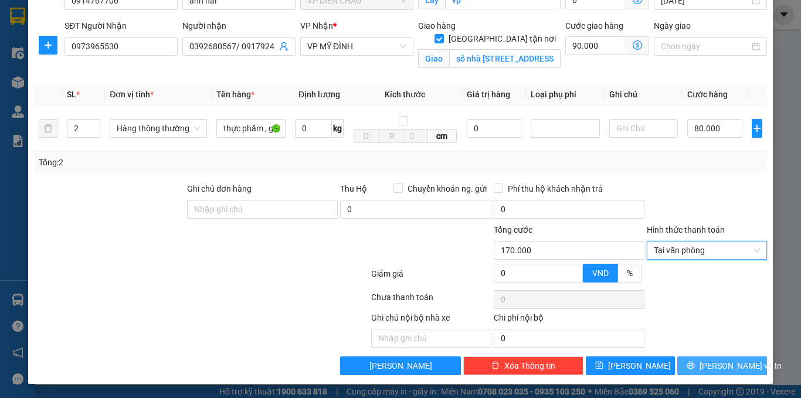
click at [694, 369] on icon "printer" at bounding box center [691, 365] width 8 height 8
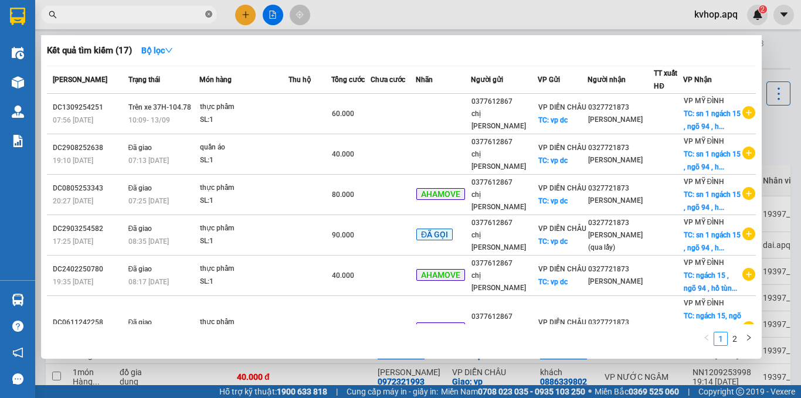
click at [207, 17] on icon "close-circle" at bounding box center [208, 14] width 7 height 7
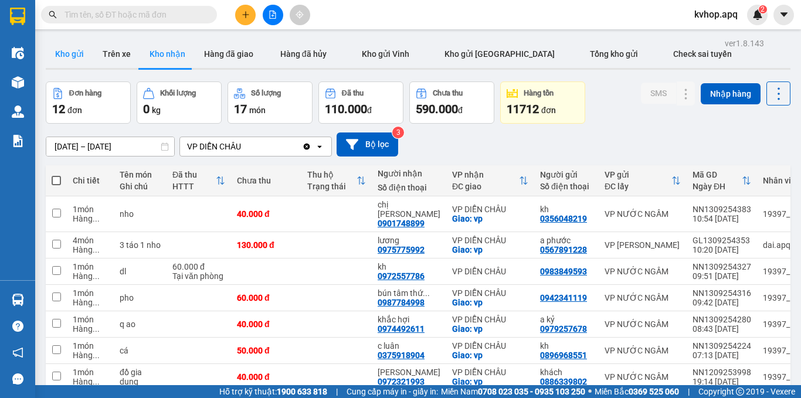
click at [80, 59] on button "Kho gửi" at bounding box center [69, 54] width 47 height 28
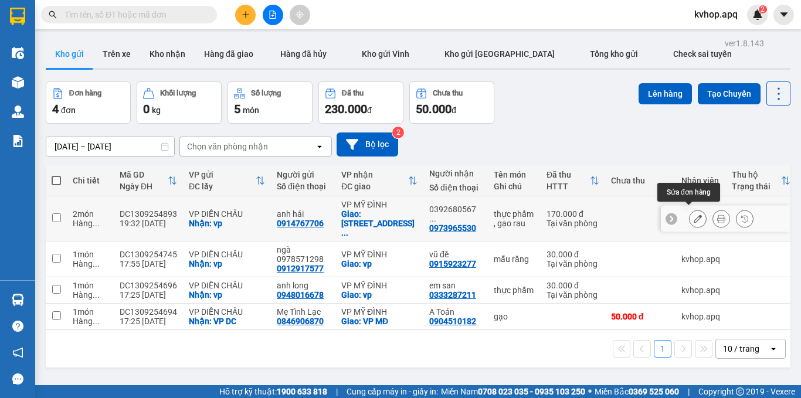
click at [690, 214] on button at bounding box center [698, 219] width 16 height 21
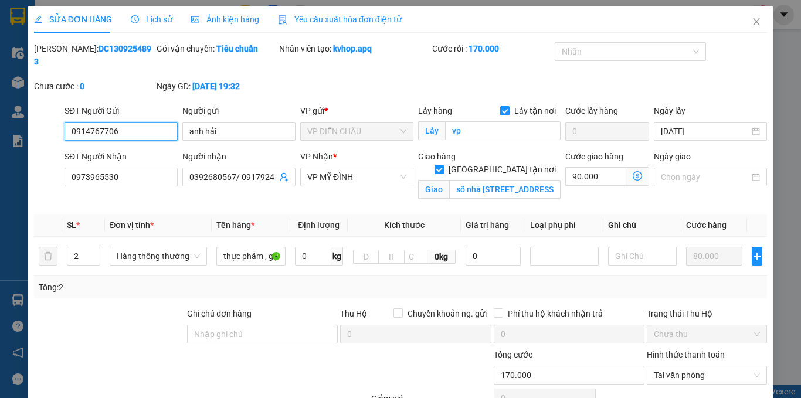
type input "0914767706"
type input "anh hải"
checkbox input "true"
type input "vp"
type input "0973965530"
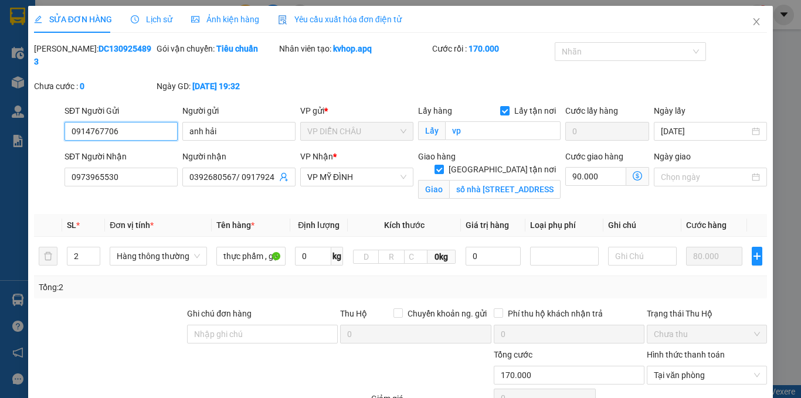
type input "0392680567/ 0917924608"
checkbox input "true"
type input "số nhà [STREET_ADDRESS] ,"
type input "170.000"
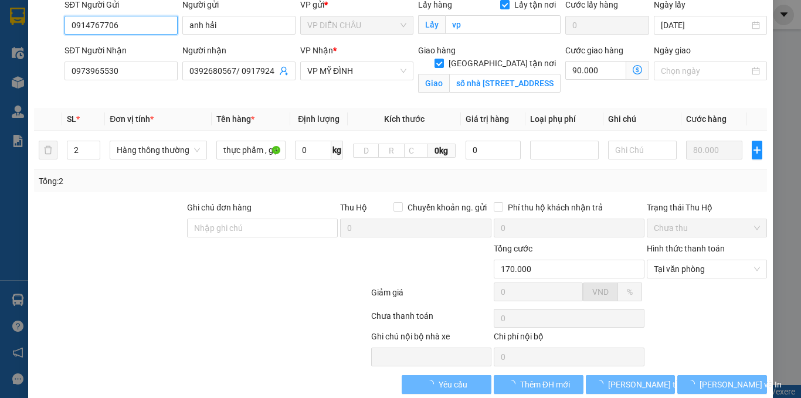
scroll to position [112, 0]
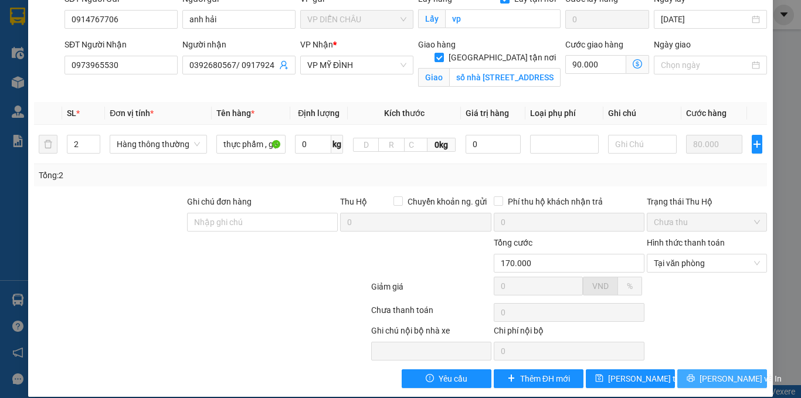
click at [711, 372] on span "[PERSON_NAME] và In" at bounding box center [740, 378] width 82 height 13
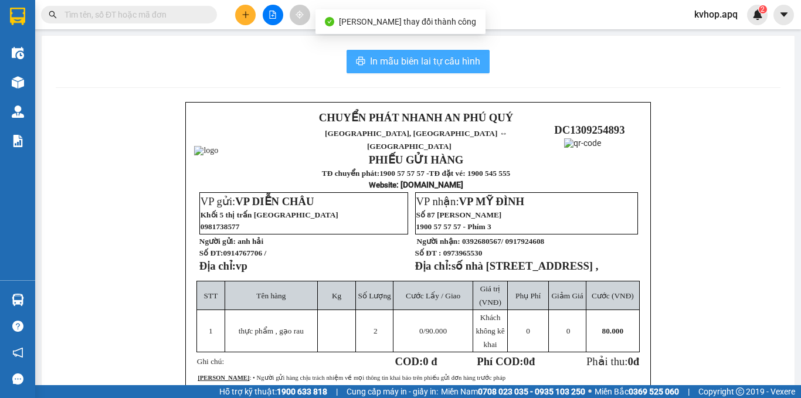
click at [460, 70] on button "In mẫu biên lai tự cấu hình" at bounding box center [418, 61] width 143 height 23
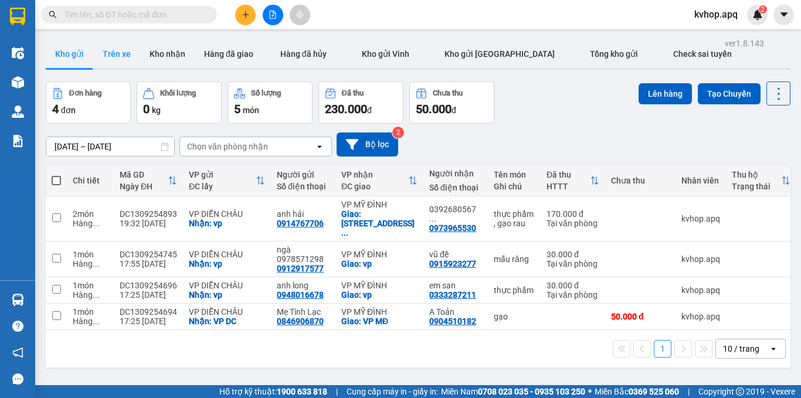
click at [121, 57] on button "Trên xe" at bounding box center [116, 54] width 47 height 28
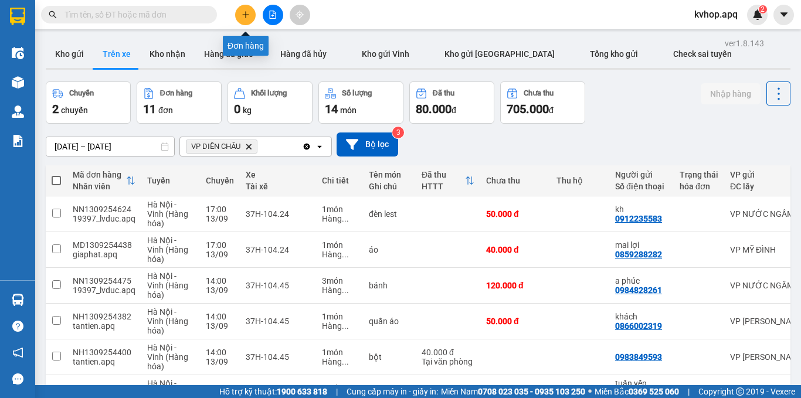
click at [243, 12] on icon "plus" at bounding box center [246, 15] width 8 height 8
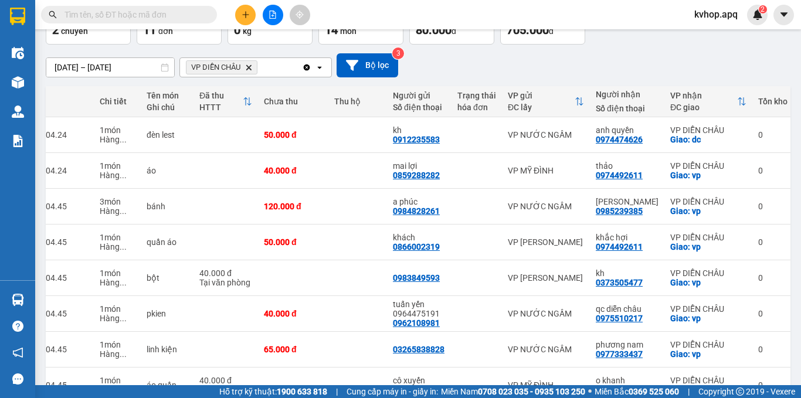
scroll to position [222, 0]
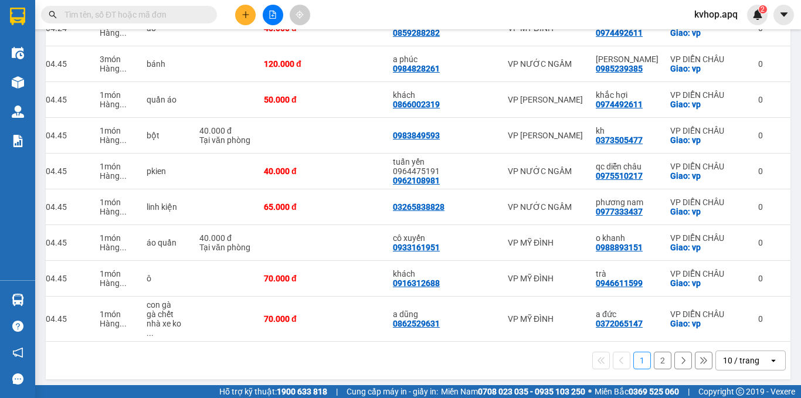
click at [526, 369] on div "1 2 10 / trang open" at bounding box center [418, 361] width 745 height 38
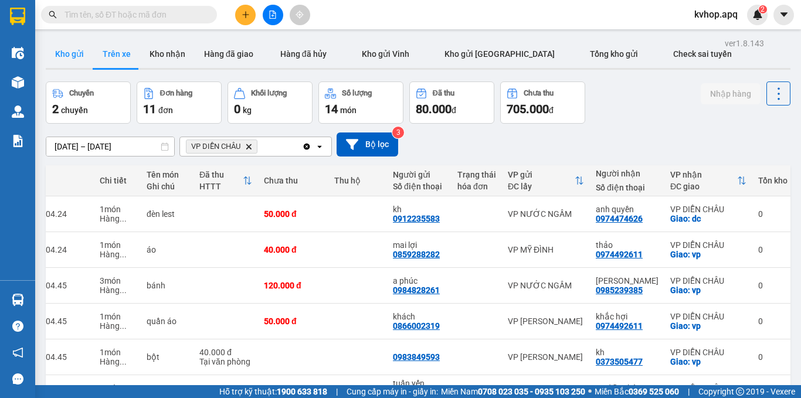
click at [74, 58] on button "Kho gửi" at bounding box center [69, 54] width 47 height 28
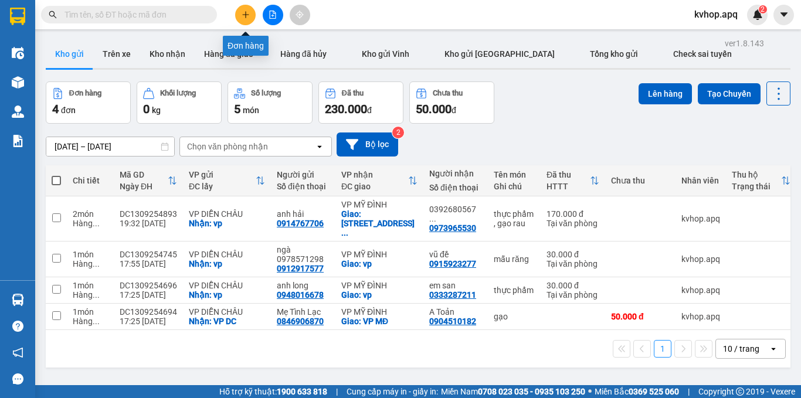
click at [243, 20] on button at bounding box center [245, 15] width 21 height 21
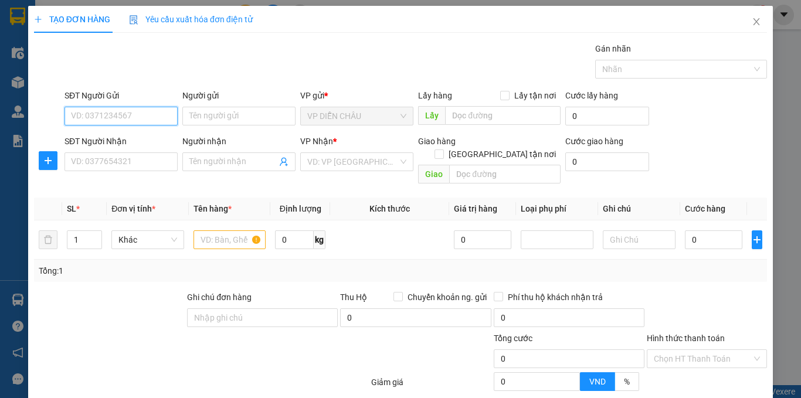
click at [142, 116] on input "SĐT Người Gửi" at bounding box center [120, 116] width 113 height 19
type input "0326435327"
click at [110, 138] on div "0326435327 - chị tươi" at bounding box center [120, 139] width 98 height 13
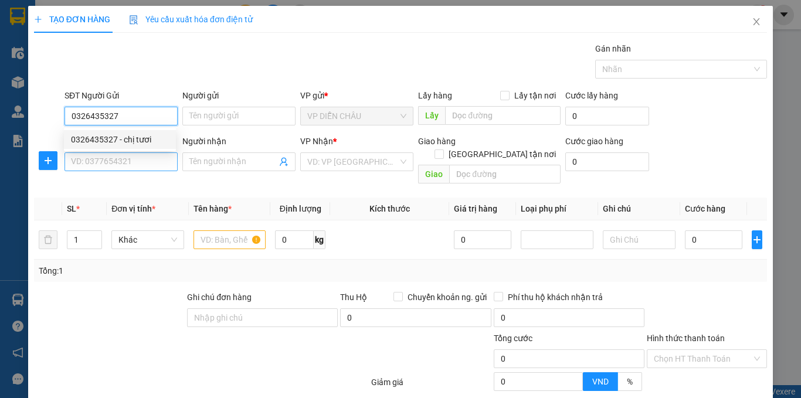
type input "chị tươi"
checkbox input "true"
type input "VP DC"
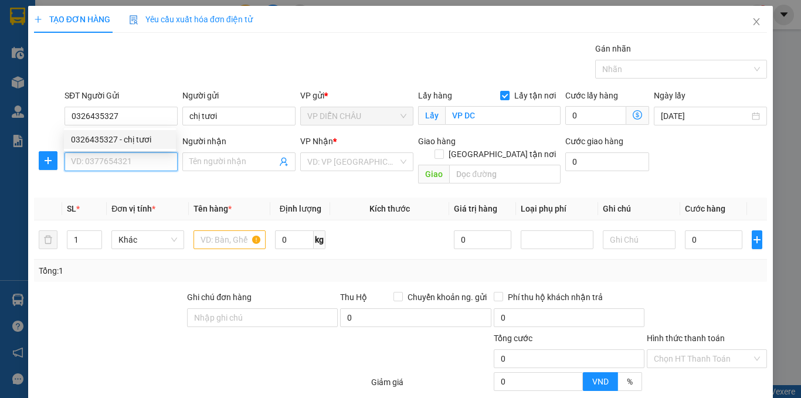
click at [112, 165] on input "SĐT Người Nhận" at bounding box center [120, 161] width 113 height 19
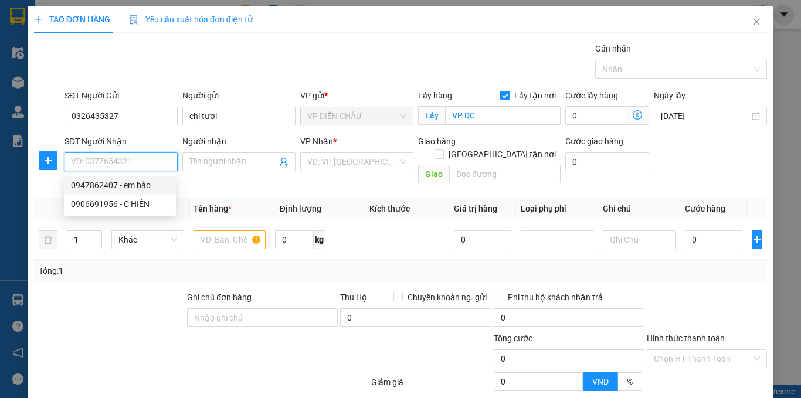
click at [133, 188] on div "0947862407 - em bảo" at bounding box center [120, 185] width 98 height 13
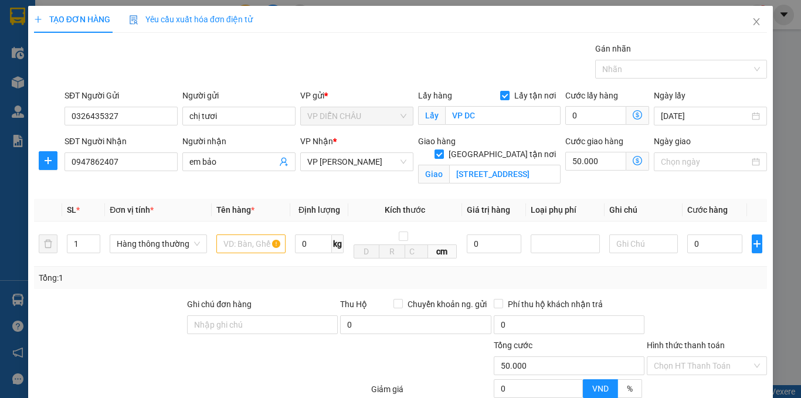
click at [633, 158] on icon "dollar-circle" at bounding box center [637, 160] width 9 height 9
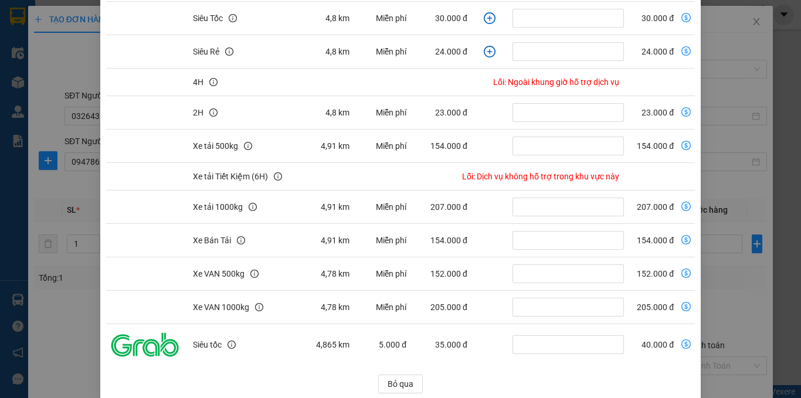
scroll to position [191, 0]
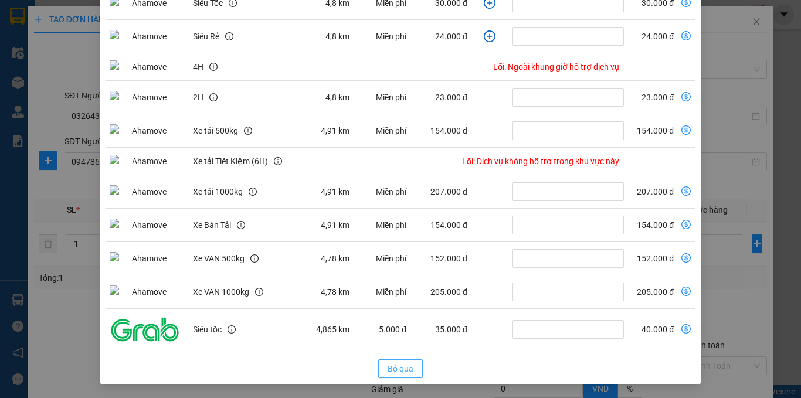
click at [401, 367] on span "Bỏ qua" at bounding box center [401, 368] width 26 height 13
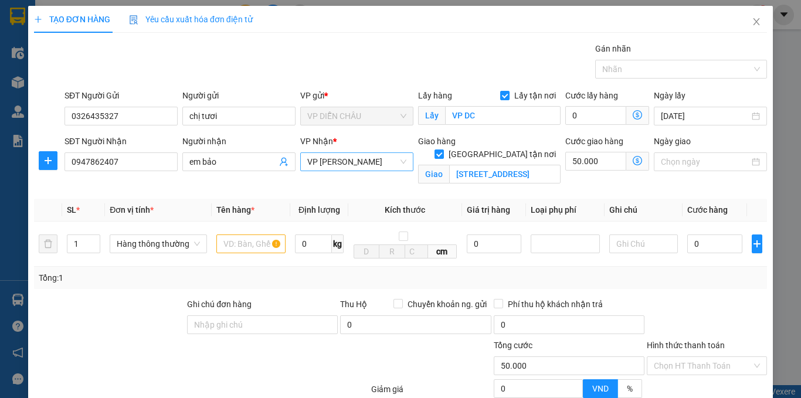
click at [359, 168] on span "VP [PERSON_NAME]" at bounding box center [356, 162] width 99 height 18
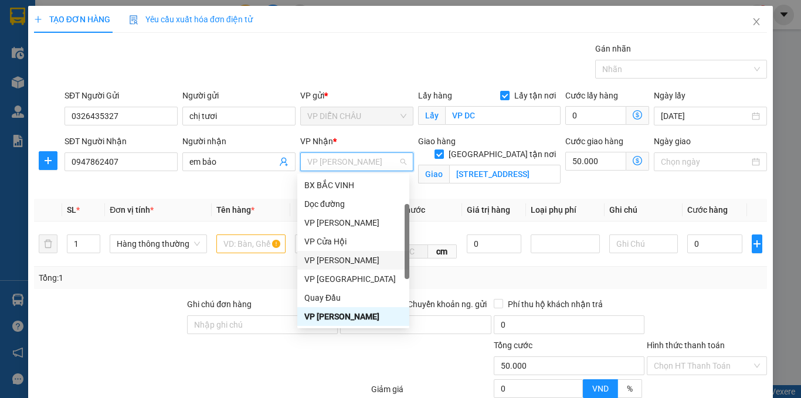
scroll to position [164, 0]
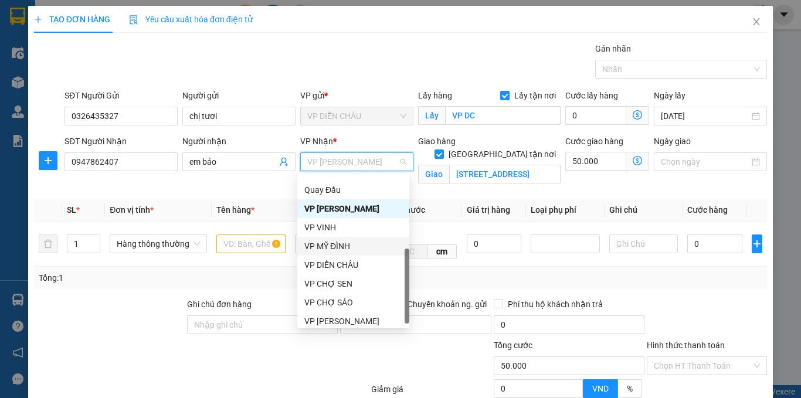
click at [344, 245] on div "VP MỸ ĐÌNH" at bounding box center [353, 246] width 98 height 13
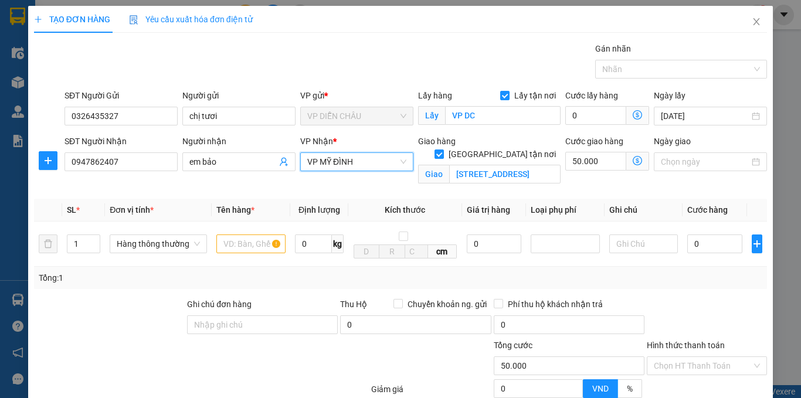
click at [633, 158] on icon "dollar-circle" at bounding box center [637, 160] width 9 height 9
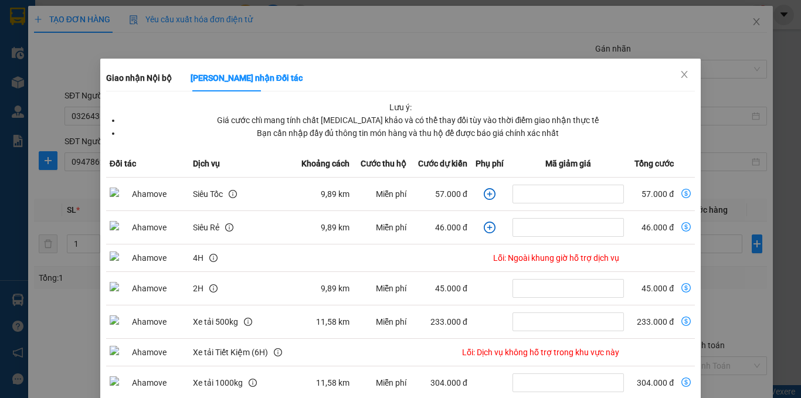
scroll to position [176, 0]
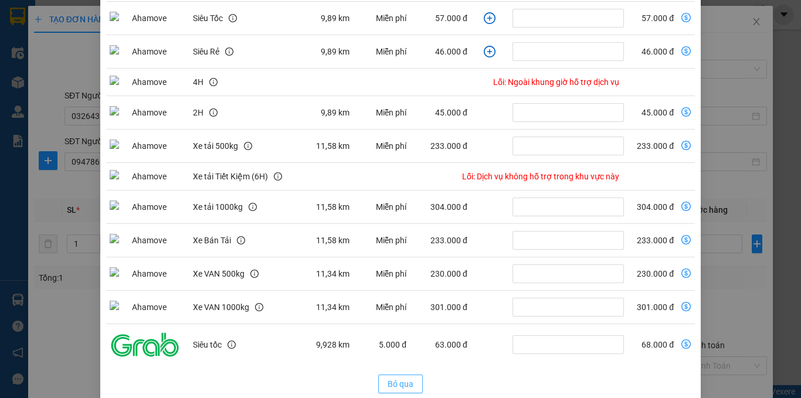
click at [392, 378] on span "Bỏ qua" at bounding box center [401, 384] width 26 height 13
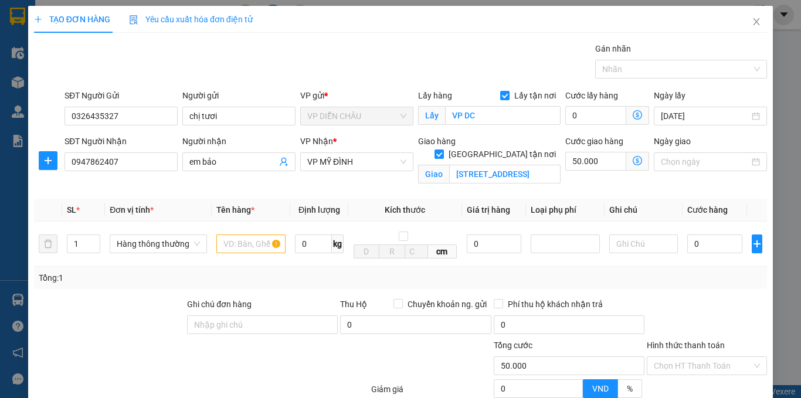
scroll to position [133, 0]
click at [358, 155] on span "VP MỸ ĐÌNH" at bounding box center [356, 162] width 99 height 18
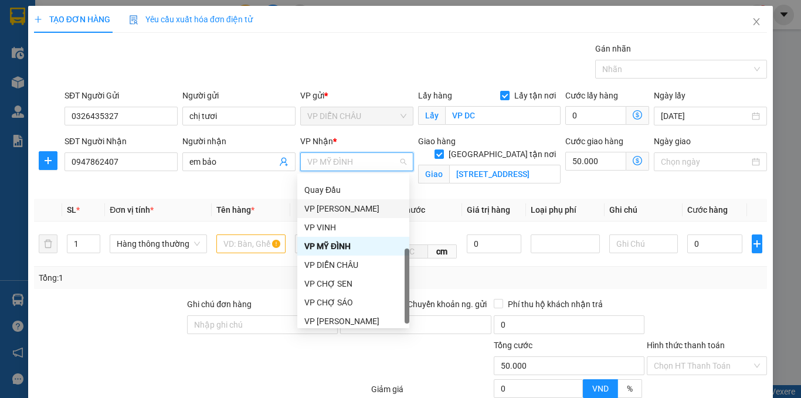
drag, startPoint x: 352, startPoint y: 210, endPoint x: 363, endPoint y: 205, distance: 12.6
click at [352, 210] on div "VP [PERSON_NAME]" at bounding box center [353, 208] width 98 height 13
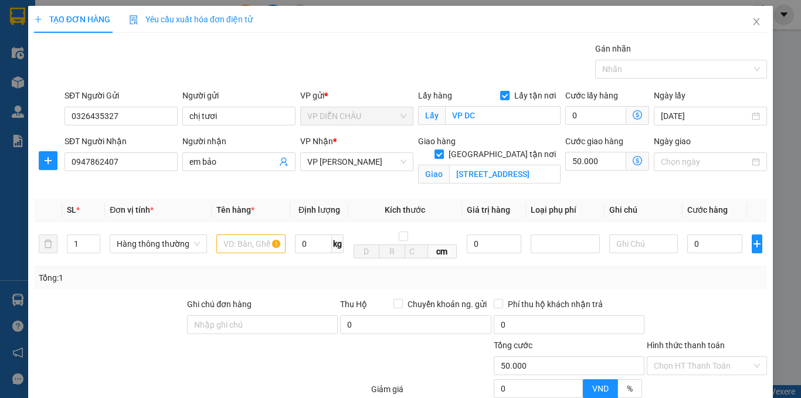
click at [633, 159] on icon "dollar-circle" at bounding box center [637, 160] width 9 height 9
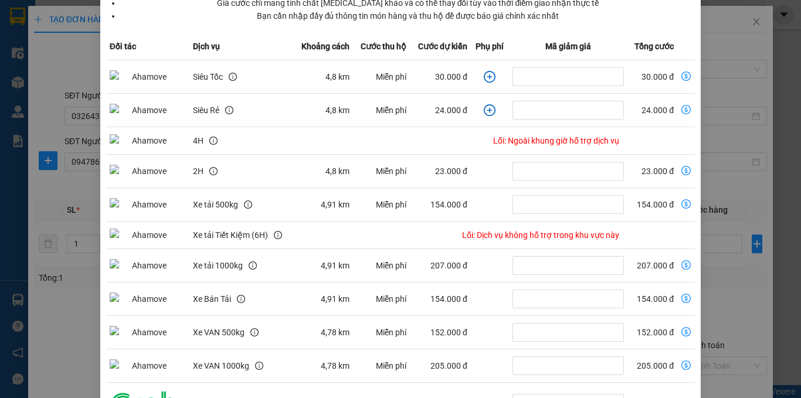
scroll to position [191, 0]
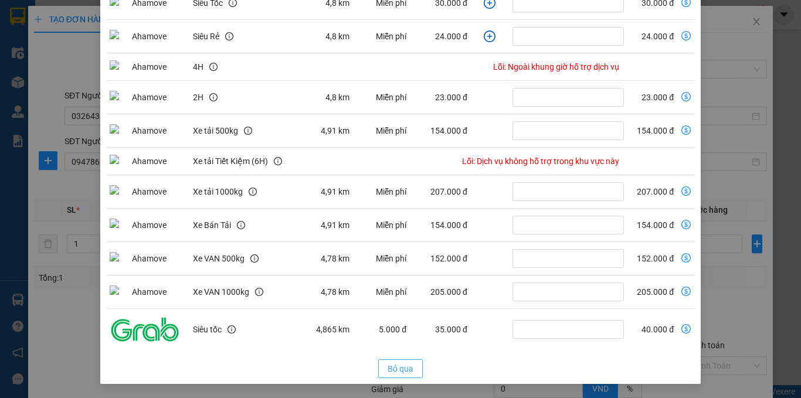
click at [402, 366] on span "Bỏ qua" at bounding box center [401, 368] width 26 height 13
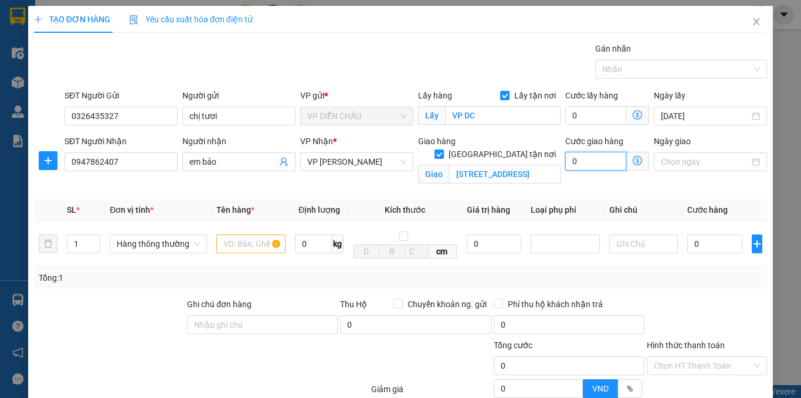
click at [565, 163] on input "0" at bounding box center [595, 161] width 61 height 19
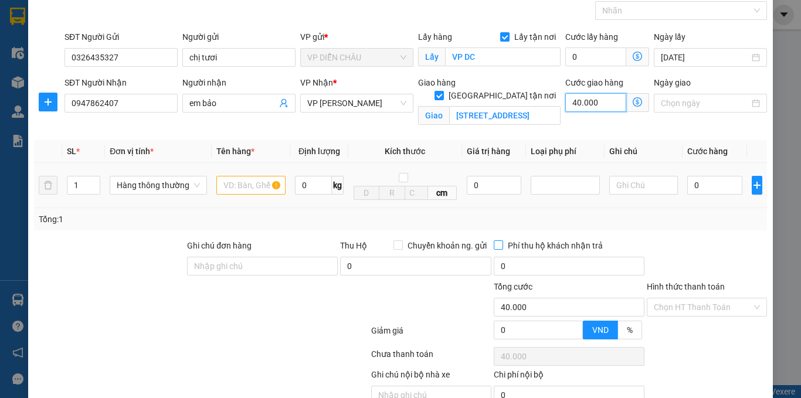
scroll to position [116, 0]
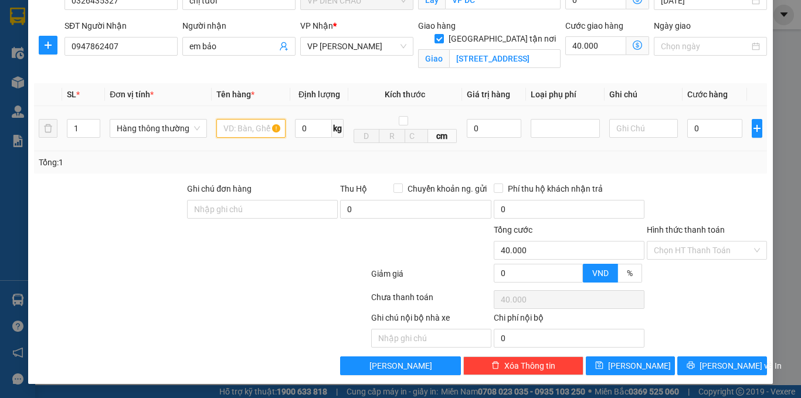
click at [244, 136] on input "text" at bounding box center [250, 128] width 69 height 19
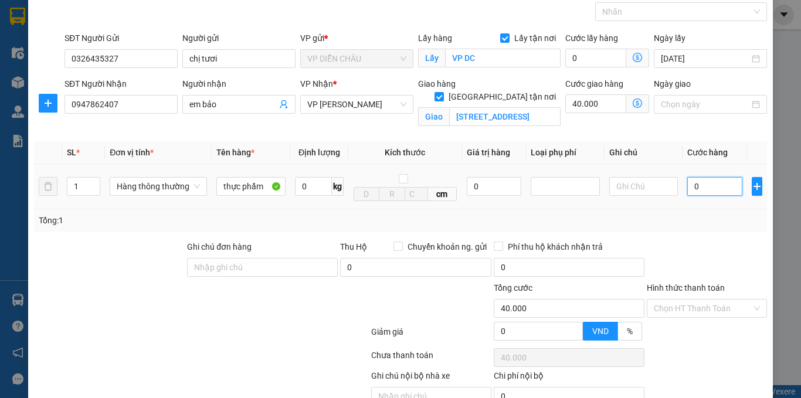
click at [687, 185] on input "0" at bounding box center [714, 186] width 55 height 19
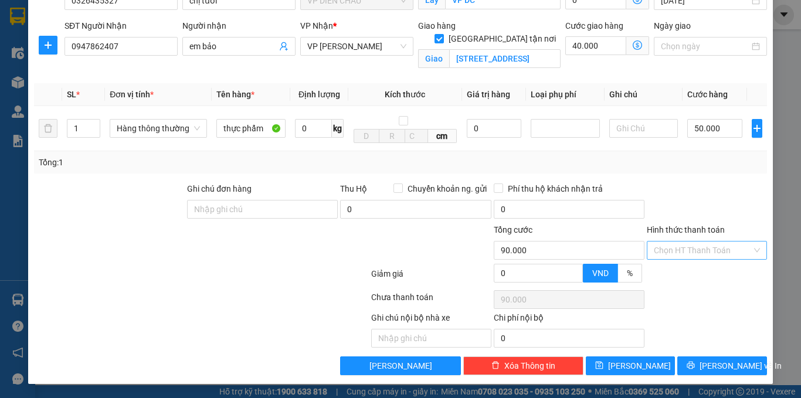
click at [660, 249] on input "Hình thức thanh toán" at bounding box center [703, 251] width 98 height 18
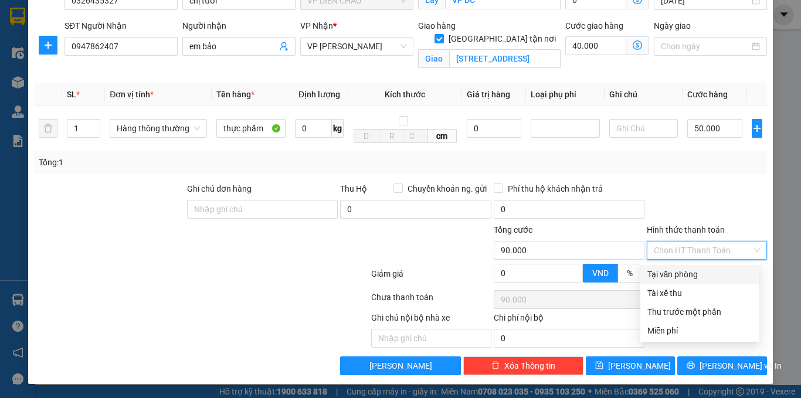
click at [673, 271] on div "Tại văn phòng" at bounding box center [699, 274] width 105 height 13
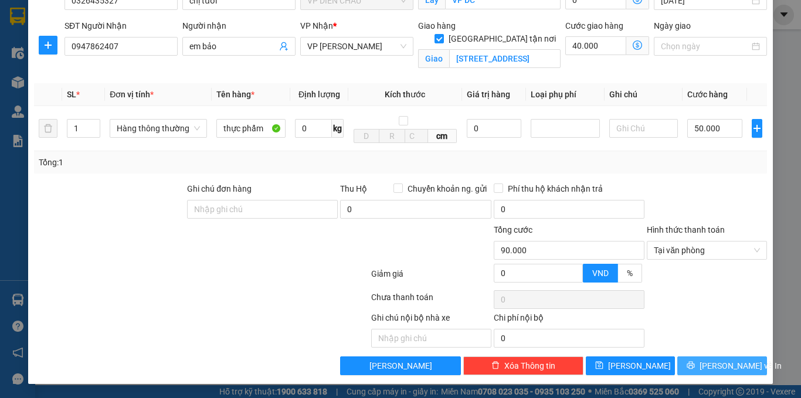
click at [713, 364] on button "[PERSON_NAME] và In" at bounding box center [722, 365] width 90 height 19
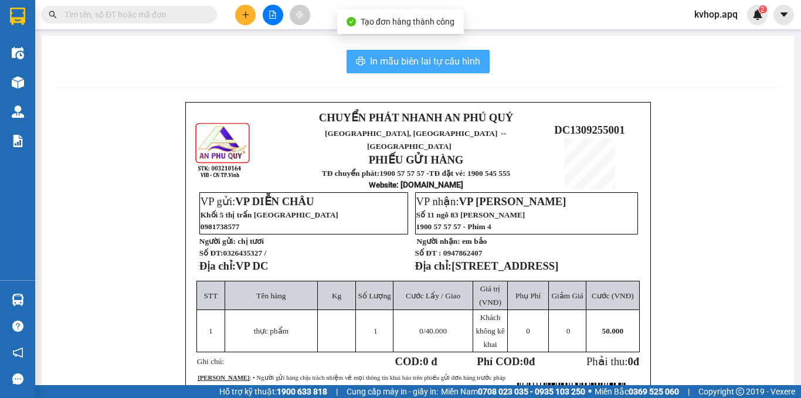
click at [404, 67] on span "In mẫu biên lai tự cấu hình" at bounding box center [425, 61] width 110 height 15
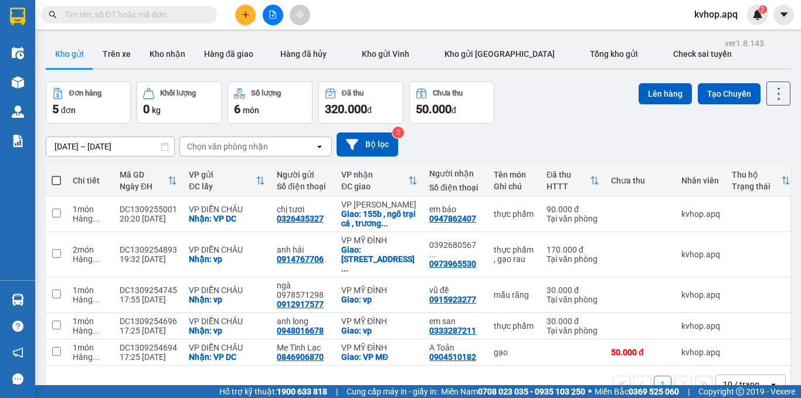
click at [498, 144] on div "[DATE] – [DATE] Press the down arrow key to interact with the calendar and sele…" at bounding box center [418, 145] width 745 height 24
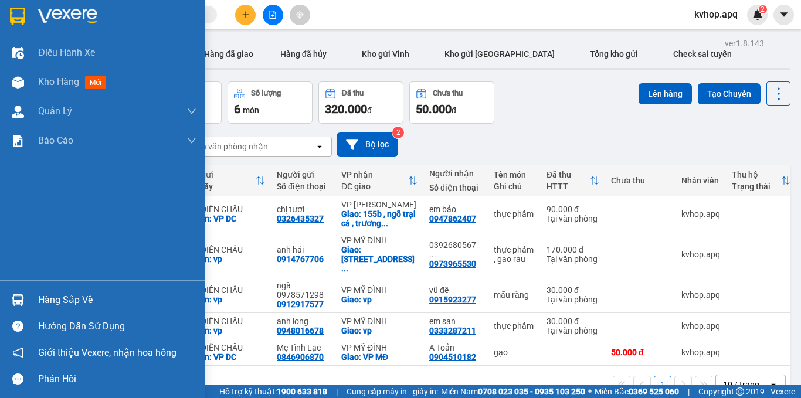
click at [63, 300] on div "Hàng sắp về" at bounding box center [117, 300] width 158 height 18
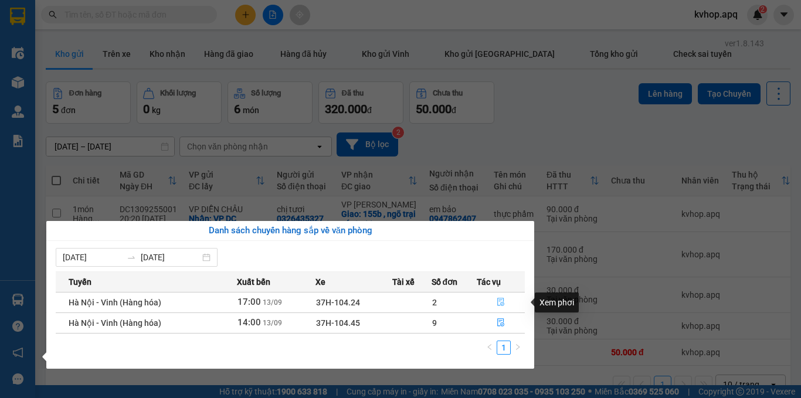
click at [498, 301] on icon "file-done" at bounding box center [501, 302] width 8 height 8
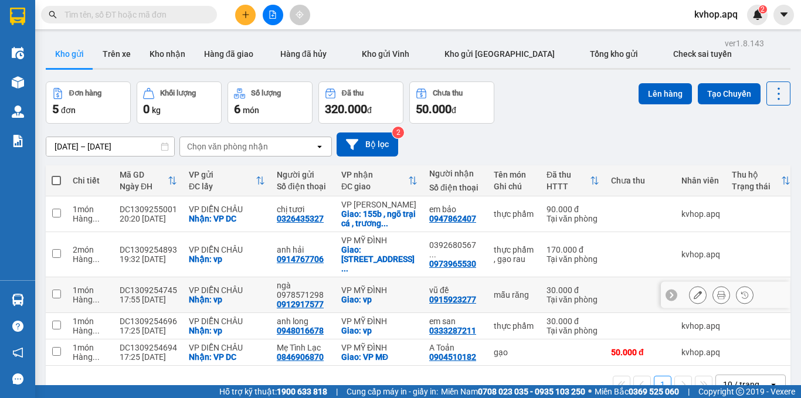
scroll to position [54, 0]
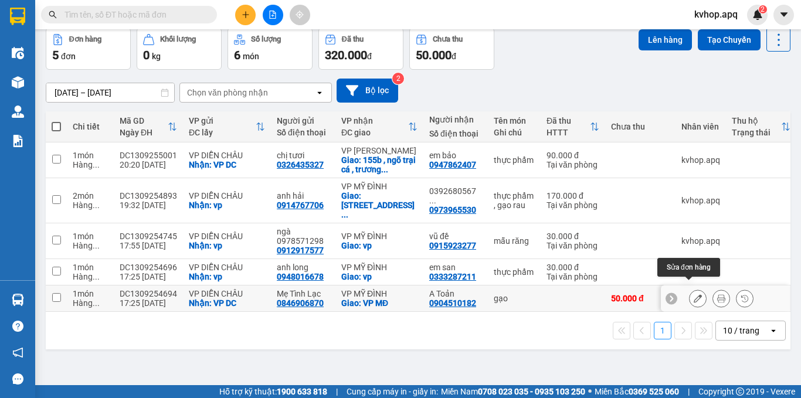
click at [690, 290] on button at bounding box center [698, 298] width 16 height 21
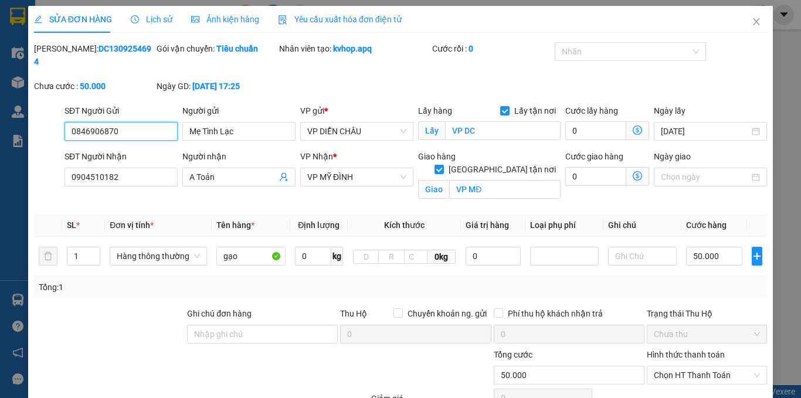
scroll to position [92, 0]
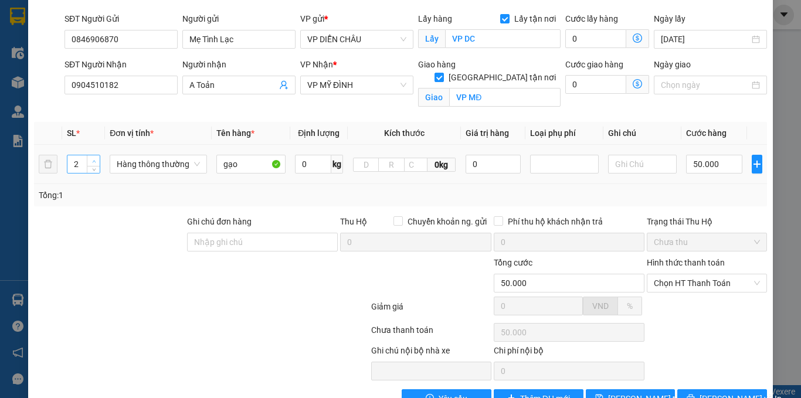
click at [90, 158] on span "up" at bounding box center [93, 161] width 7 height 7
click at [248, 155] on input "gạo" at bounding box center [250, 164] width 69 height 19
click at [713, 157] on input "50.000" at bounding box center [714, 164] width 56 height 19
click at [686, 155] on input "0" at bounding box center [714, 164] width 56 height 19
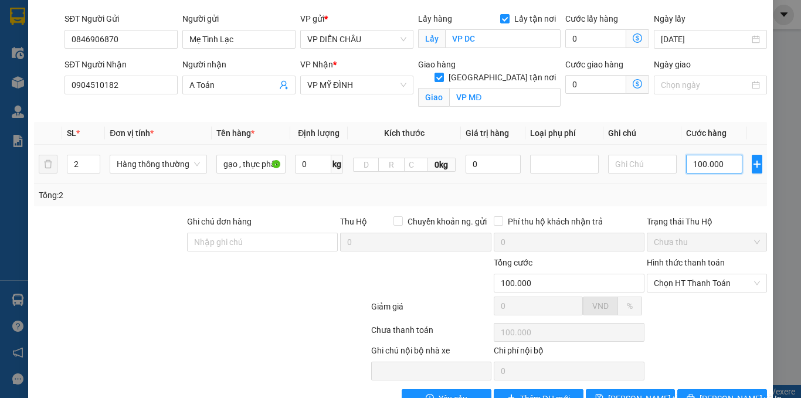
scroll to position [112, 0]
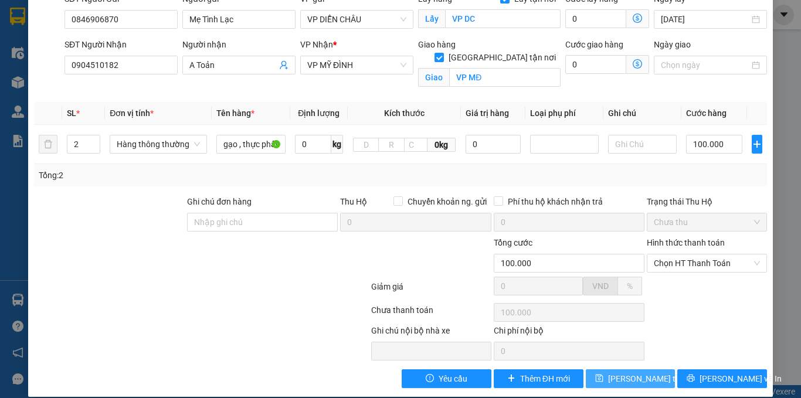
click at [641, 372] on span "[PERSON_NAME] thay đổi" at bounding box center [655, 378] width 94 height 13
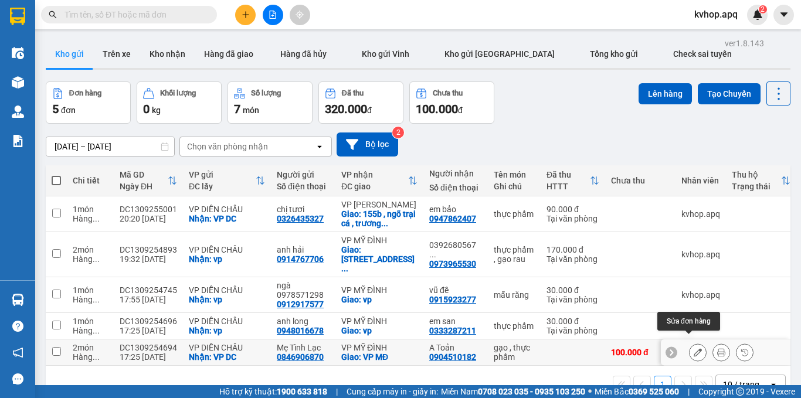
click at [695, 345] on div at bounding box center [698, 353] width 18 height 18
click at [694, 345] on button at bounding box center [698, 352] width 16 height 21
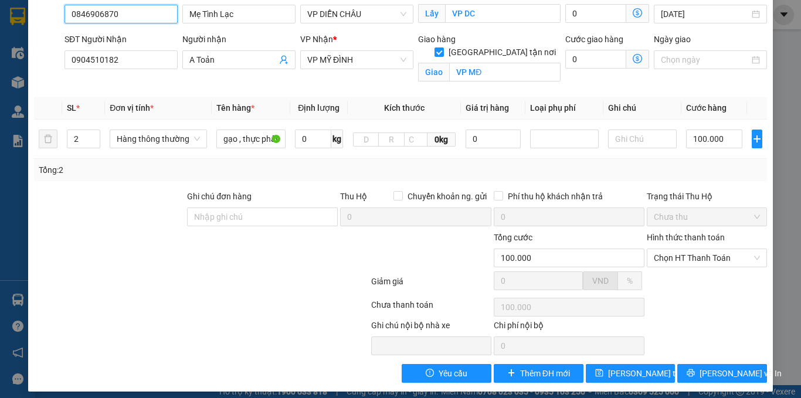
scroll to position [112, 0]
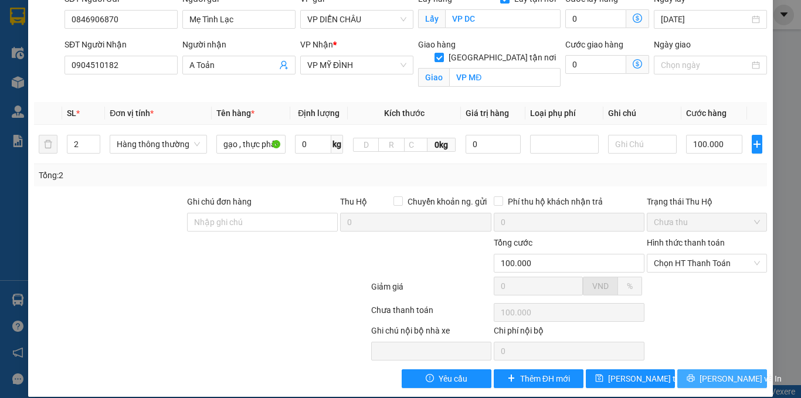
click at [707, 372] on span "[PERSON_NAME] và In" at bounding box center [740, 378] width 82 height 13
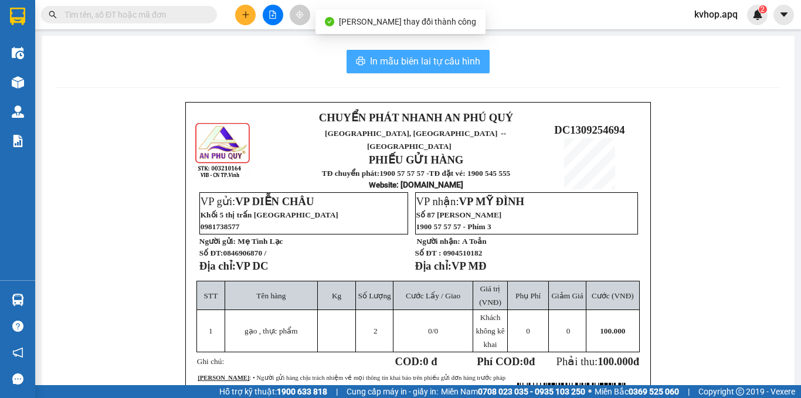
click at [440, 66] on span "In mẫu biên lai tự cấu hình" at bounding box center [425, 61] width 110 height 15
